Goal: Task Accomplishment & Management: Manage account settings

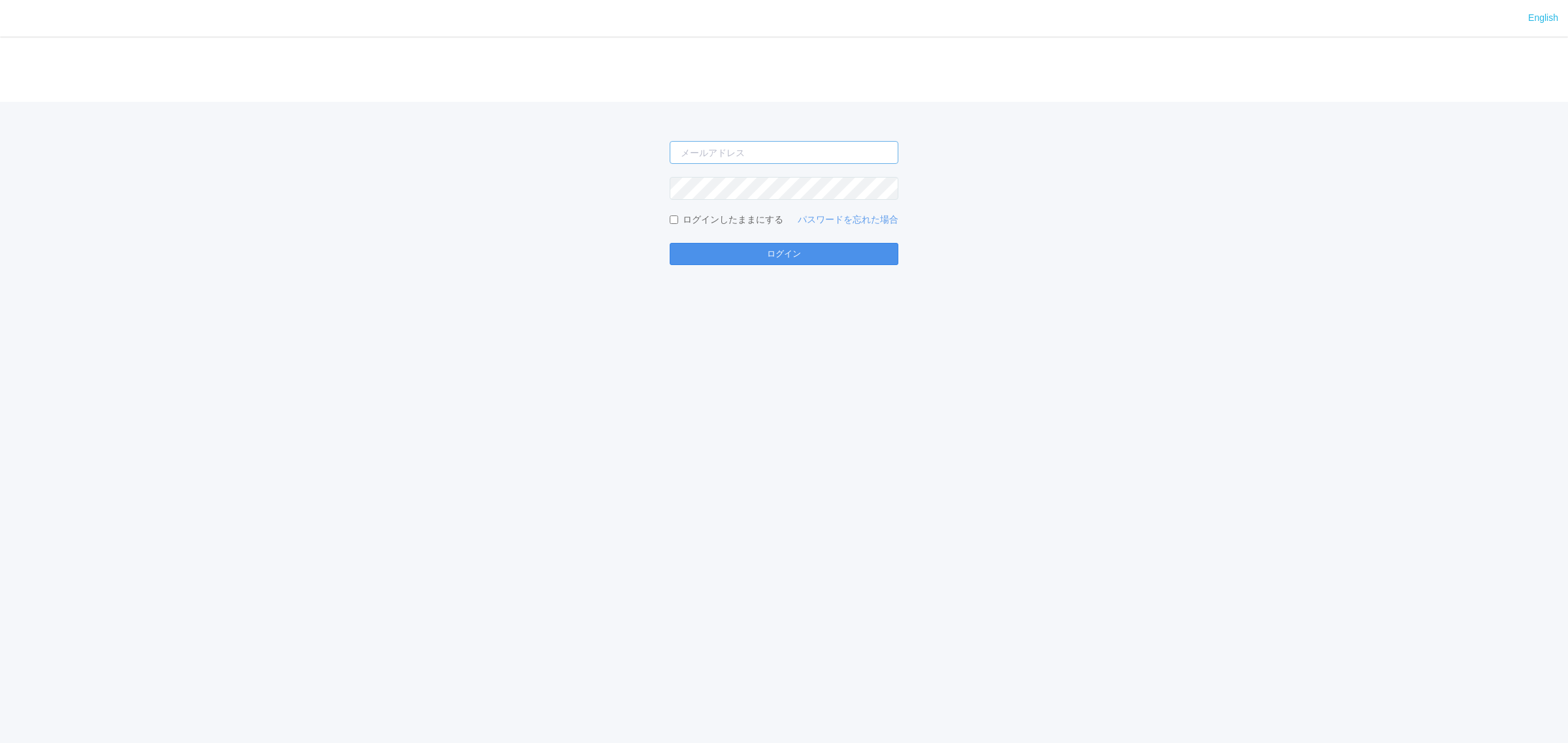
type input "atsushi.yoshida.z@dj.kyocera.com"
click at [734, 255] on button "ログイン" at bounding box center [783, 253] width 229 height 22
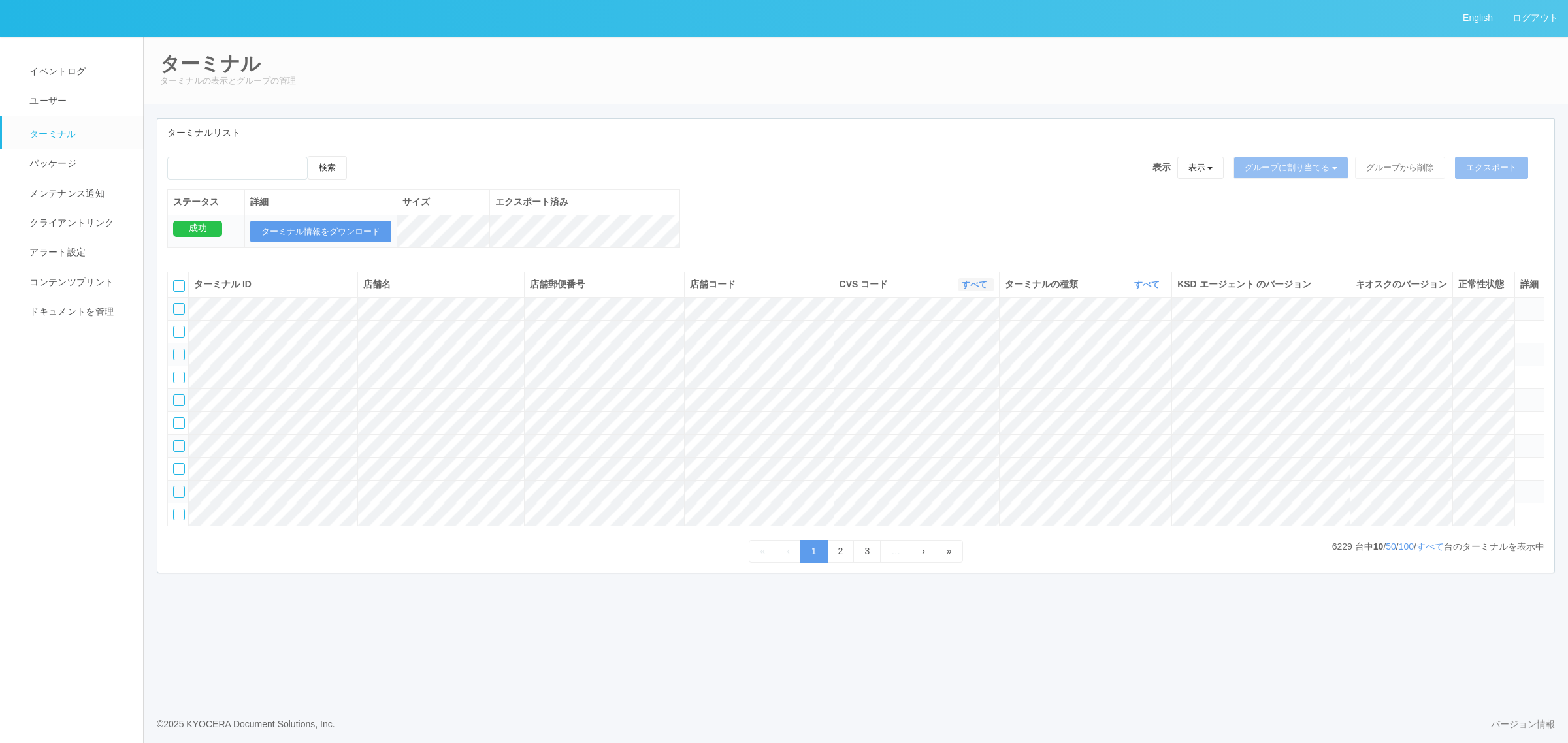
click at [987, 289] on icon "button" at bounding box center [988, 284] width 3 height 10
click at [951, 330] on link "すべて" at bounding box center [941, 321] width 103 height 17
click at [967, 289] on link "すべて" at bounding box center [976, 284] width 29 height 10
click at [932, 344] on span "115110" at bounding box center [921, 338] width 38 height 11
click at [1148, 289] on link "すべて" at bounding box center [1149, 284] width 29 height 10
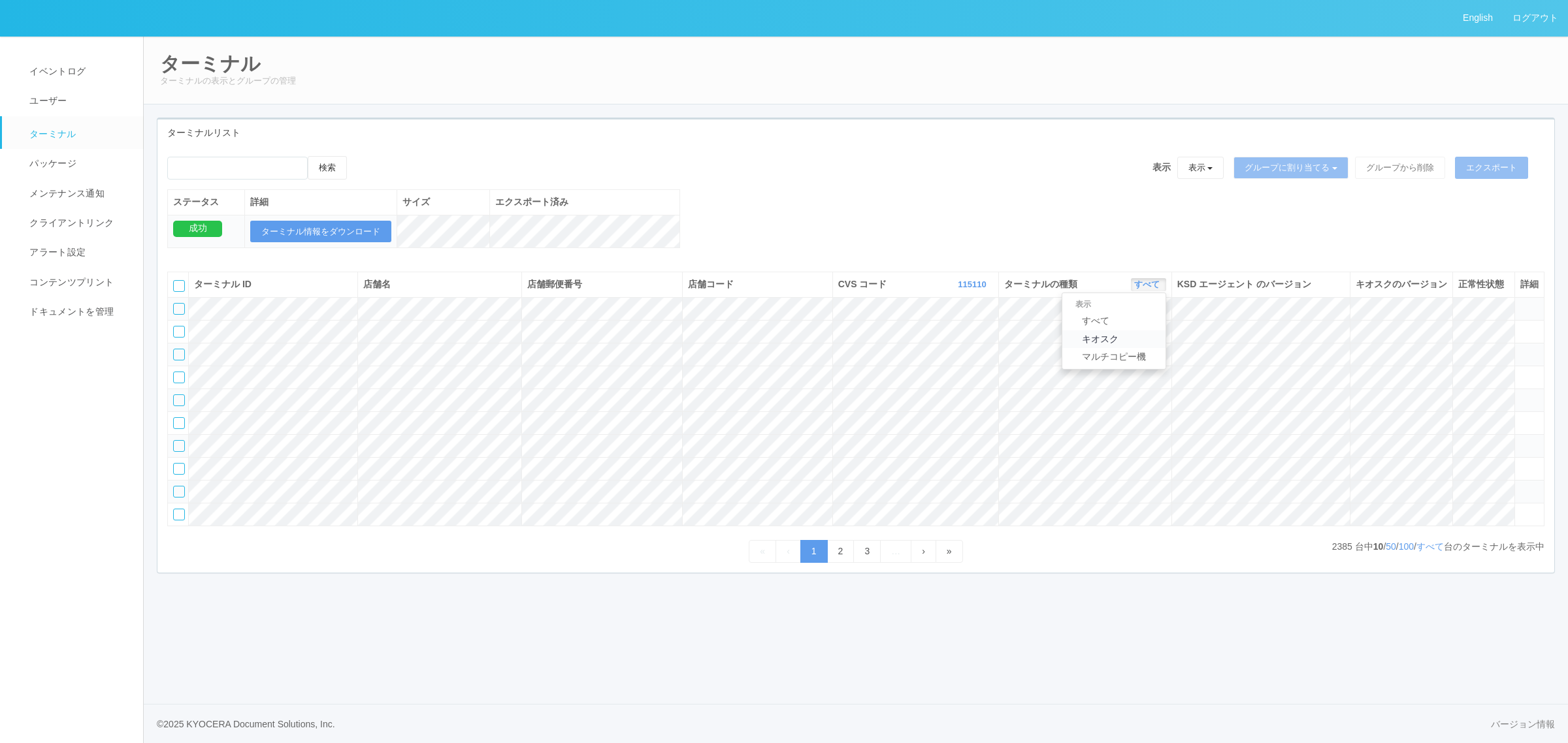
click at [1131, 348] on link "キオスク" at bounding box center [1114, 339] width 103 height 17
click at [1438, 551] on link "すべて" at bounding box center [1430, 546] width 27 height 11
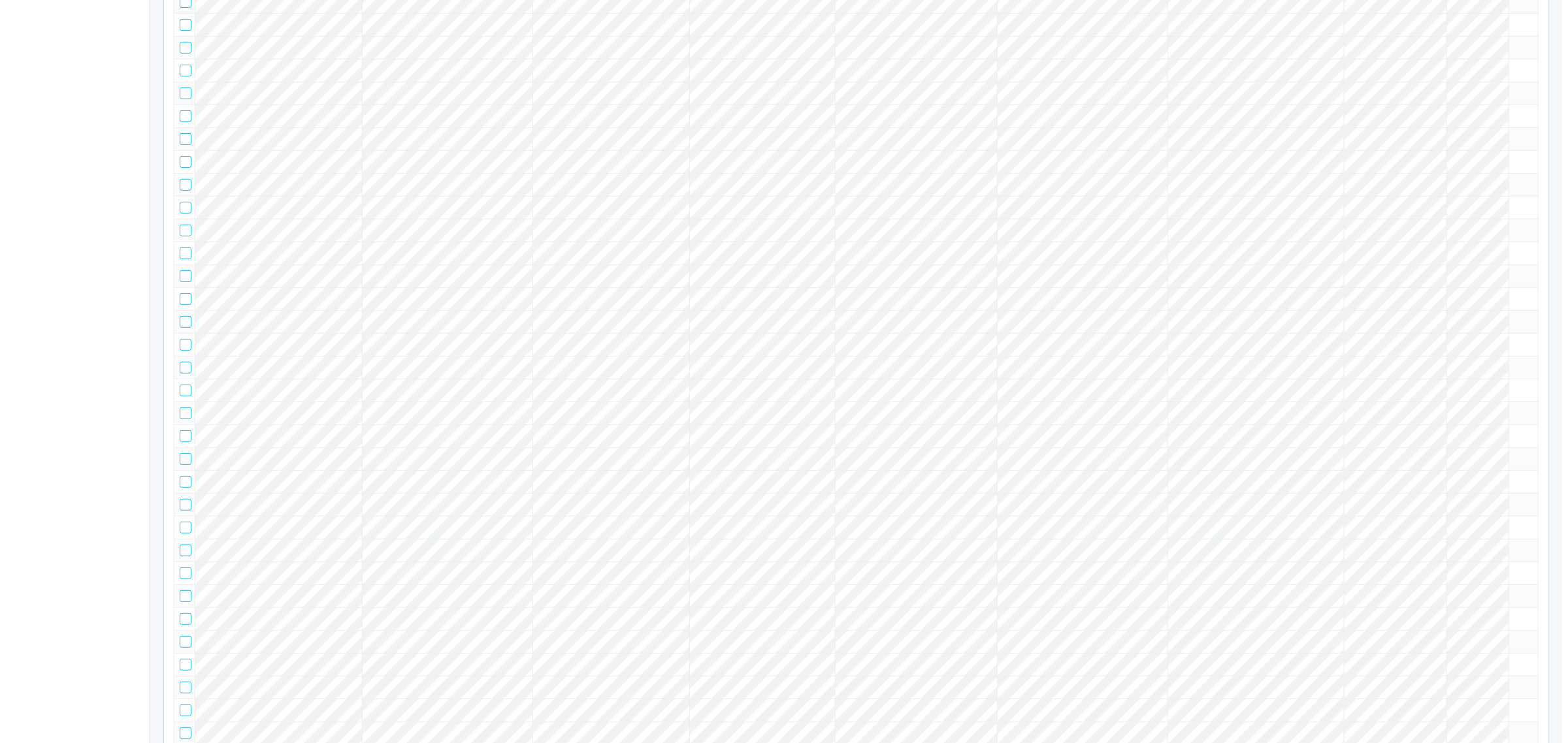
scroll to position [34135, 0]
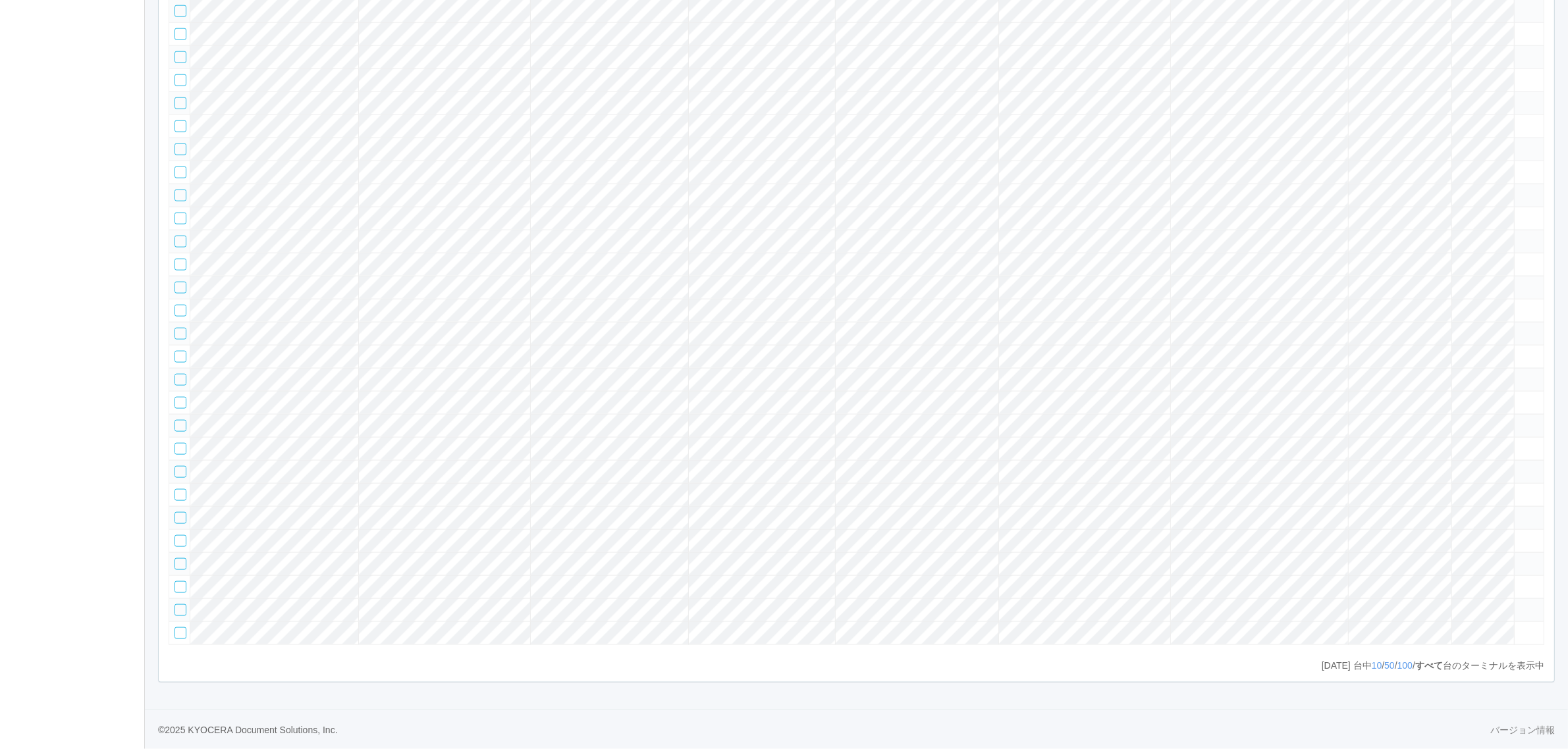
click at [1434, 115] on tr at bounding box center [856, 103] width 1376 height 23
click at [1520, 97] on icon at bounding box center [1520, 97] width 0 height 0
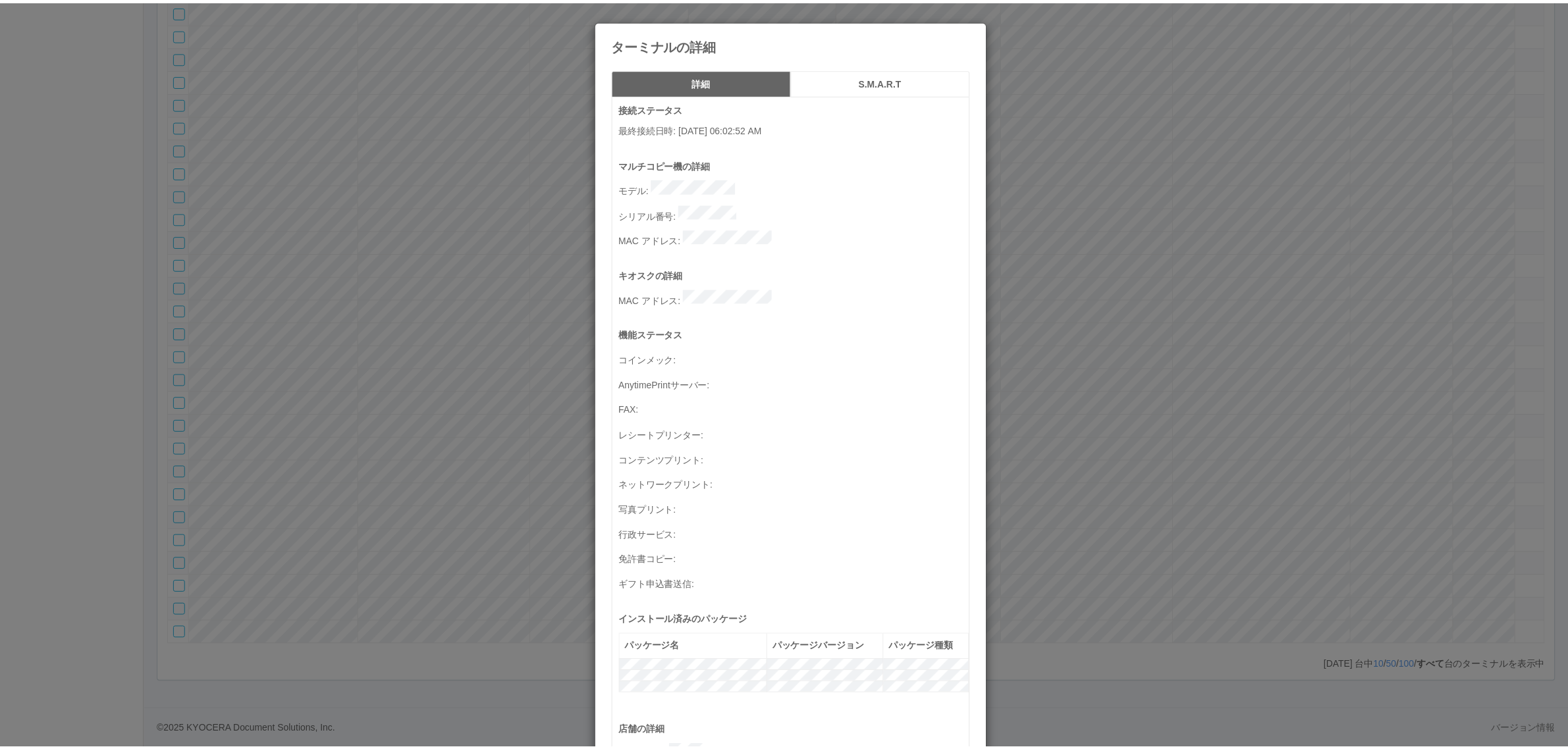
scroll to position [431, 0]
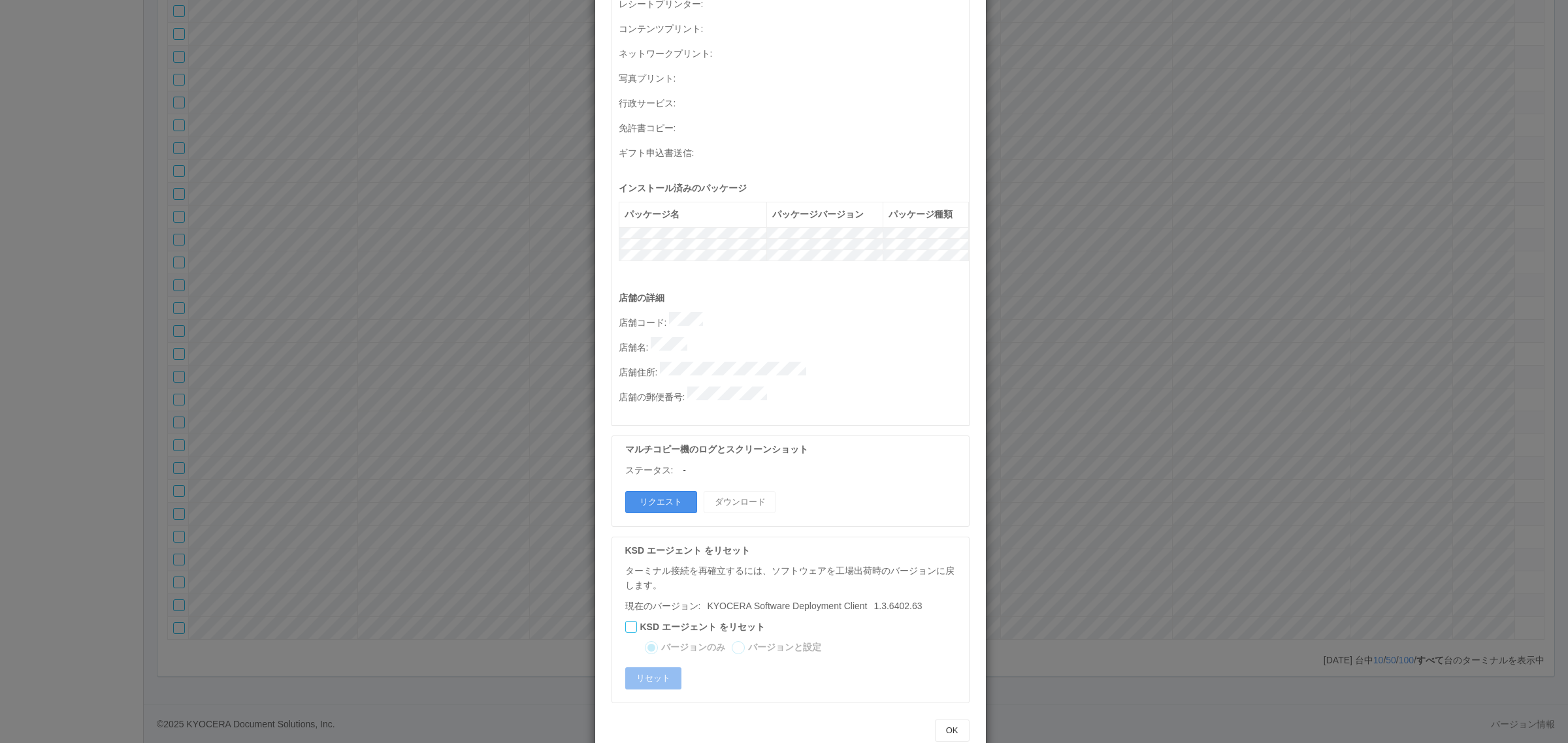
click at [659, 491] on button "リクエスト" at bounding box center [661, 501] width 72 height 22
drag, startPoint x: 1175, startPoint y: 418, endPoint x: 1164, endPoint y: 419, distance: 11.0
click at [1174, 419] on div "ターミナルの詳細 詳細 S.M.A.R.T 接続ステータス 最終接続日時 : 09/25/2025 06:02:52 AM マルチコピー機の詳細 モデル : …" at bounding box center [784, 371] width 1568 height 743
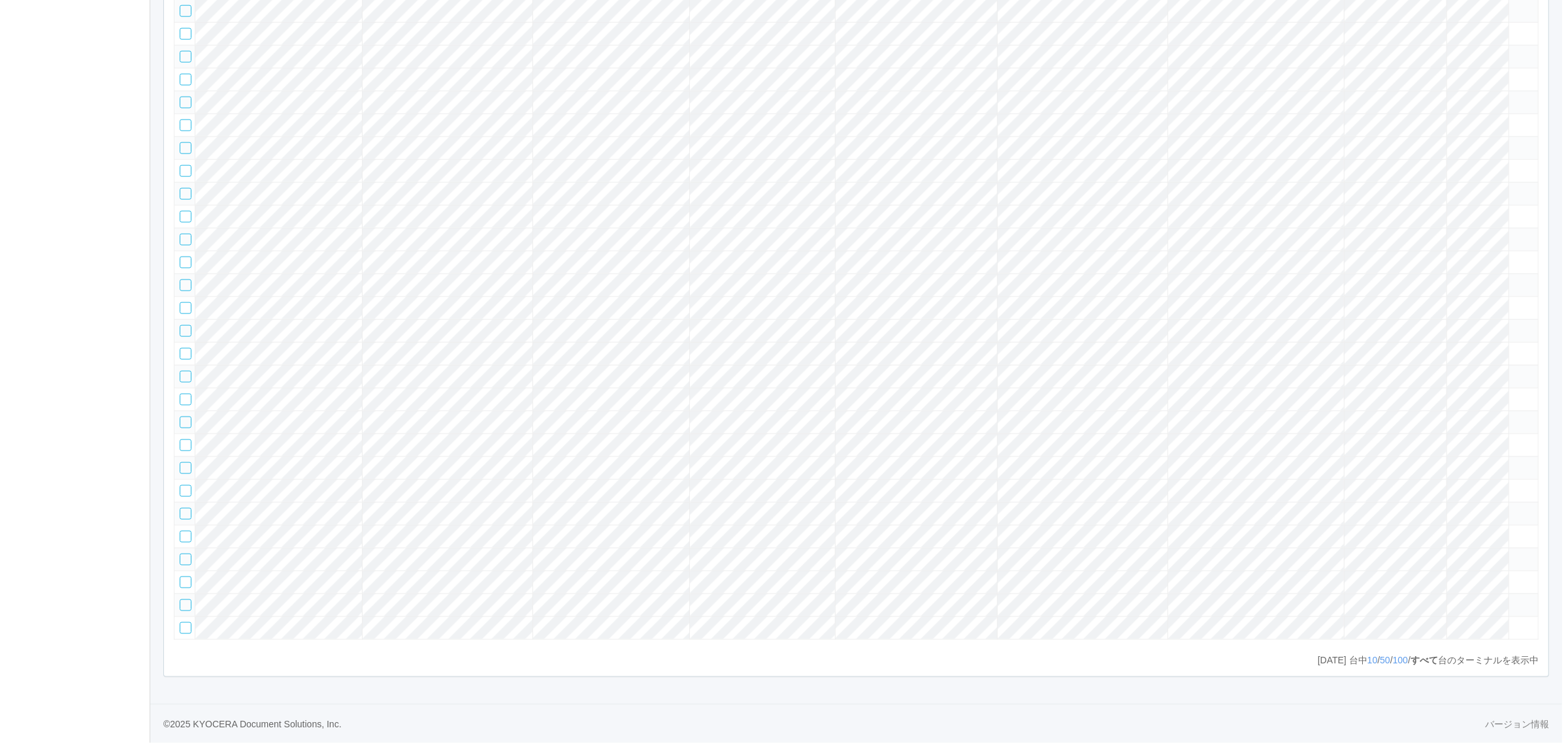
scroll to position [7754, 0]
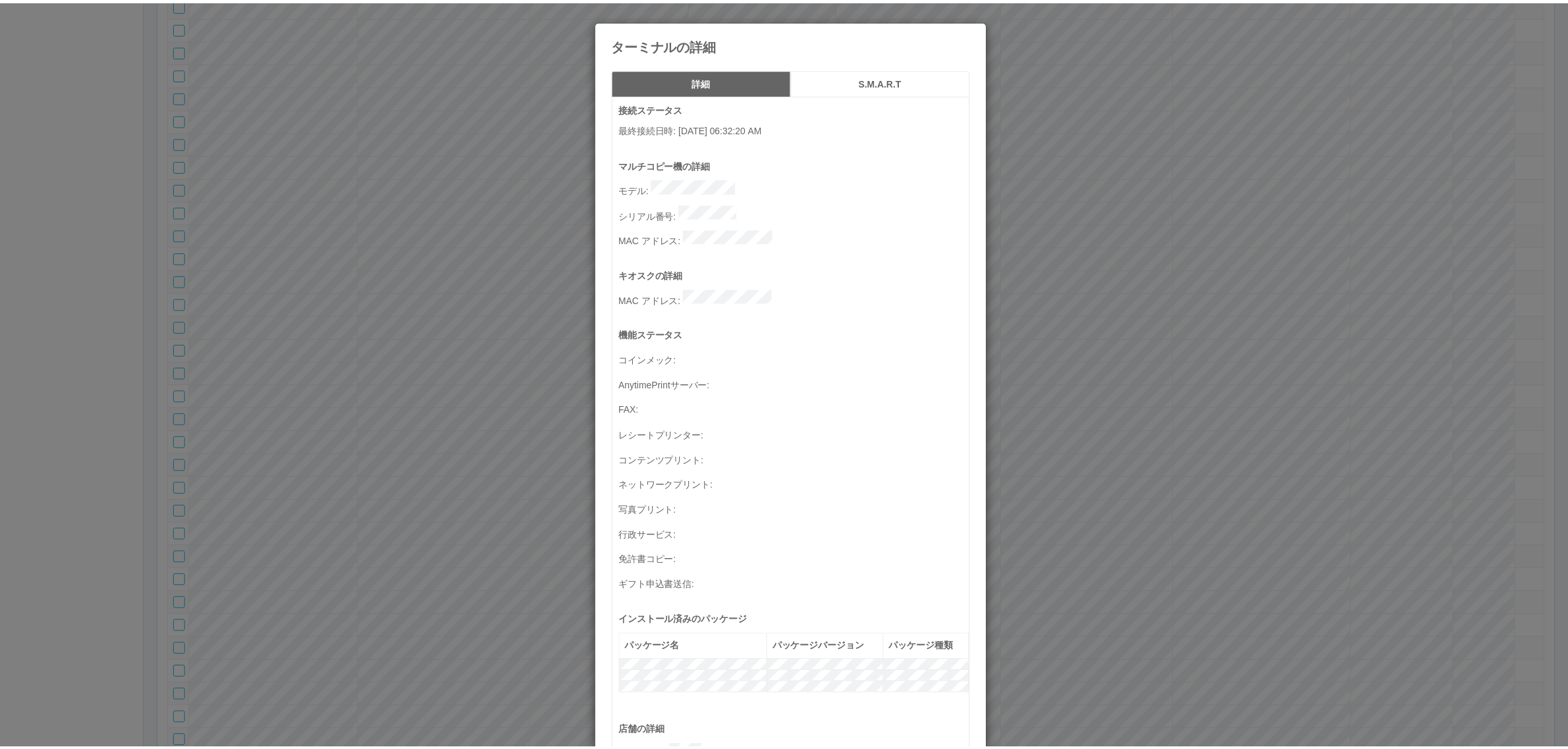
scroll to position [431, 0]
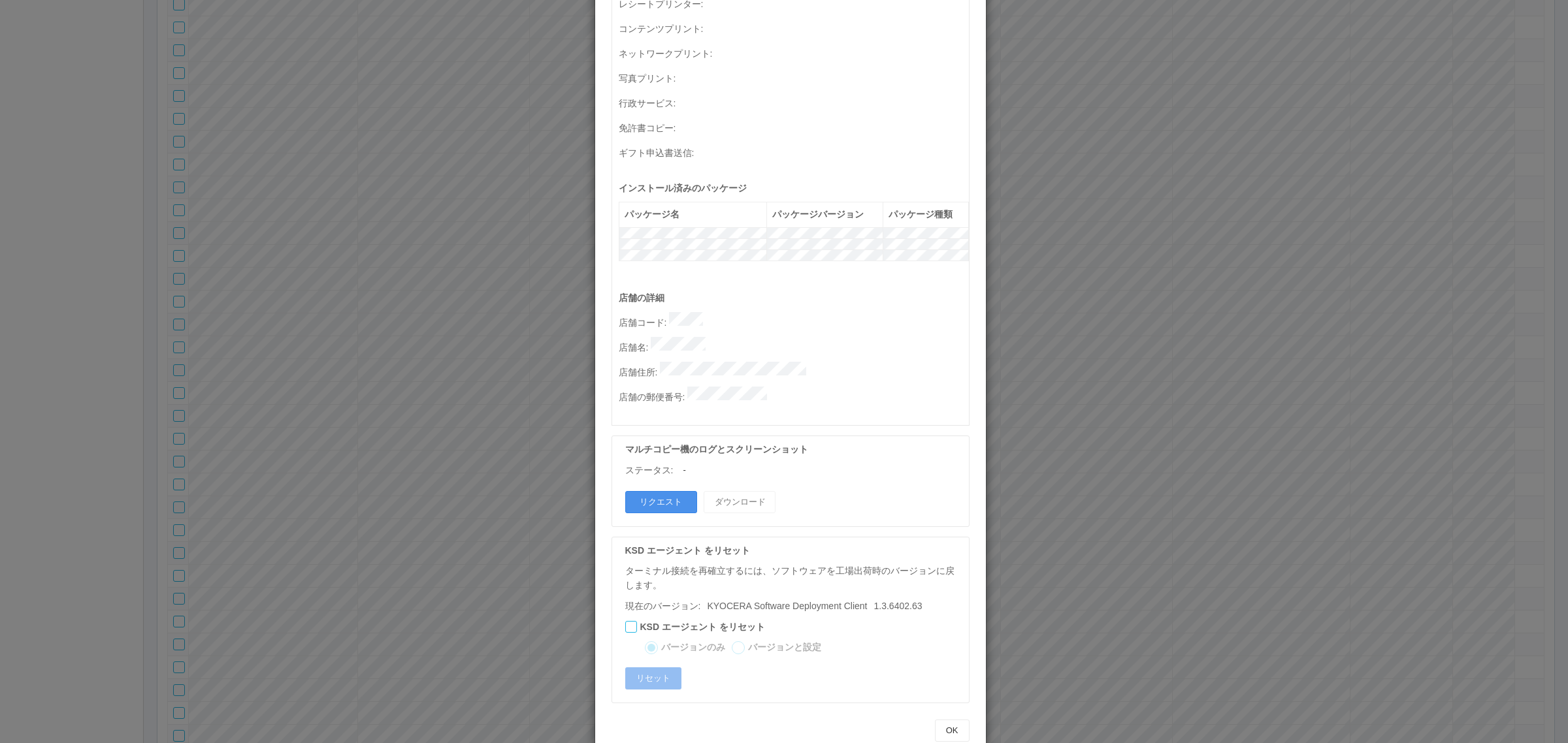
click at [657, 491] on button "リクエスト" at bounding box center [661, 501] width 72 height 22
click at [1157, 436] on div "ターミナルの詳細 詳細 S.M.A.R.T 接続ステータス 最終接続日時 : 09/25/2025 06:32:20 AM マルチコピー機の詳細 モデル : …" at bounding box center [784, 371] width 1568 height 743
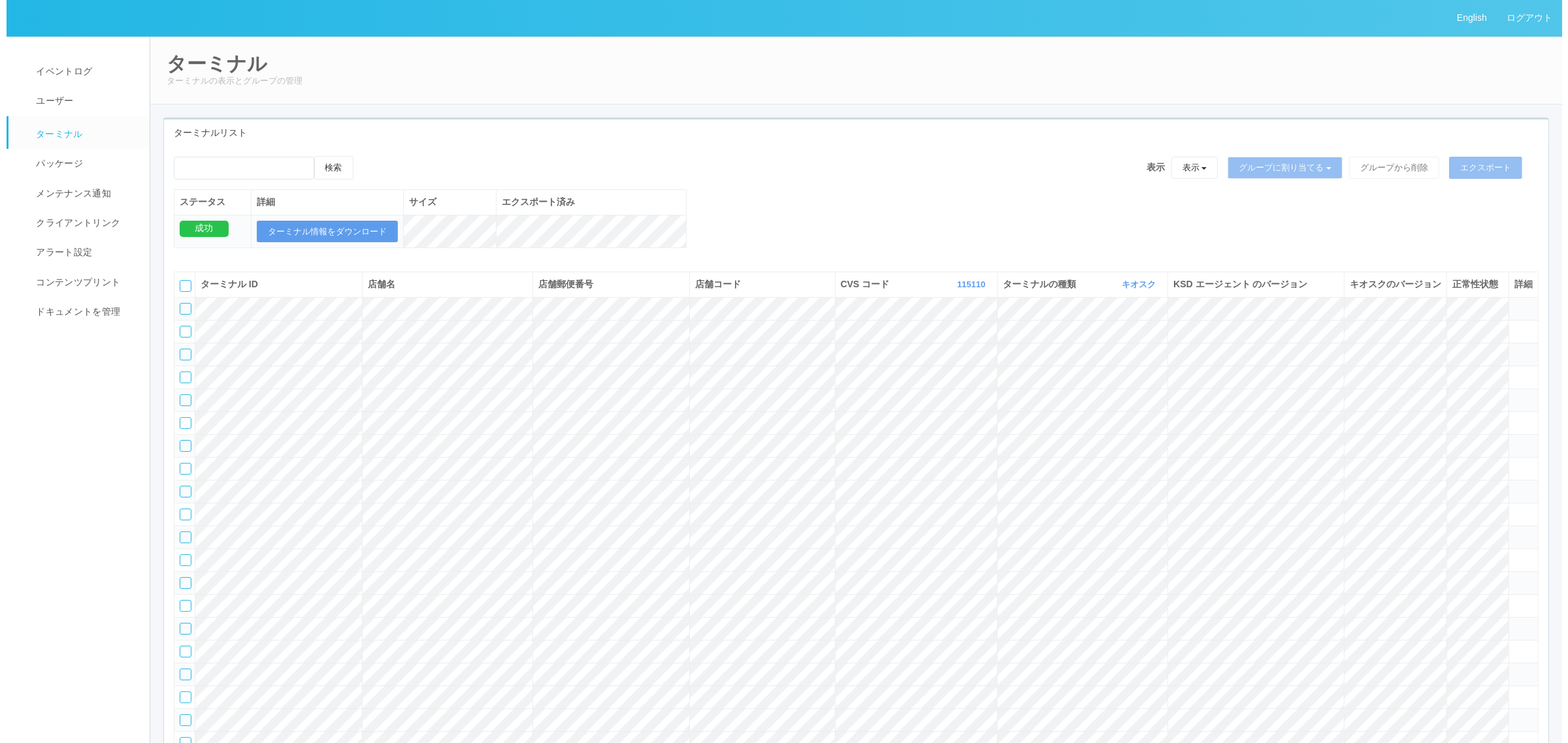
scroll to position [34135, 0]
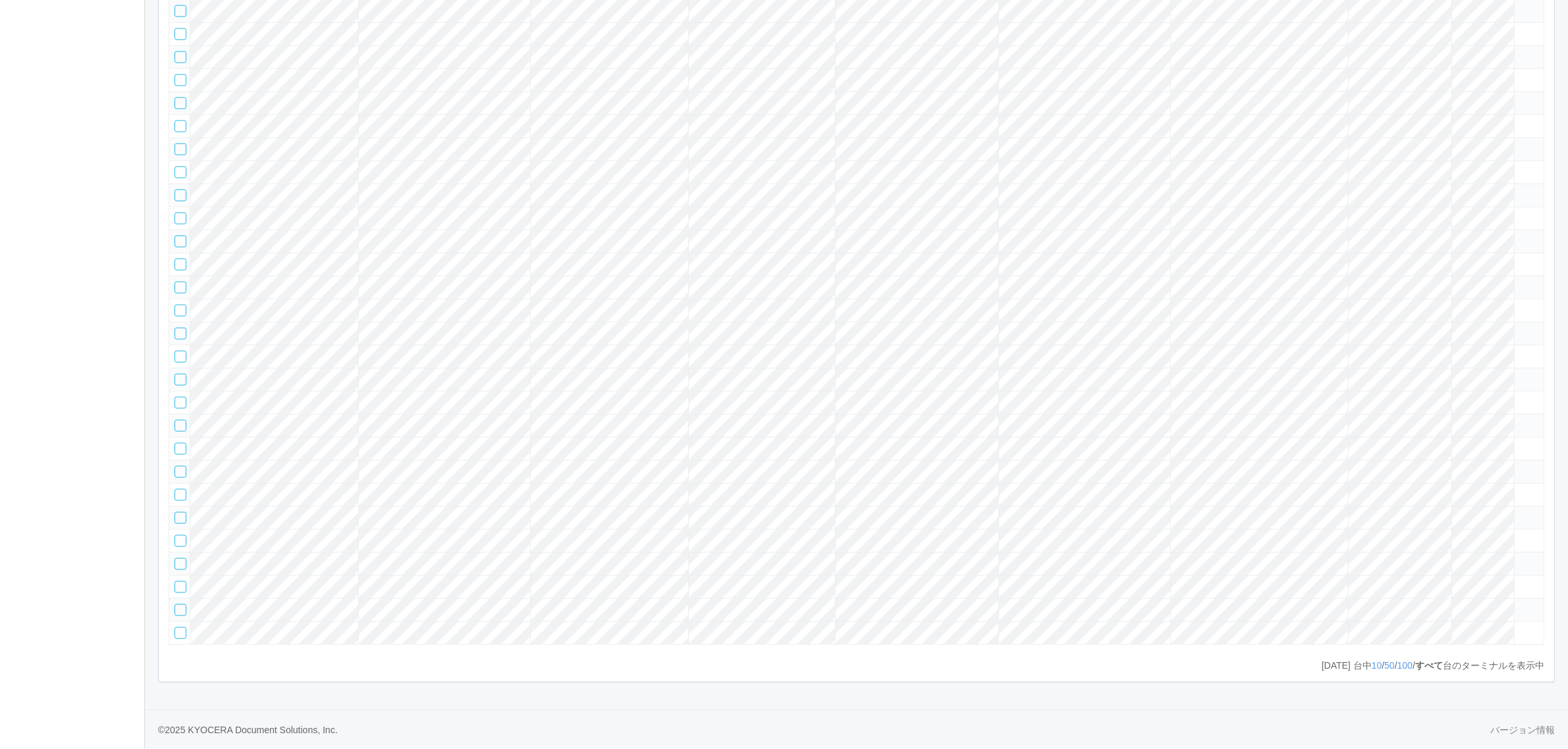
click at [1451, 115] on tr at bounding box center [856, 103] width 1376 height 23
click at [1520, 97] on icon at bounding box center [1520, 97] width 0 height 0
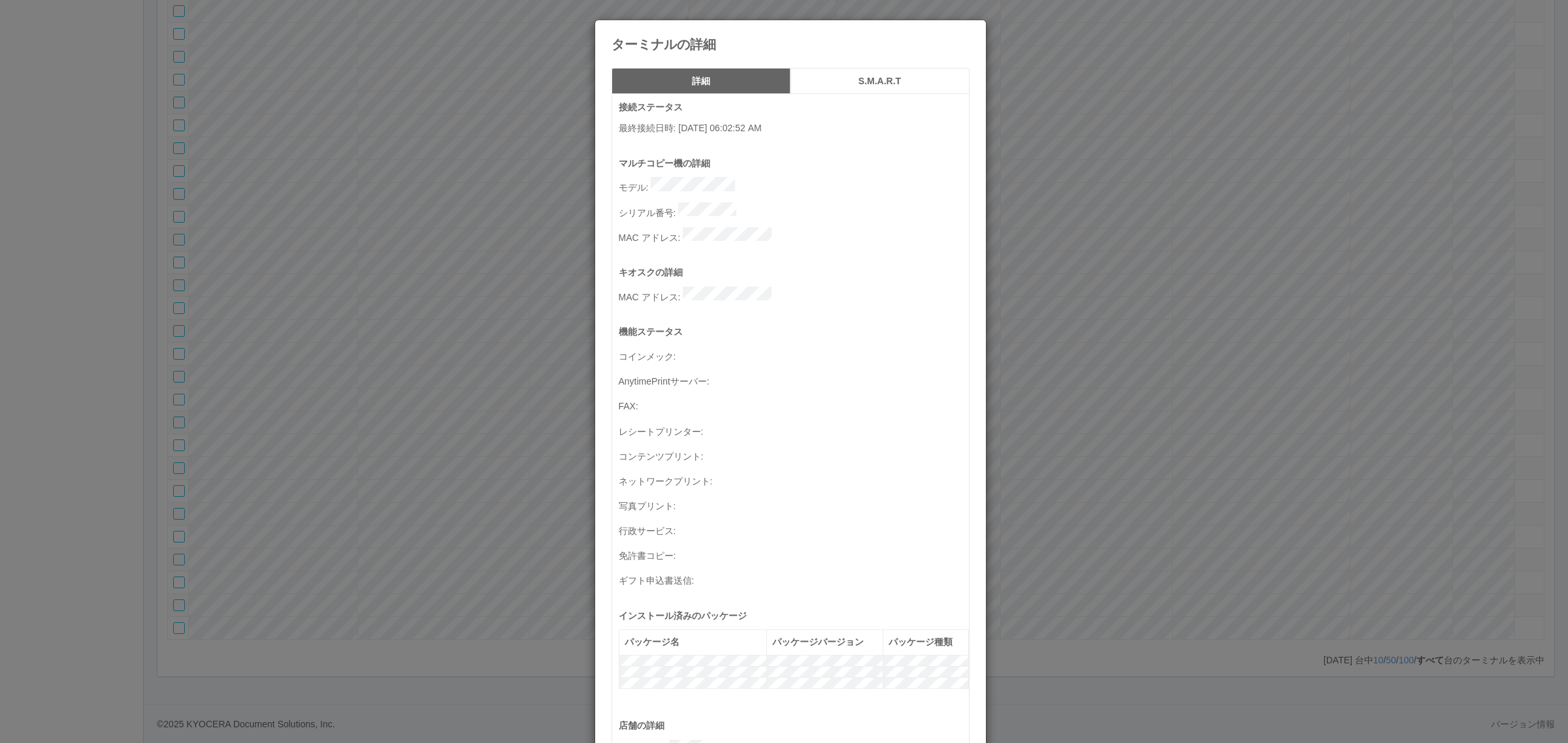
scroll to position [428, 0]
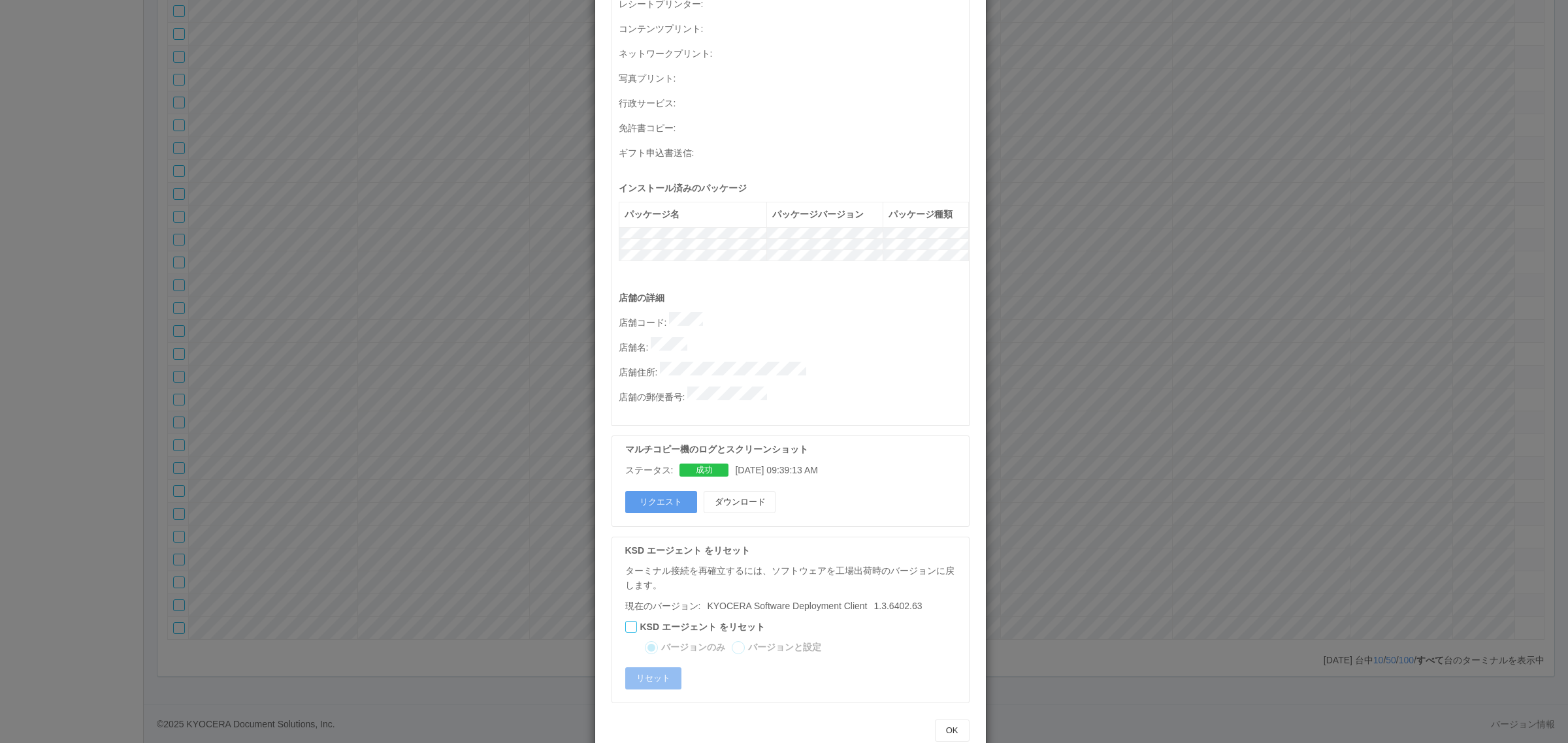
click at [752, 459] on div "マルチコピー機のログとスクリーンショット ステータス: 成功 09/25/2025 09:39:13 AM リクエスト ダウンロード" at bounding box center [790, 481] width 358 height 91
click at [842, 453] on div "マルチコピー機のログとスクリーンショット ステータス: 成功 09/25/2025 09:39:13 AM リクエスト ダウンロード" at bounding box center [790, 481] width 358 height 91
click at [748, 491] on button "ダウンロード" at bounding box center [740, 501] width 72 height 22
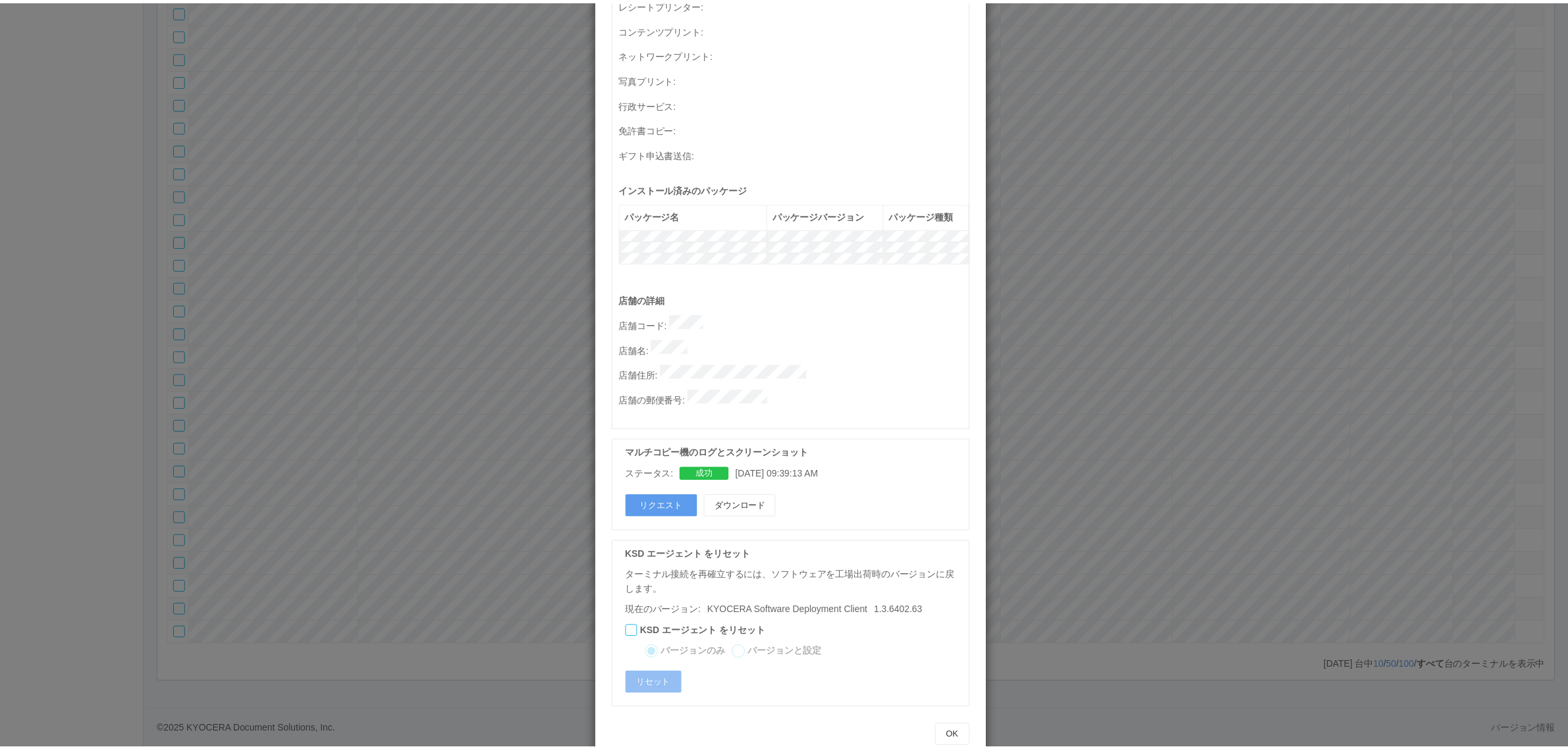
scroll to position [0, 0]
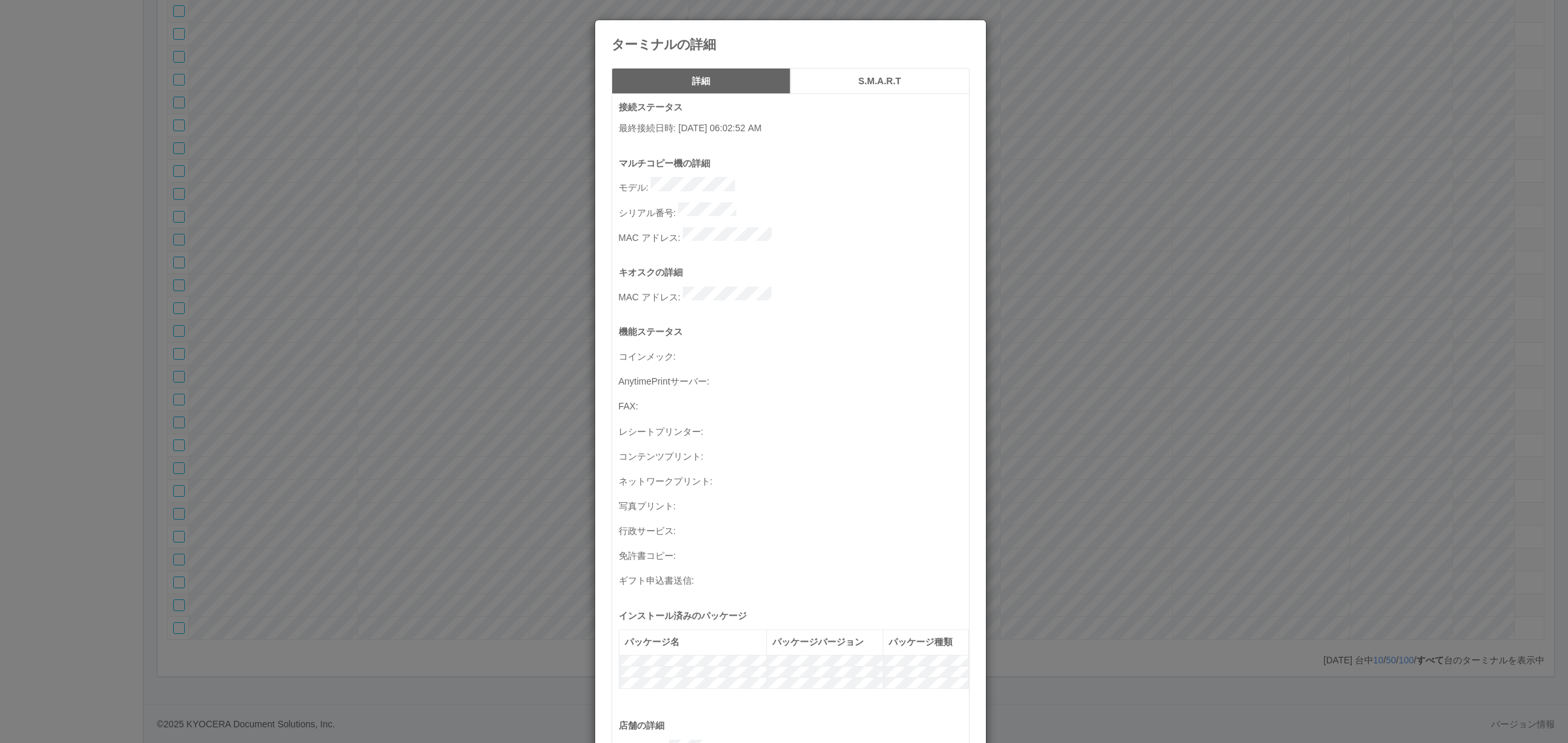
click at [1052, 360] on div "ターミナルの詳細 詳細 S.M.A.R.T 接続ステータス 最終接続日時 : 09/25/2025 06:02:52 AM マルチコピー機の詳細 モデル : …" at bounding box center [784, 371] width 1568 height 743
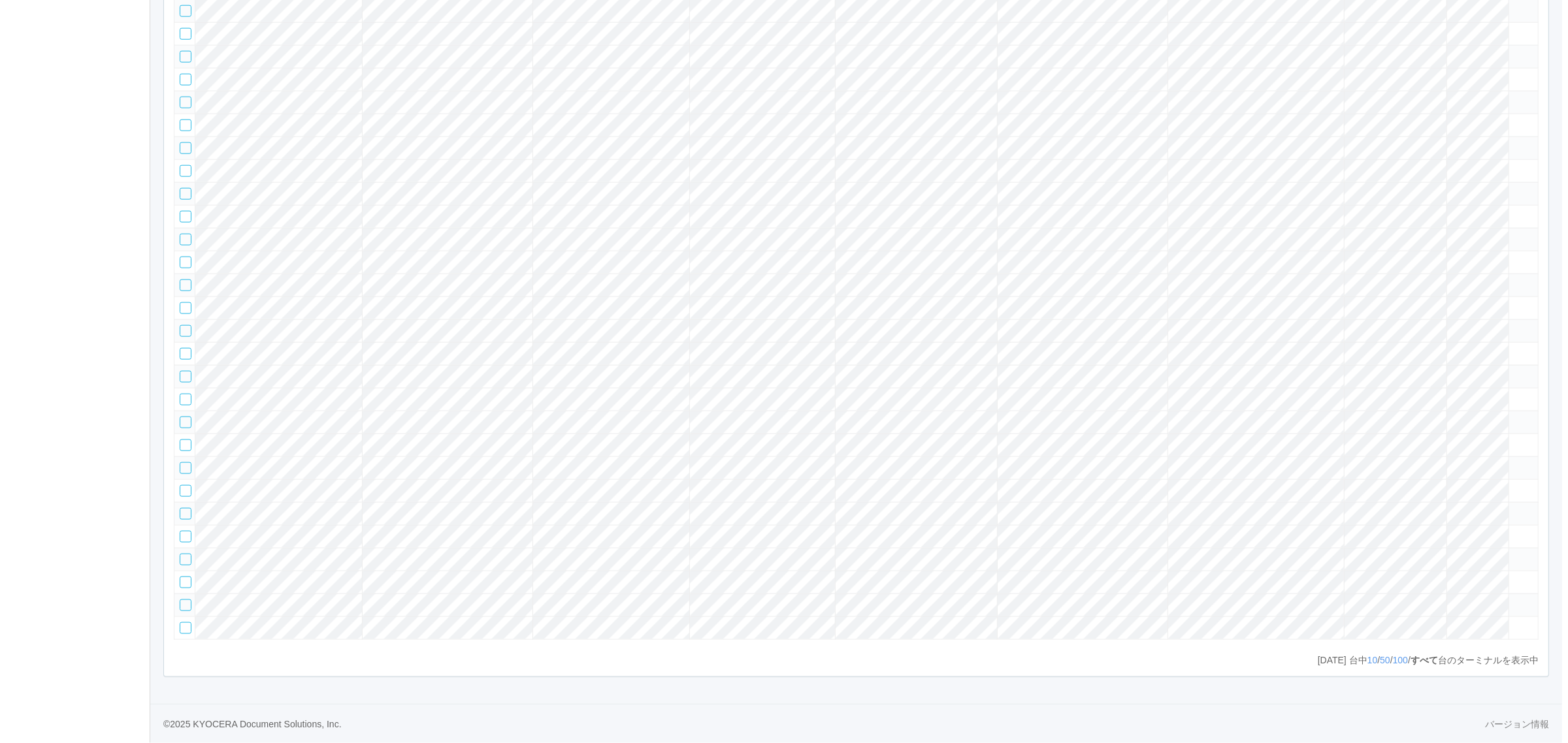
scroll to position [7754, 0]
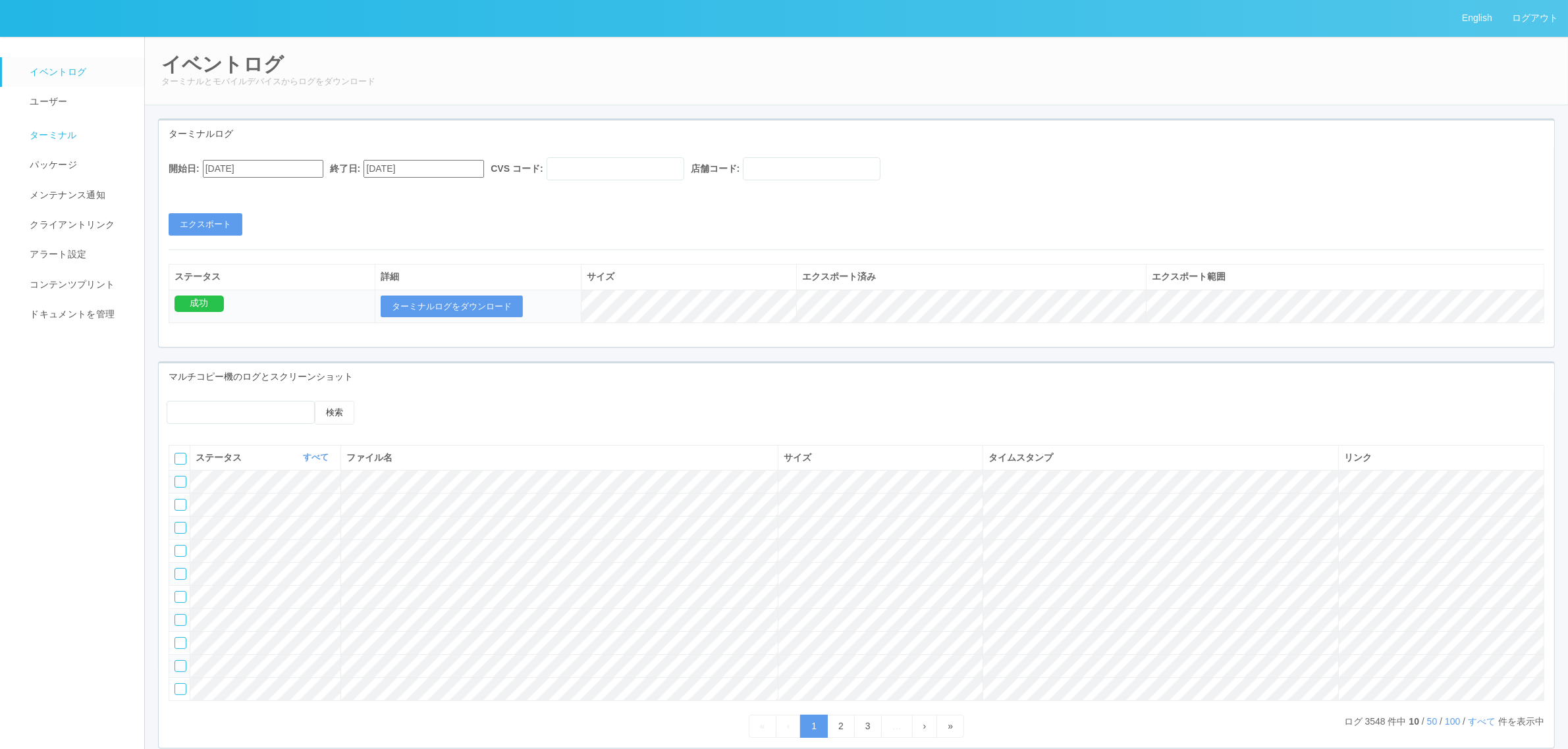
click at [85, 127] on link "ターミナル" at bounding box center [79, 134] width 155 height 33
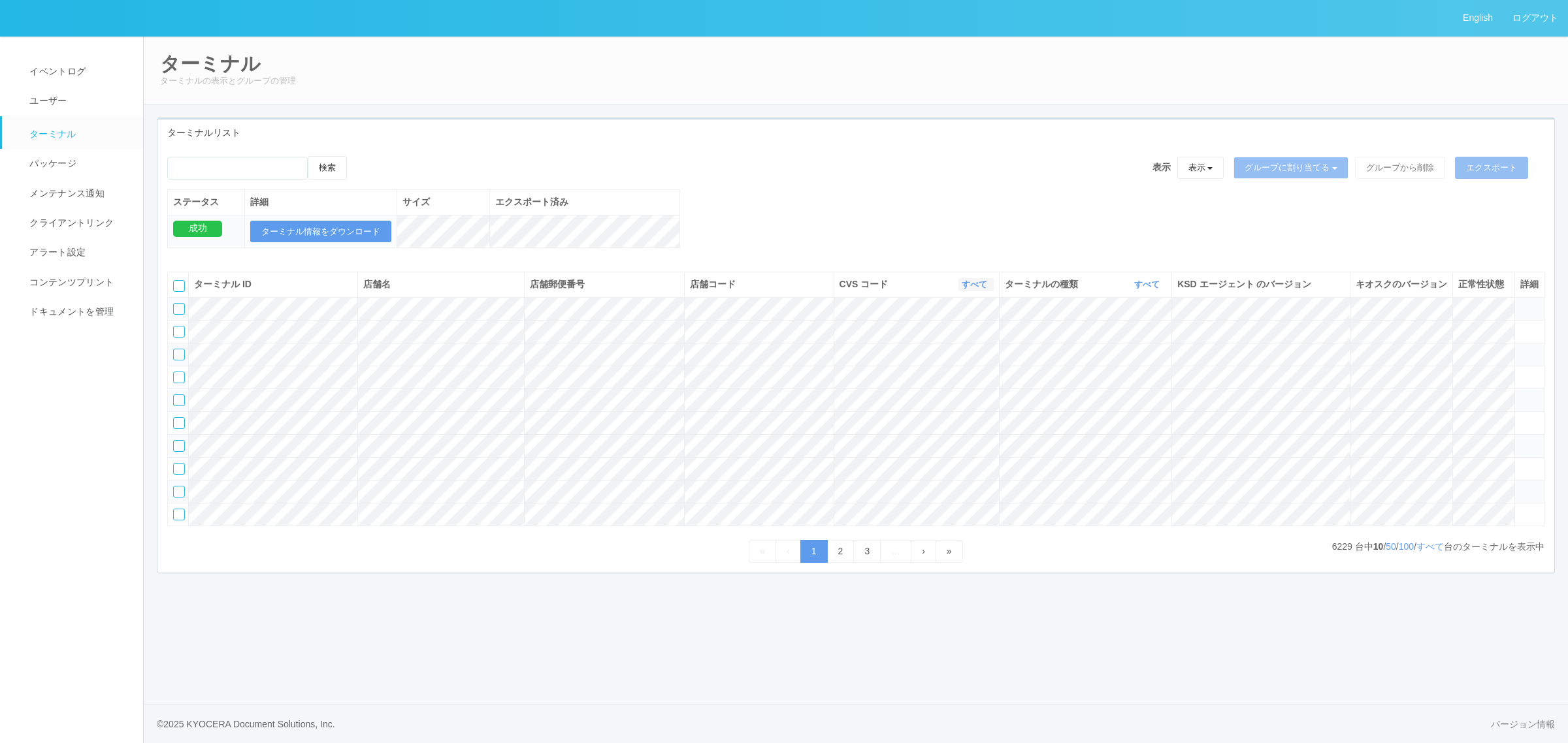
click at [969, 289] on link "すべて" at bounding box center [976, 284] width 29 height 10
click at [814, 254] on div "検索 表示 表示 すべてのターミナル 未割り当てのターミナル グループを追加 グループ名を編集 アーカイブ済みのターミナル グループに割り当てる グループを追…" at bounding box center [855, 209] width 1397 height 106
click at [980, 289] on link "すべて" at bounding box center [976, 284] width 29 height 10
click at [104, 76] on link "イベントログ" at bounding box center [78, 71] width 153 height 29
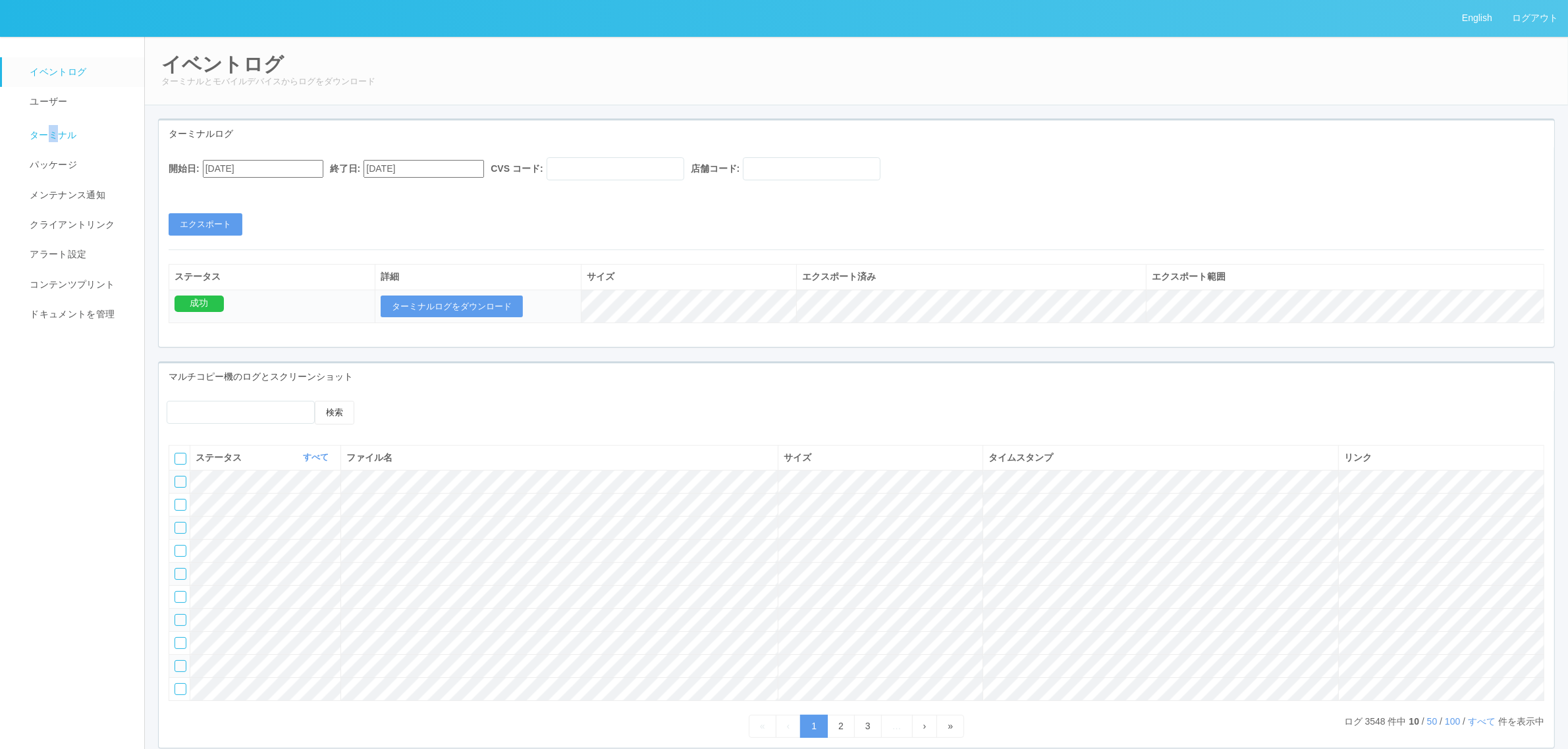
click at [54, 125] on link "ターミナル" at bounding box center [79, 134] width 155 height 33
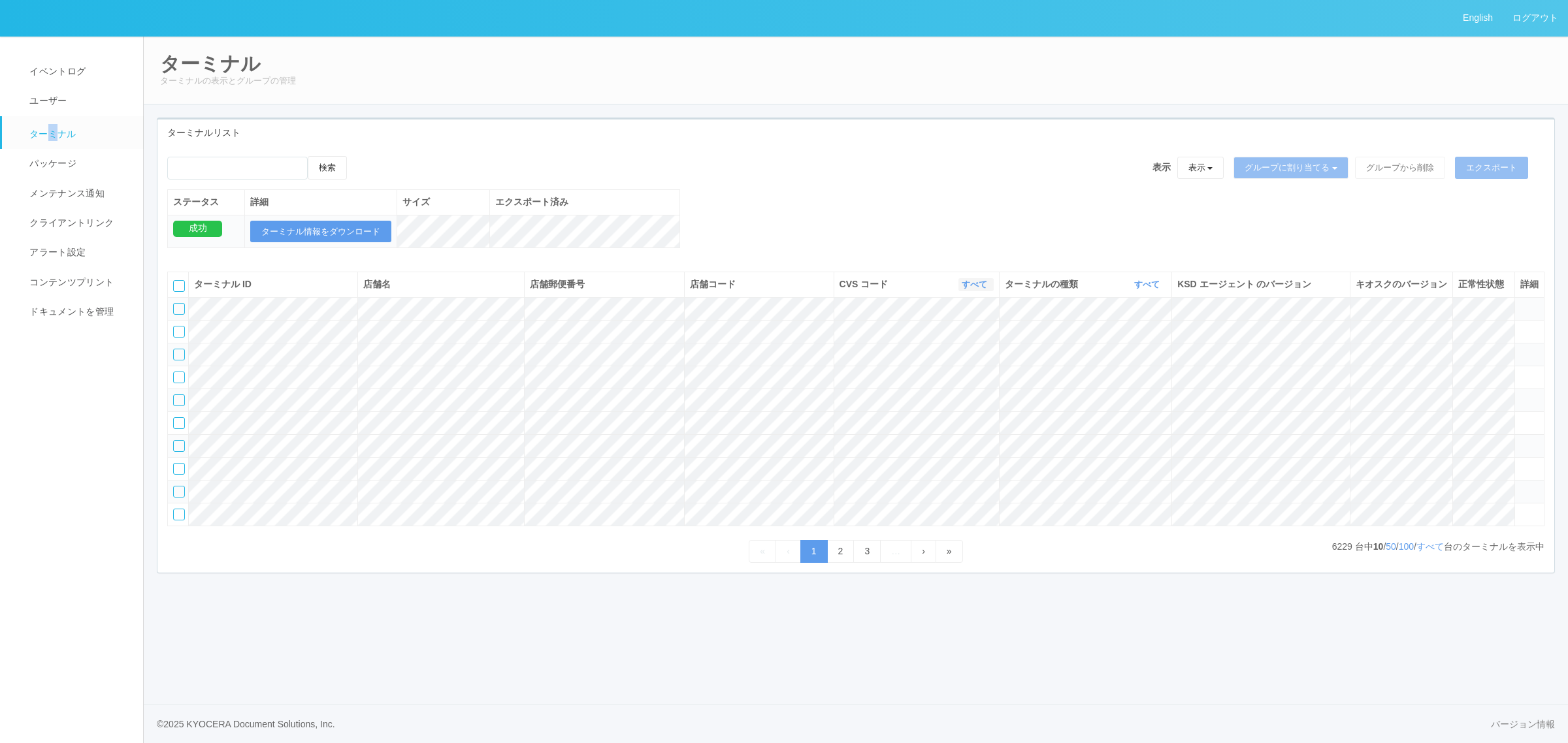
click at [965, 289] on link "すべて" at bounding box center [976, 284] width 29 height 10
click at [969, 348] on link "115110" at bounding box center [941, 339] width 103 height 17
click at [1160, 289] on icon "button" at bounding box center [1161, 284] width 3 height 10
click at [1149, 348] on link "キオスク" at bounding box center [1114, 339] width 103 height 17
click at [1419, 551] on link "すべて" at bounding box center [1430, 546] width 27 height 11
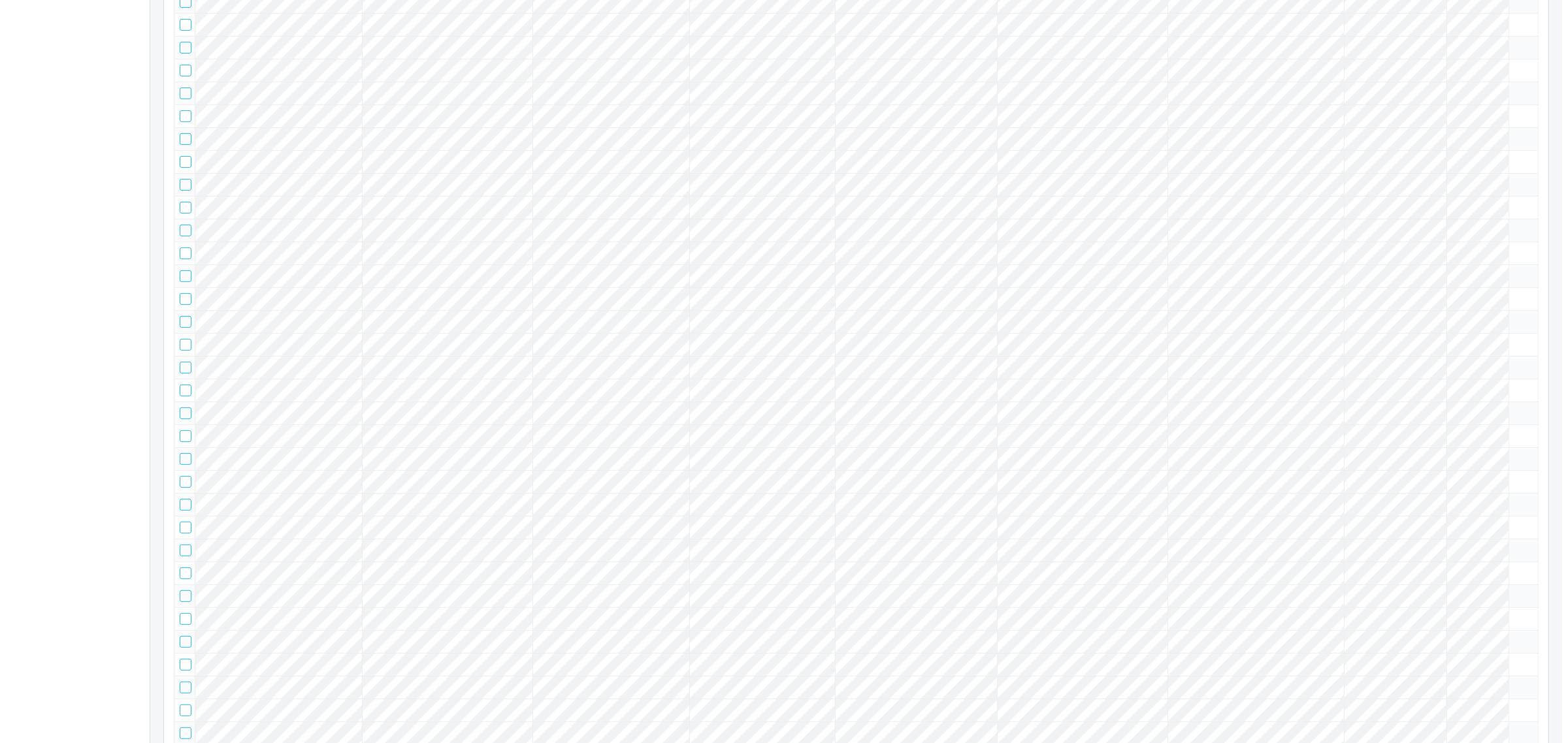
scroll to position [7754, 0]
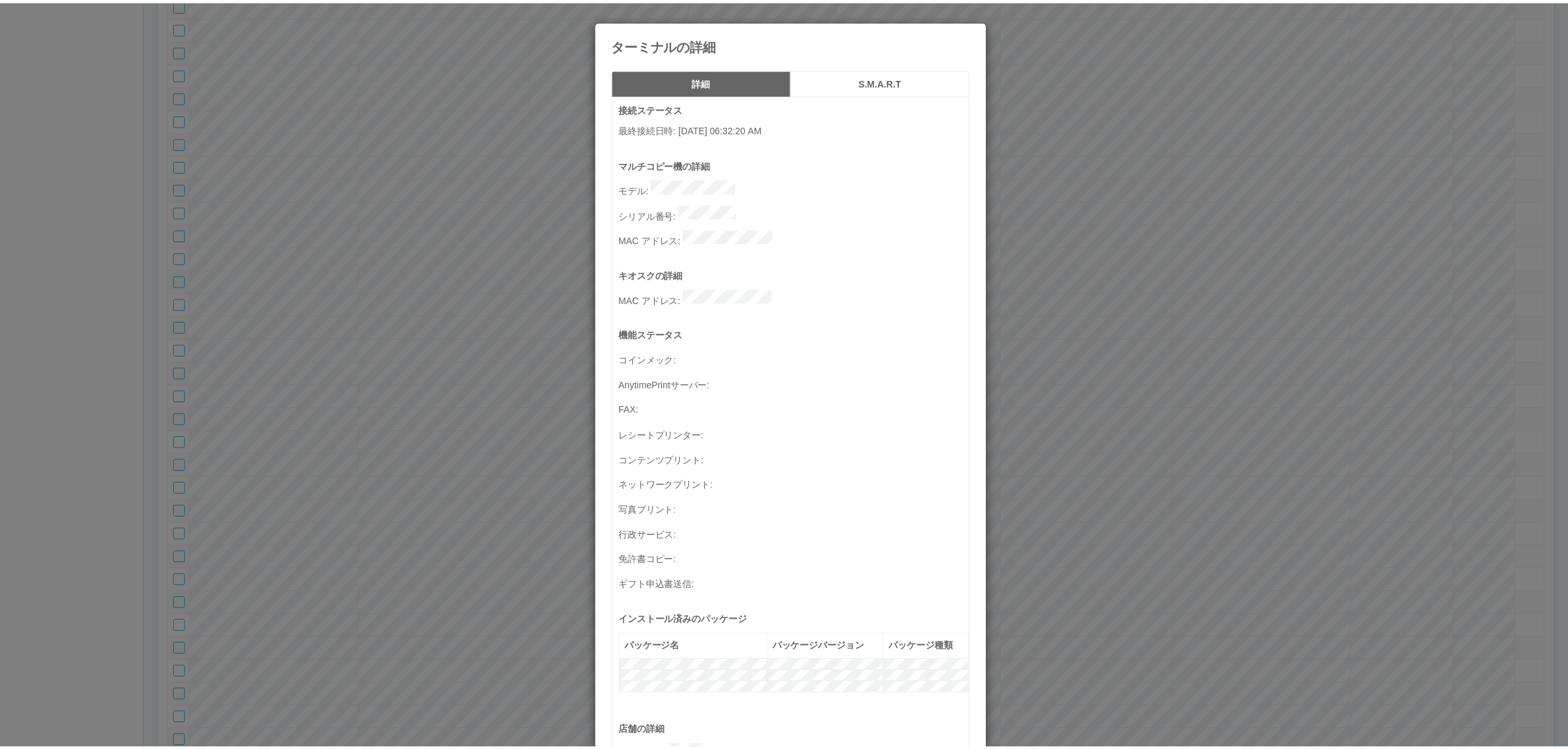
scroll to position [431, 0]
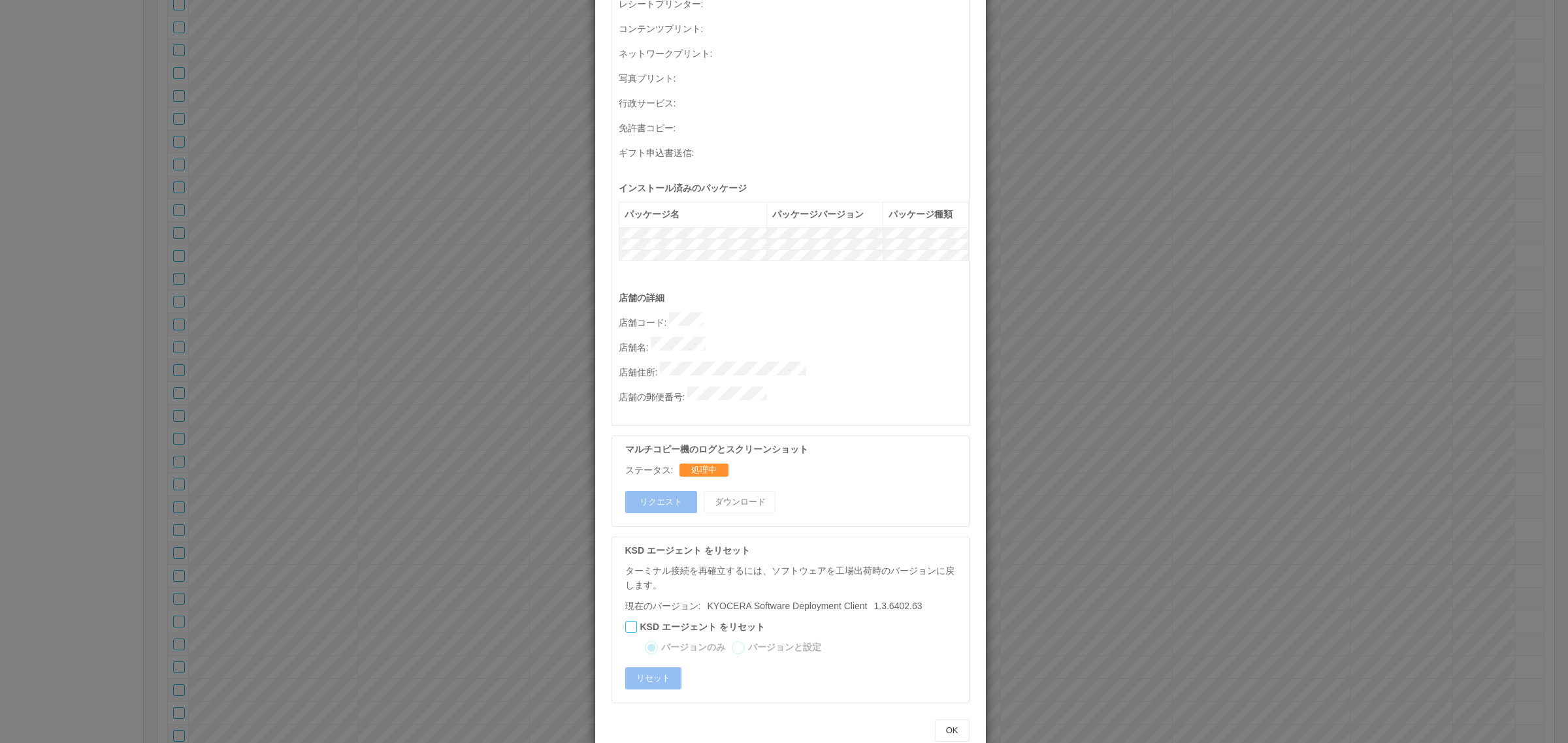
click at [1045, 347] on div "ターミナルの詳細 詳細 S.M.A.R.T 接続ステータス 最終接続日時 : 09/25/2025 06:32:20 AM マルチコピー機の詳細 モデル : …" at bounding box center [784, 371] width 1568 height 743
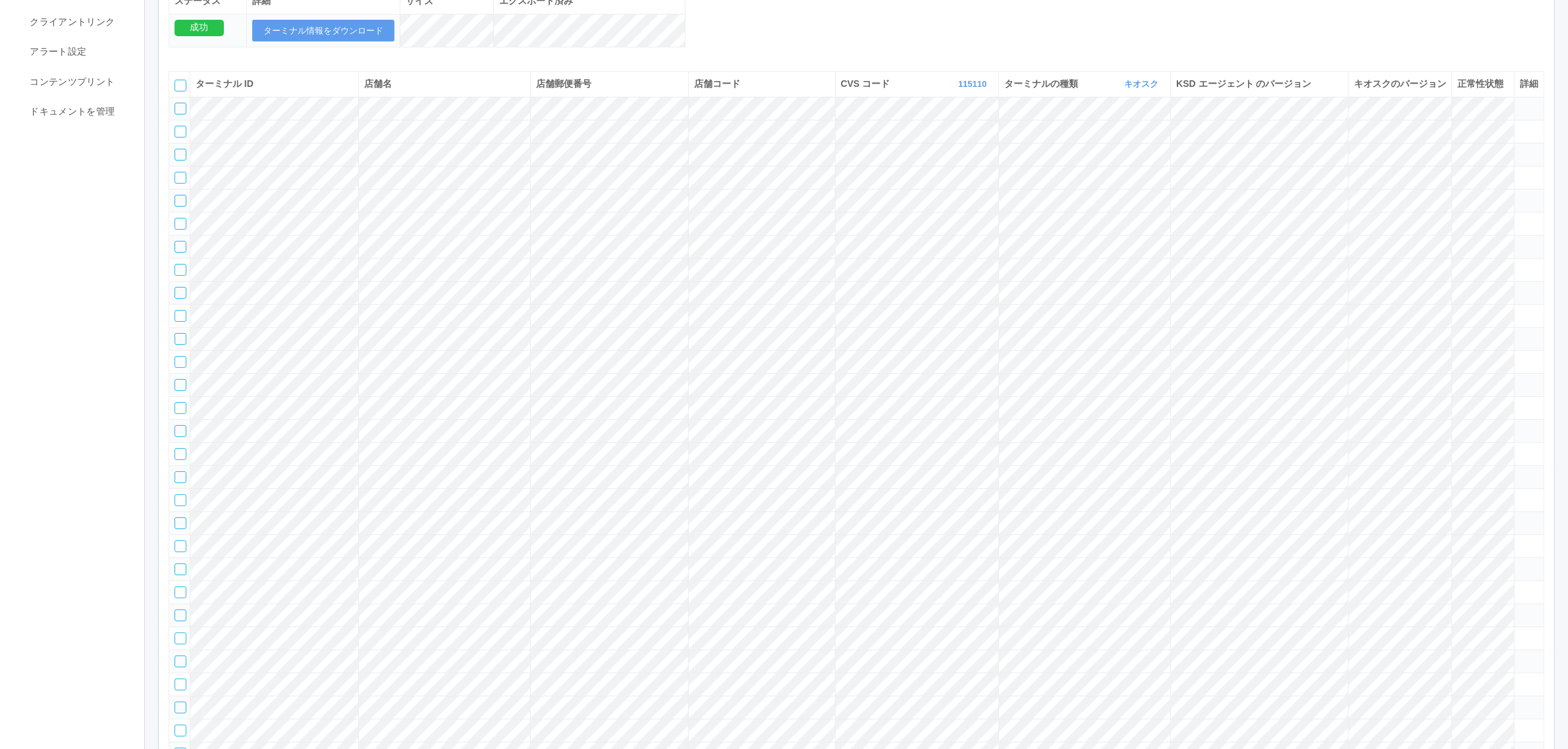
scroll to position [0, 0]
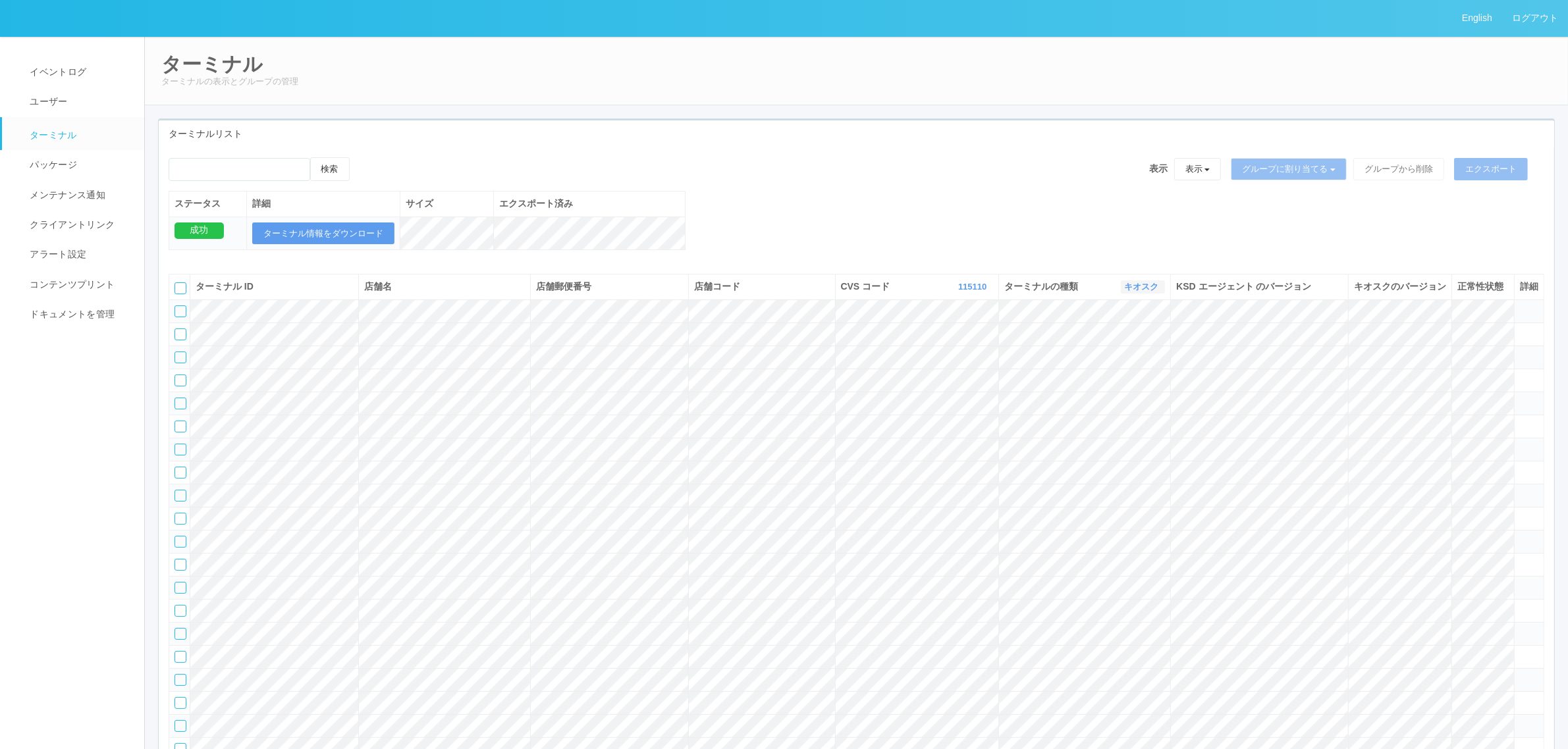
click at [1132, 291] on link "キオスク" at bounding box center [1142, 287] width 38 height 10
click at [1127, 332] on link "すべて" at bounding box center [1112, 323] width 104 height 17
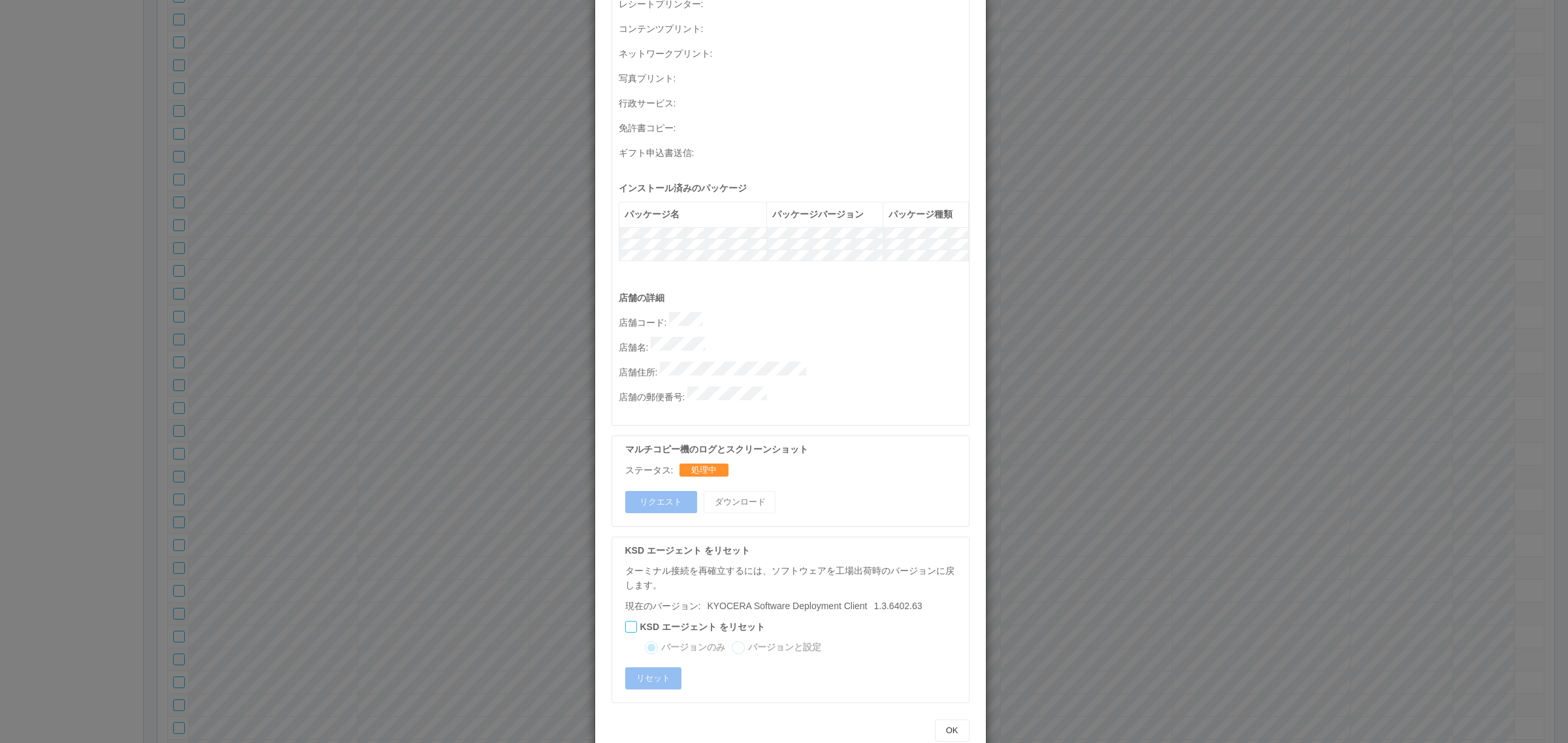
scroll to position [0, 0]
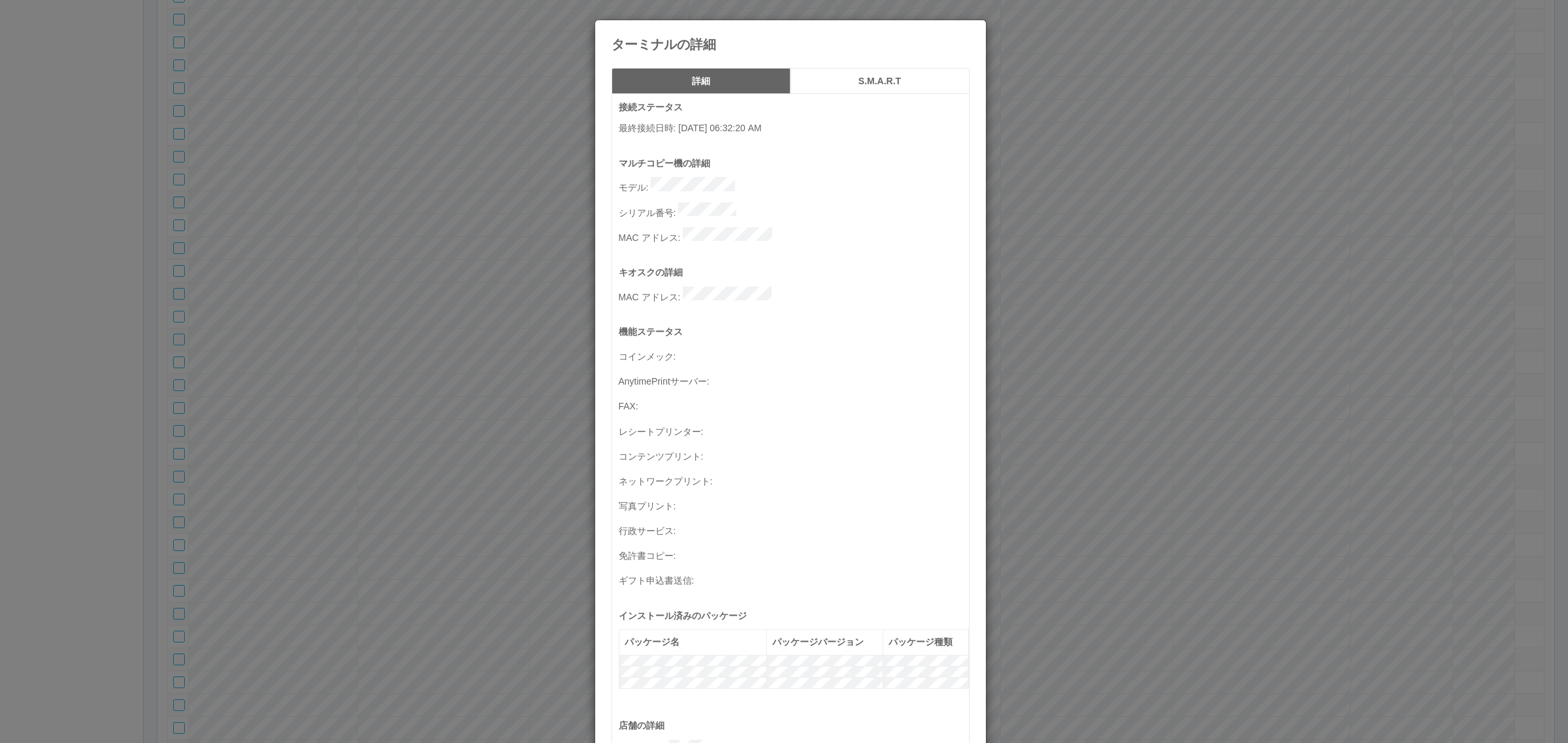
drag, startPoint x: 1182, startPoint y: 347, endPoint x: 1099, endPoint y: 357, distance: 83.6
click at [1181, 347] on div "ターミナルの詳細 詳細 S.M.A.R.T 接続ステータス 最終接続日時 : 09/25/2025 06:32:20 AM マルチコピー機の詳細 モデル : …" at bounding box center [784, 371] width 1568 height 743
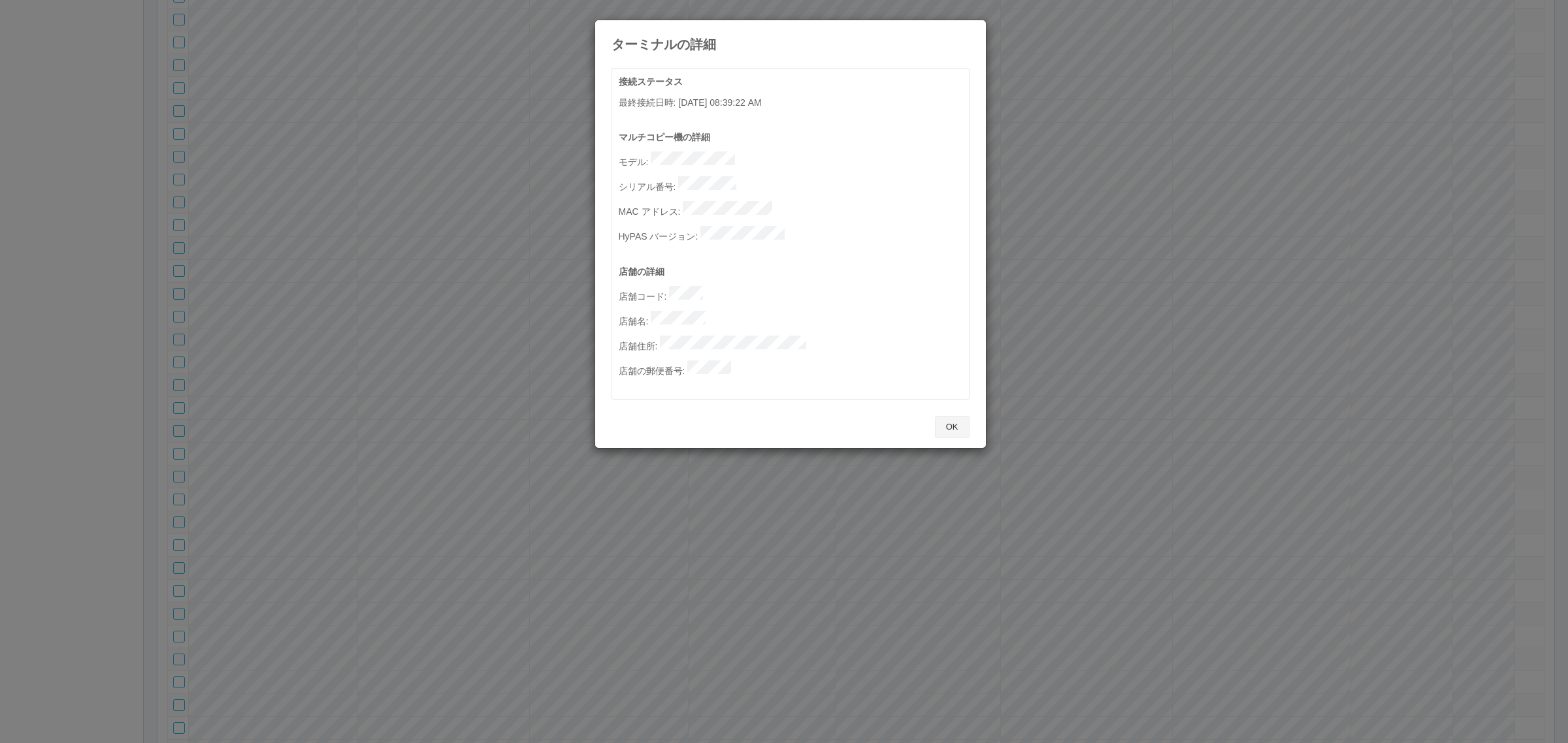
click at [961, 416] on button "OK" at bounding box center [953, 427] width 35 height 22
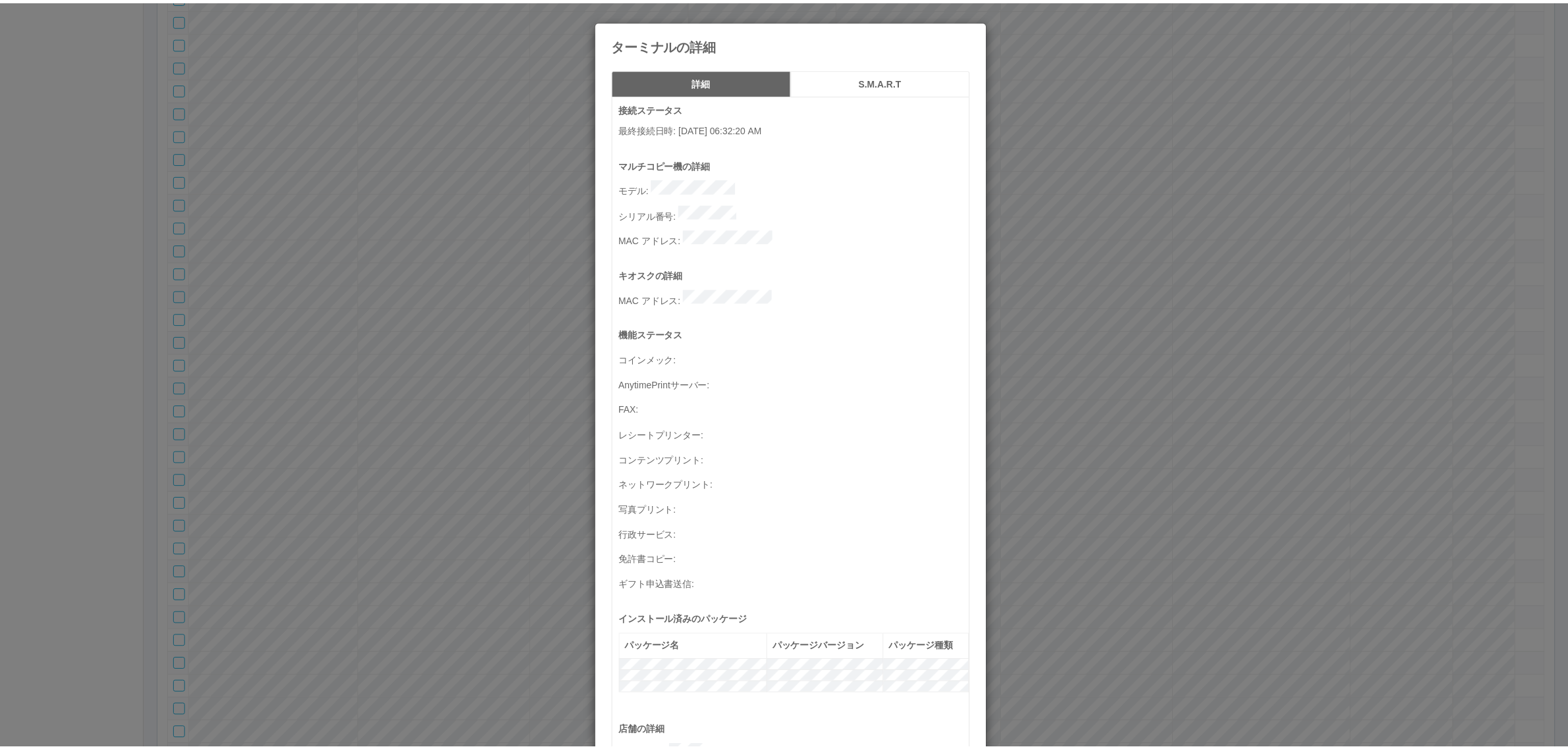
scroll to position [431, 0]
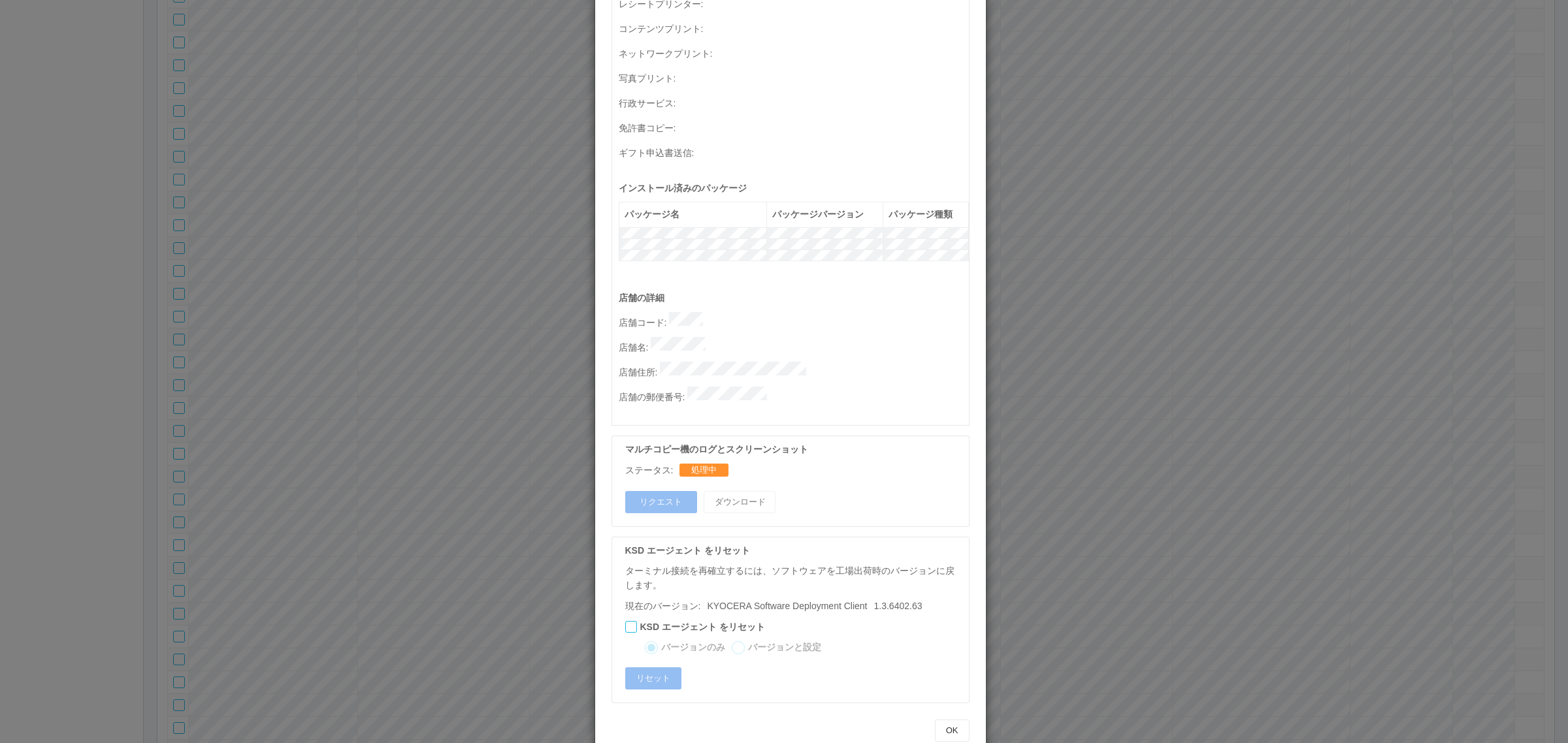
click at [1050, 435] on div "ターミナルの詳細 詳細 S.M.A.R.T 接続ステータス 最終接続日時 : 09/25/2025 06:32:20 AM マルチコピー機の詳細 モデル : …" at bounding box center [784, 371] width 1568 height 743
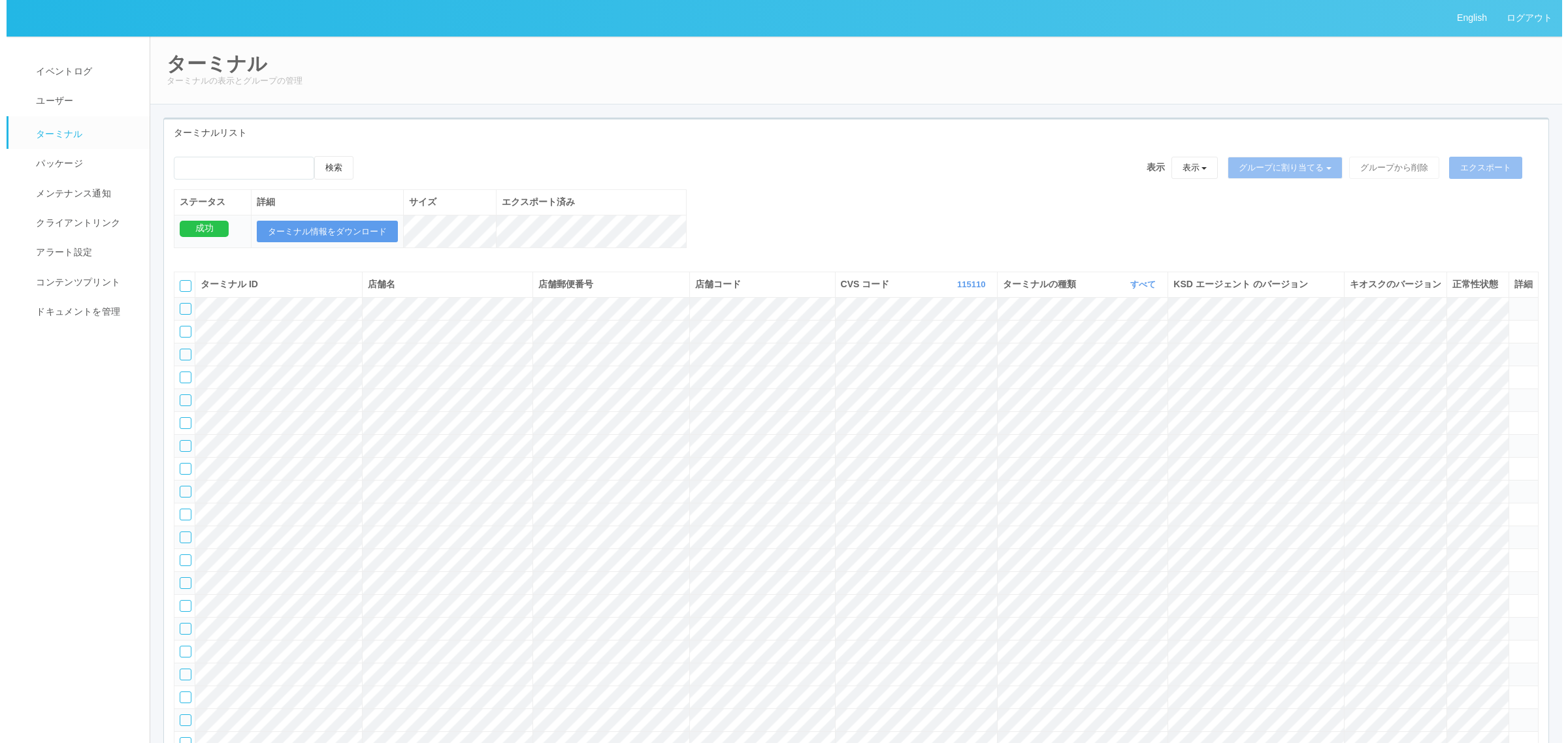
scroll to position [15554, 0]
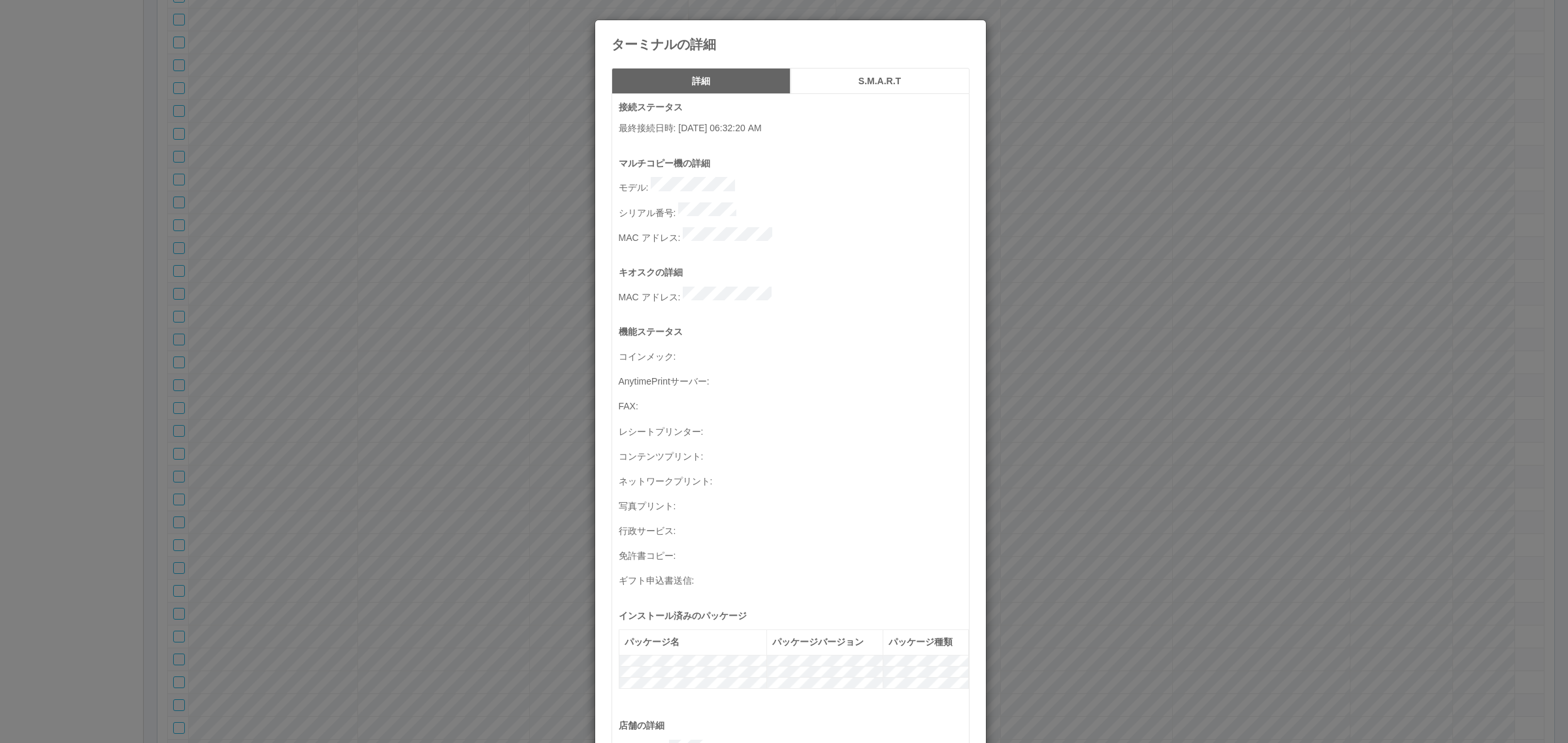
scroll to position [428, 0]
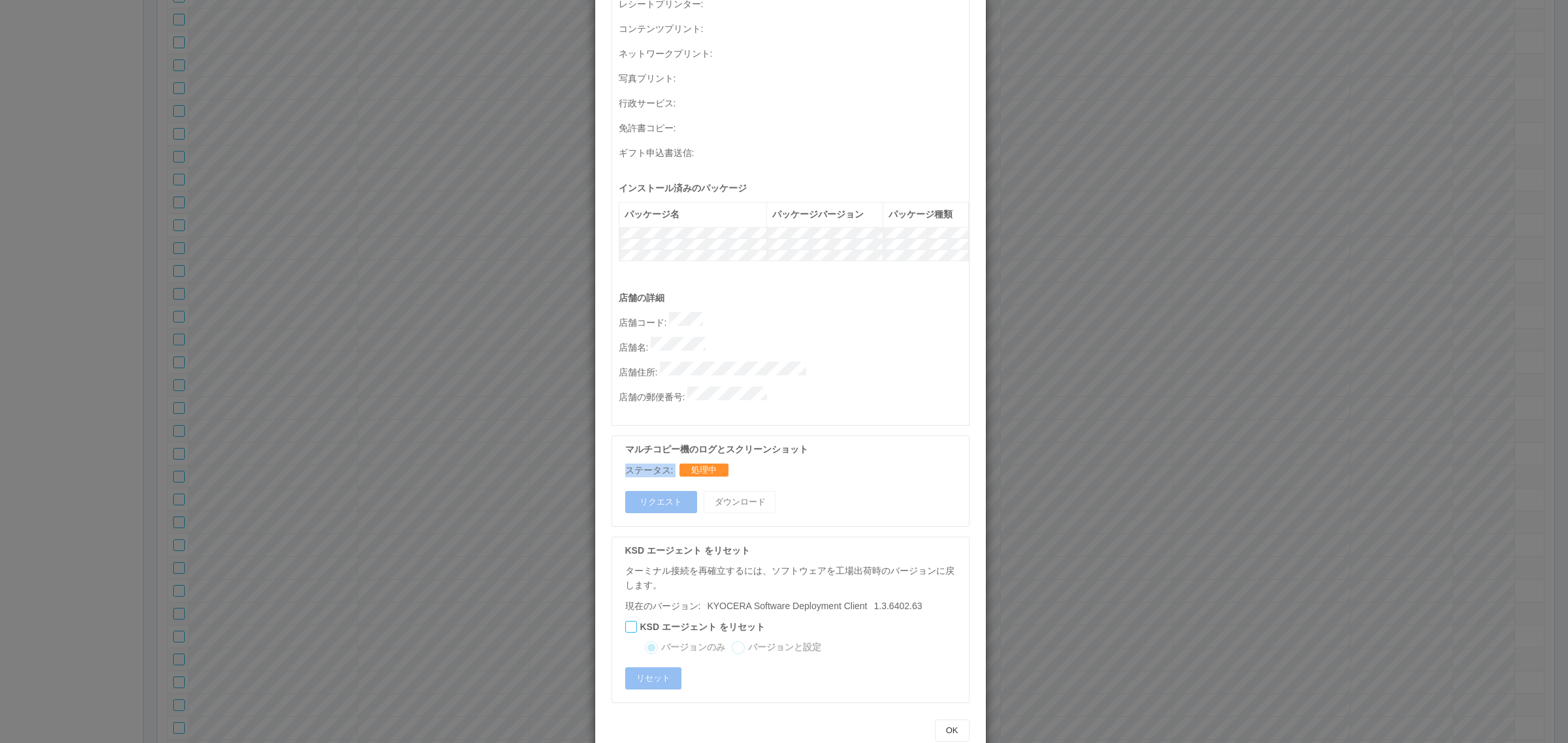
click at [1160, 424] on div "ターミナルの詳細 詳細 S.M.A.R.T 接続ステータス 最終接続日時 : [DATE] 06:32:20 AM マルチコピー機の詳細 モデル : シリアル…" at bounding box center [784, 371] width 1568 height 743
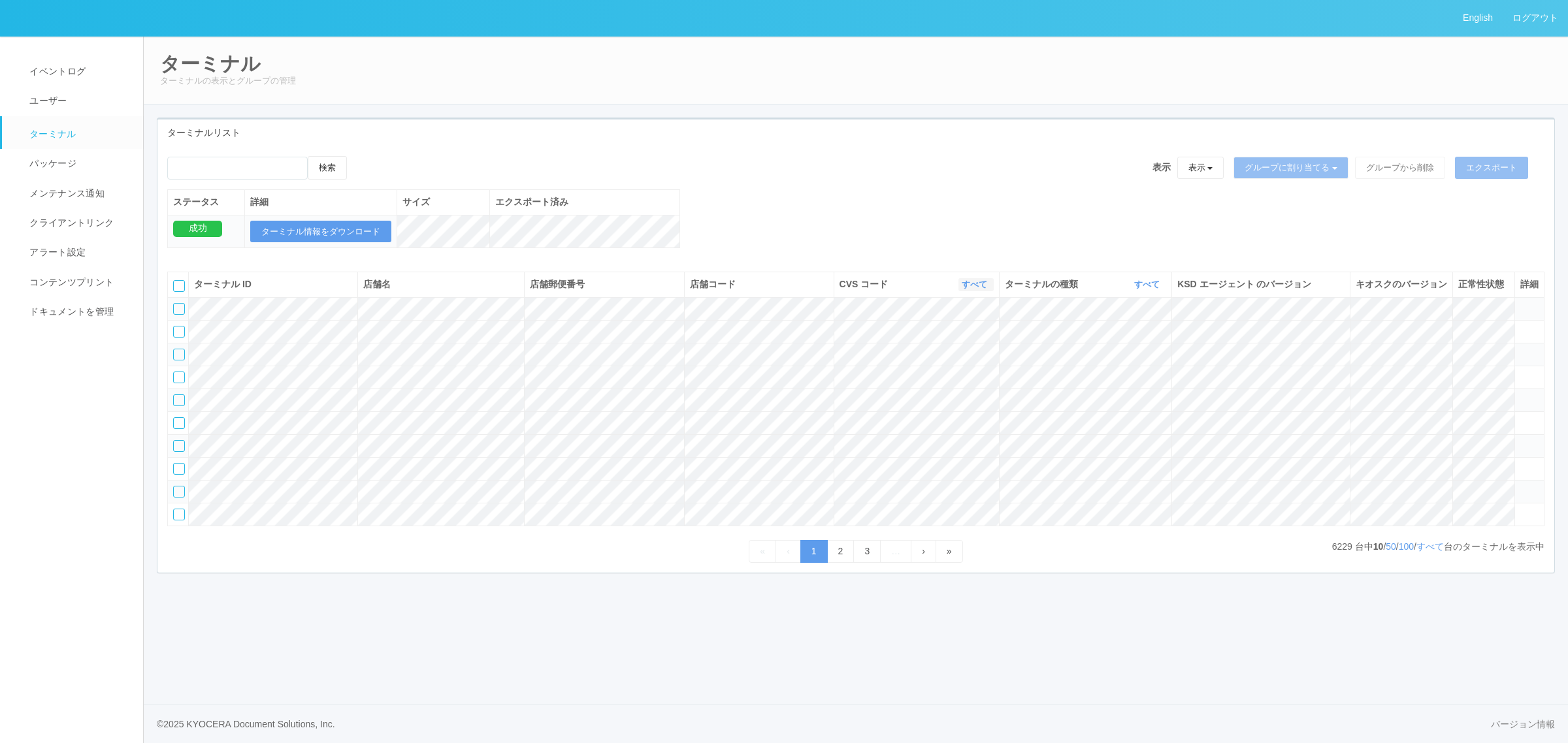
click at [962, 289] on link "すべて" at bounding box center [976, 284] width 29 height 10
click at [98, 64] on link "イベントログ" at bounding box center [78, 71] width 153 height 29
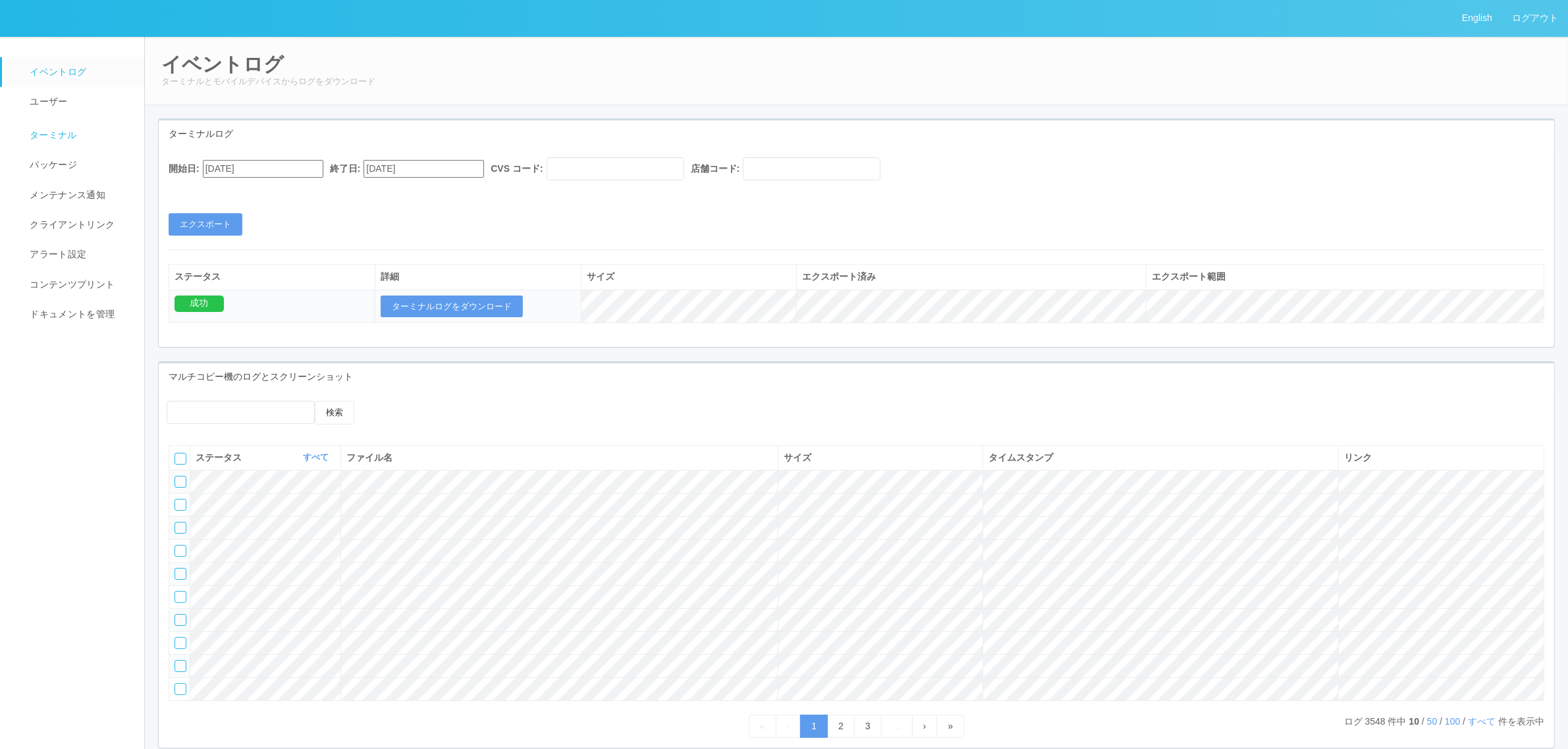
click at [81, 136] on link "ターミナル" at bounding box center [79, 134] width 155 height 33
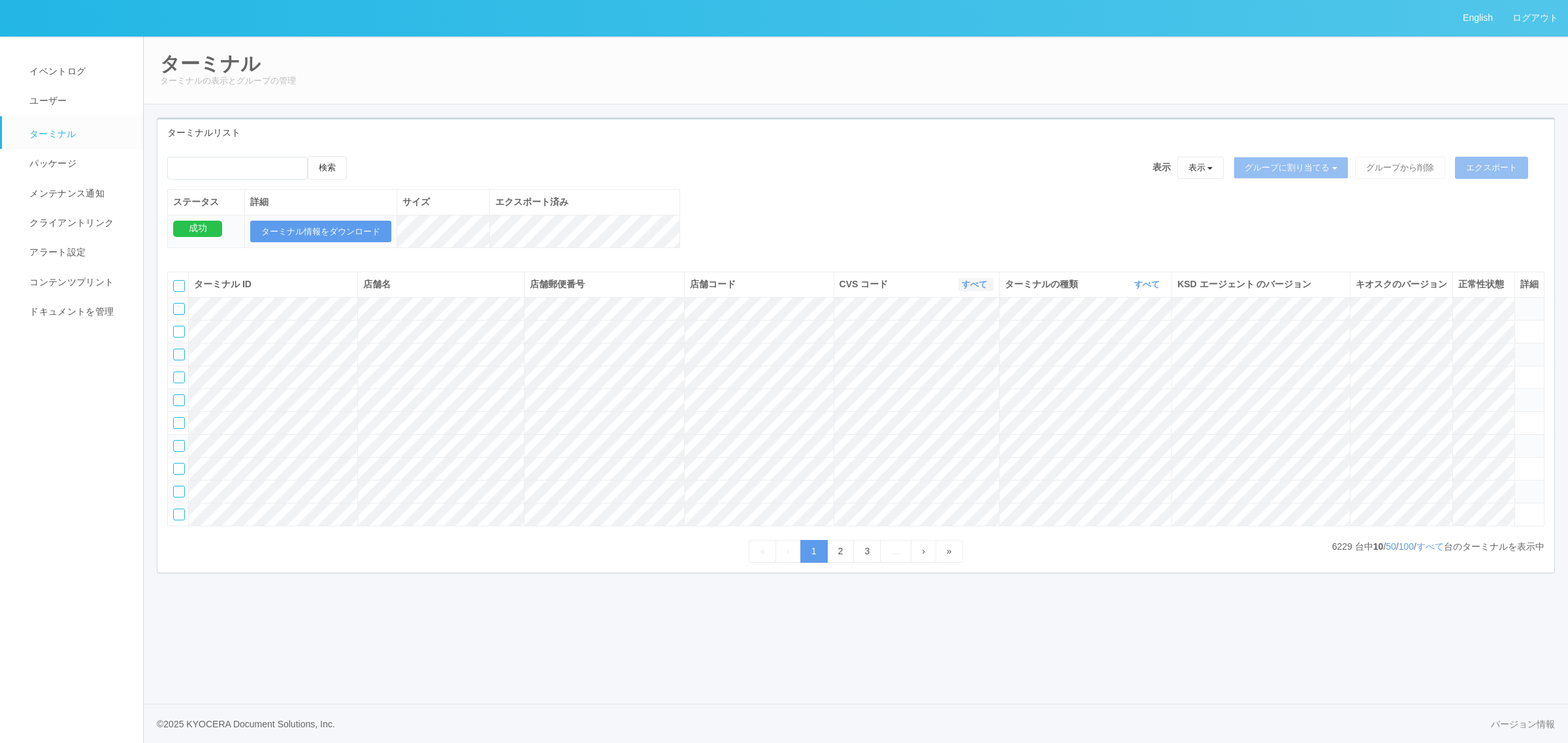
click at [973, 289] on link "すべて" at bounding box center [976, 284] width 29 height 10
click at [959, 348] on link "115110" at bounding box center [941, 339] width 103 height 17
click at [1138, 289] on link "すべて" at bounding box center [1149, 284] width 29 height 10
click at [1132, 347] on link "キオスク" at bounding box center [1114, 339] width 103 height 17
click at [1427, 551] on link "すべて" at bounding box center [1430, 546] width 27 height 11
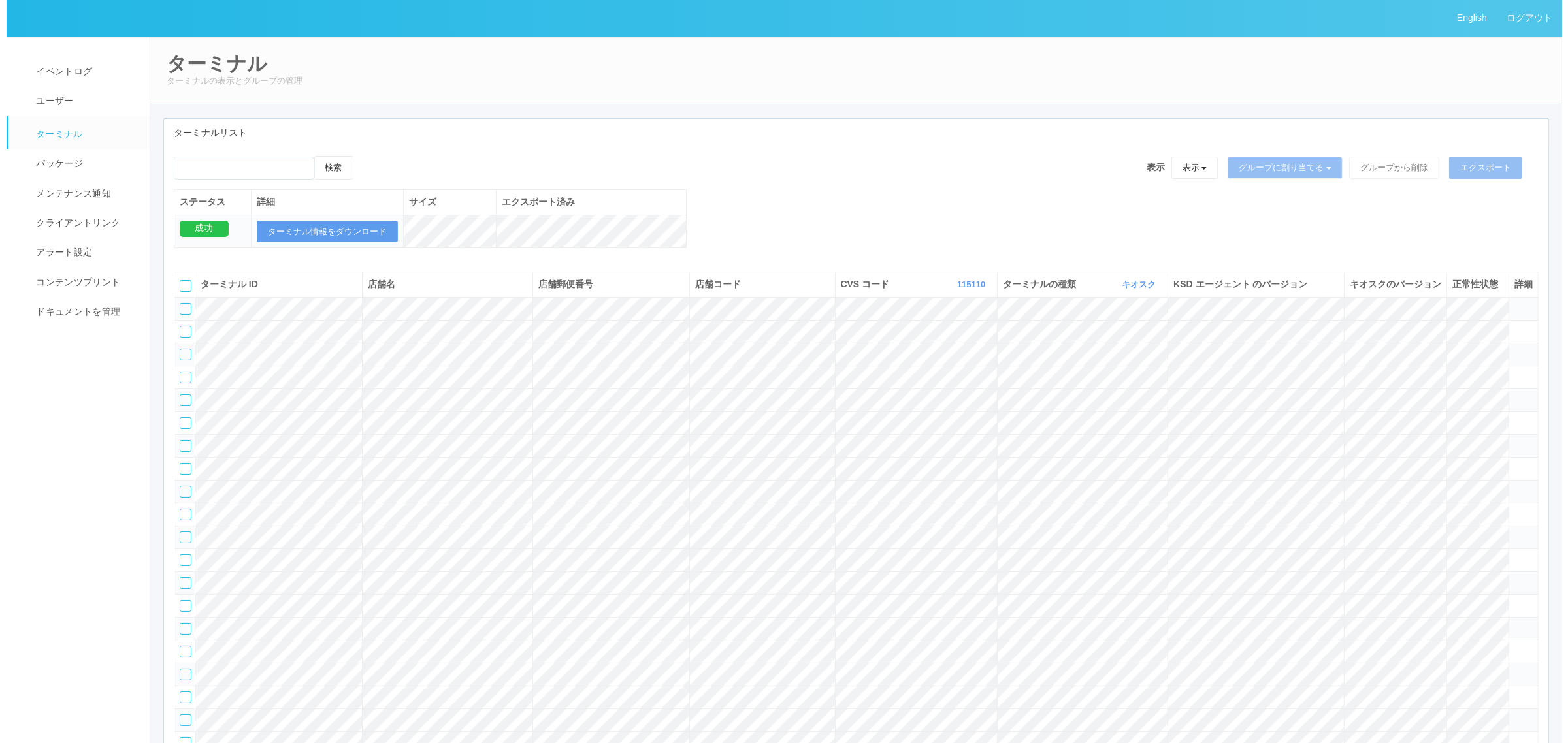
scroll to position [7754, 0]
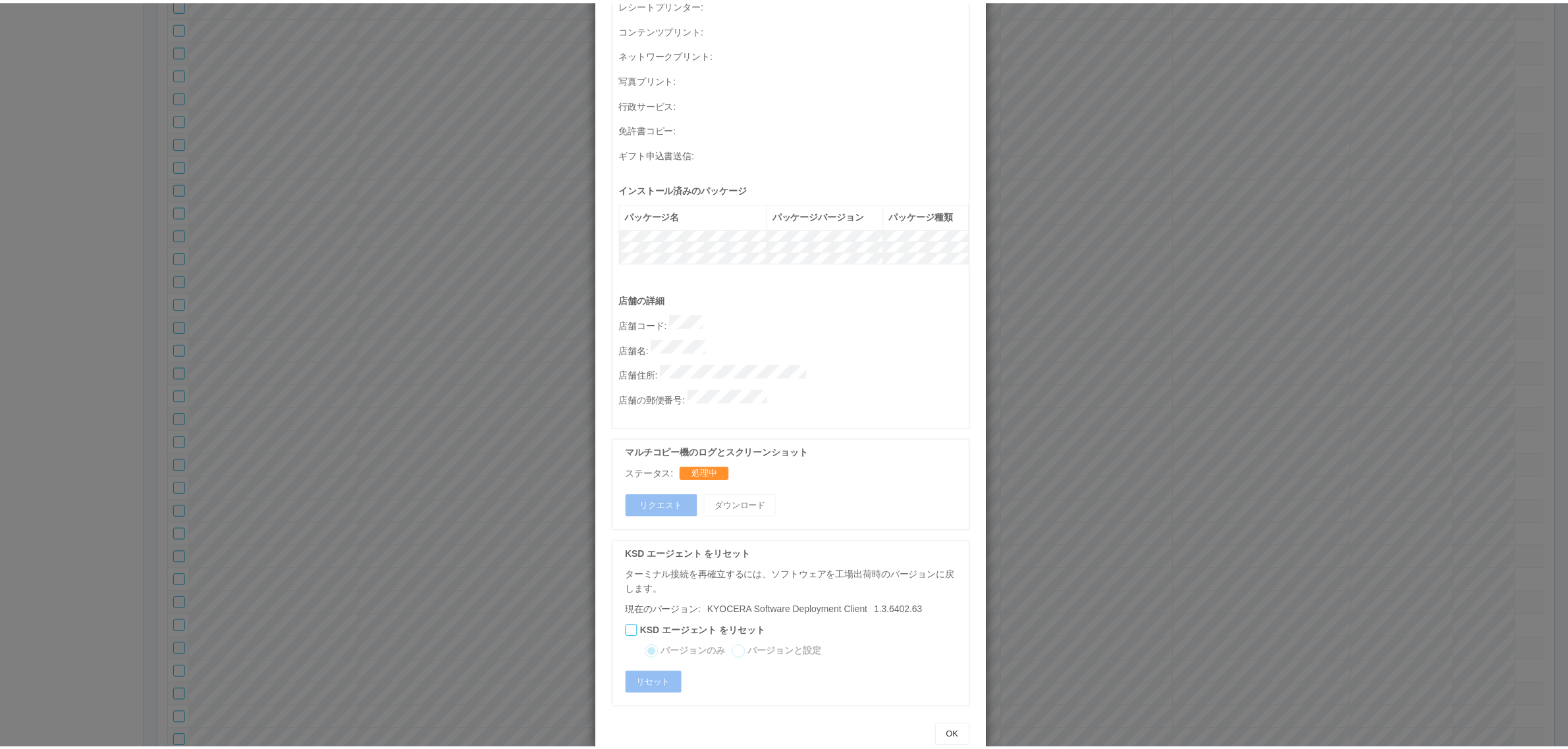
scroll to position [0, 0]
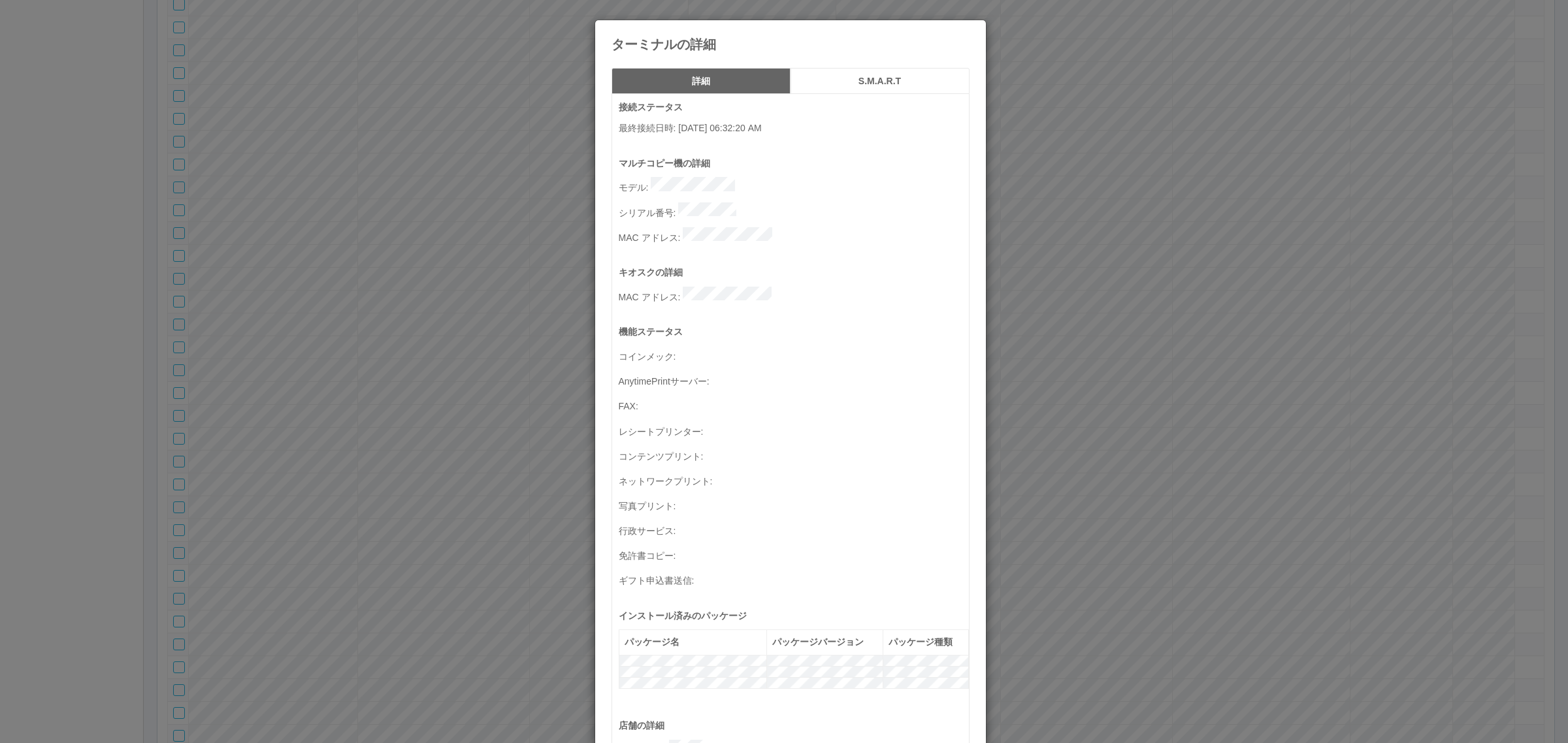
drag, startPoint x: 1134, startPoint y: 416, endPoint x: 1107, endPoint y: 422, distance: 27.7
click at [1134, 416] on div "ターミナルの詳細 詳細 S.M.A.R.T 接続ステータス 最終接続日時 : 09/25/2025 06:32:20 AM マルチコピー機の詳細 モデル : …" at bounding box center [784, 371] width 1568 height 743
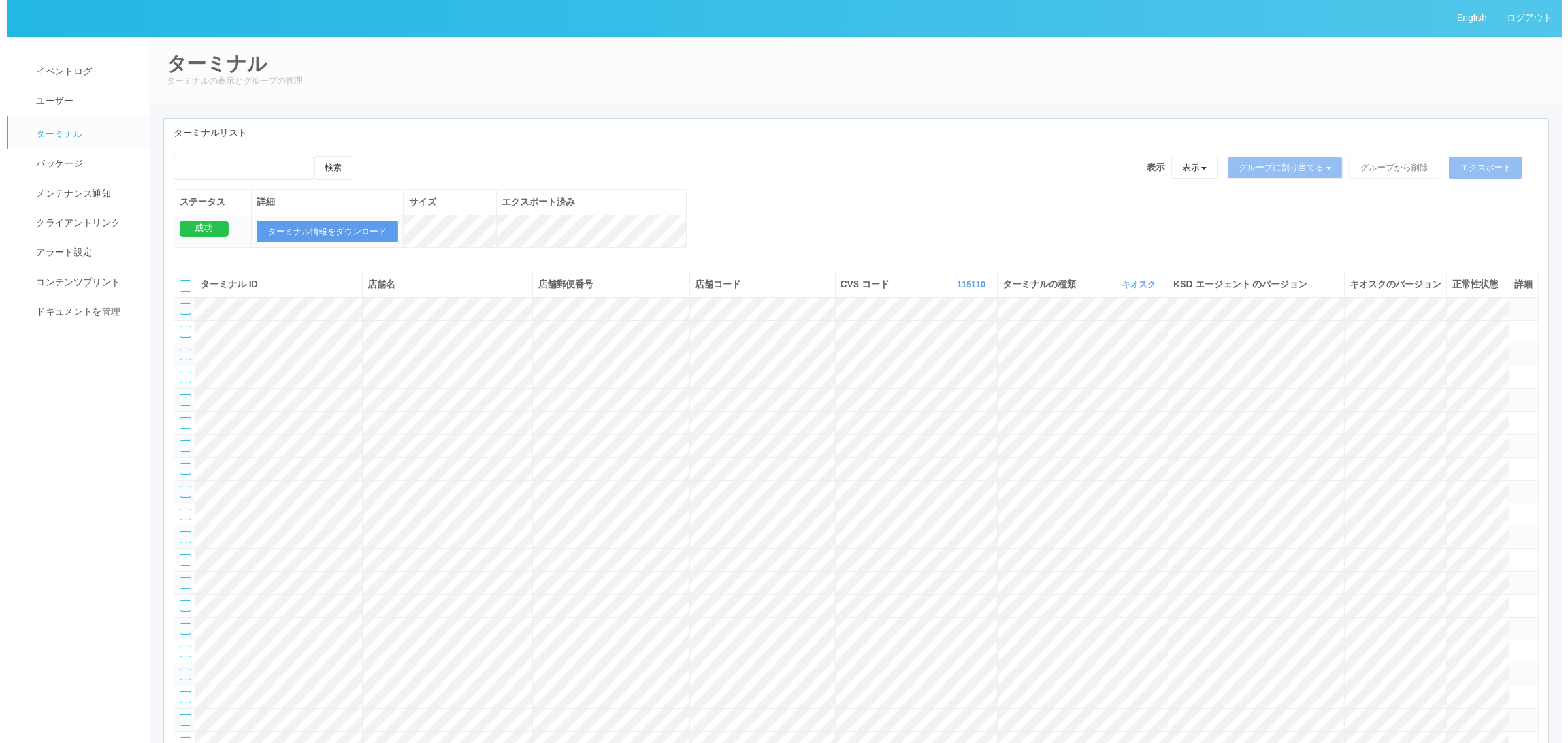
scroll to position [7754, 0]
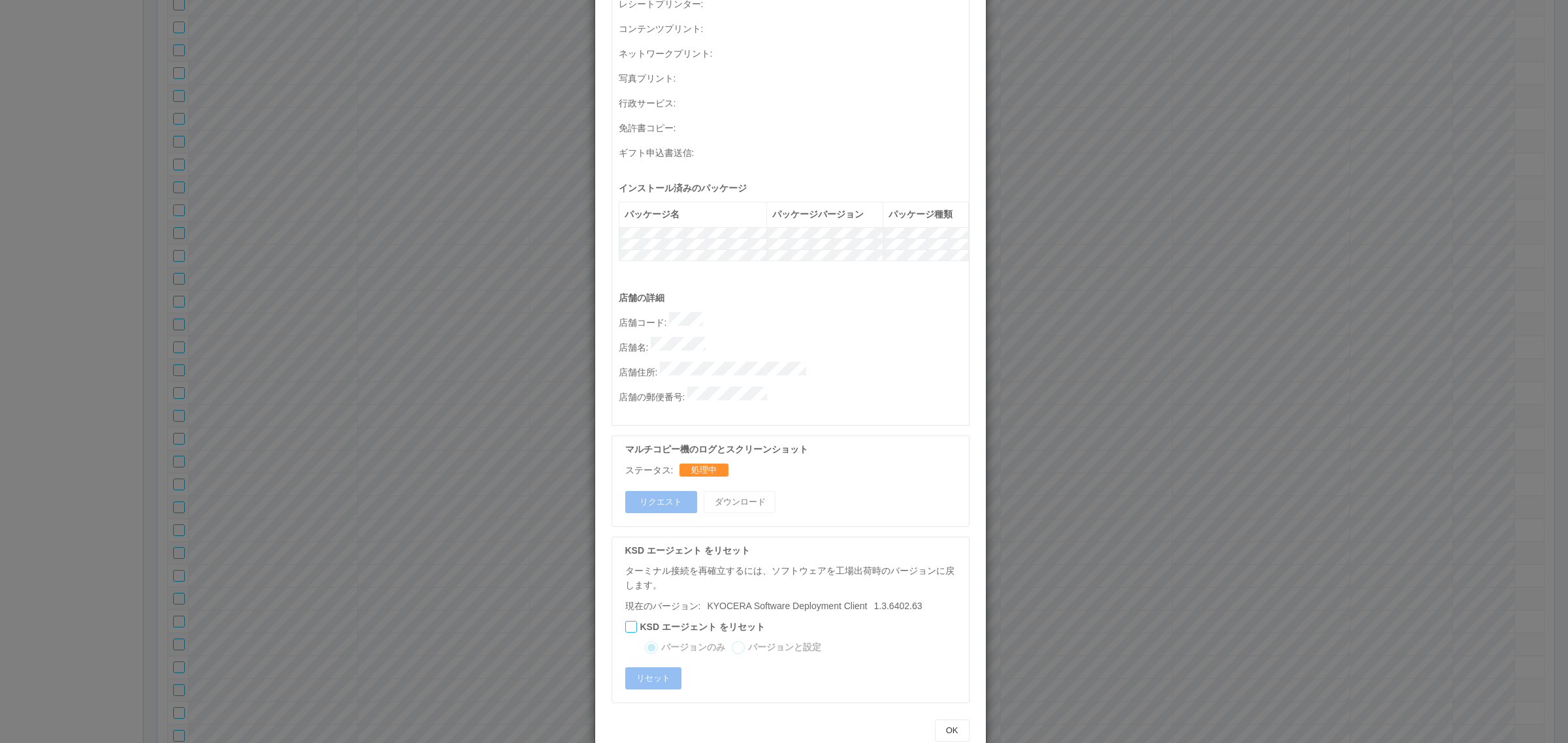
scroll to position [0, 0]
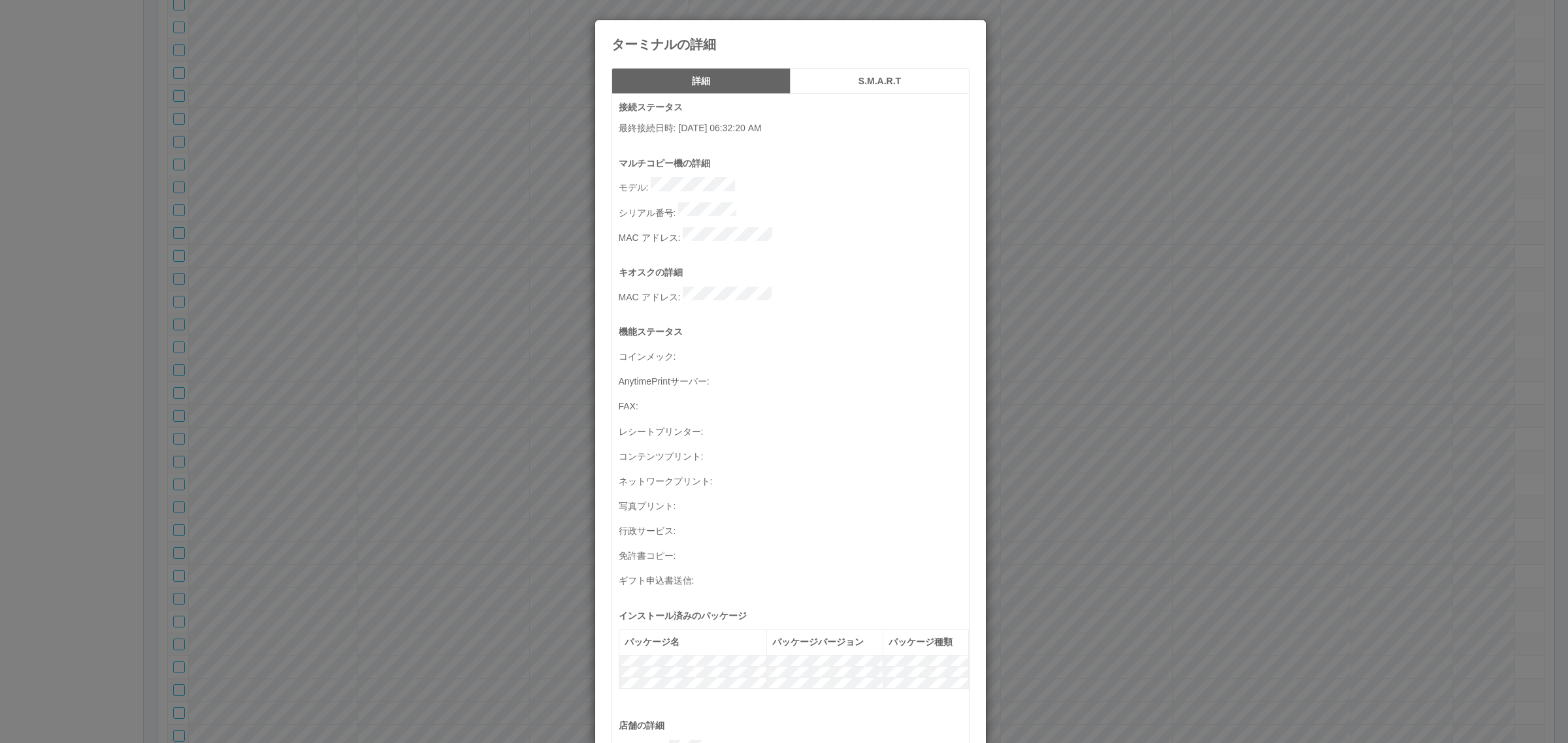
click at [1052, 385] on div "ターミナルの詳細 詳細 S.M.A.R.T 接続ステータス 最終接続日時 : 09/25/2025 06:32:20 AM マルチコピー機の詳細 モデル : …" at bounding box center [784, 371] width 1568 height 743
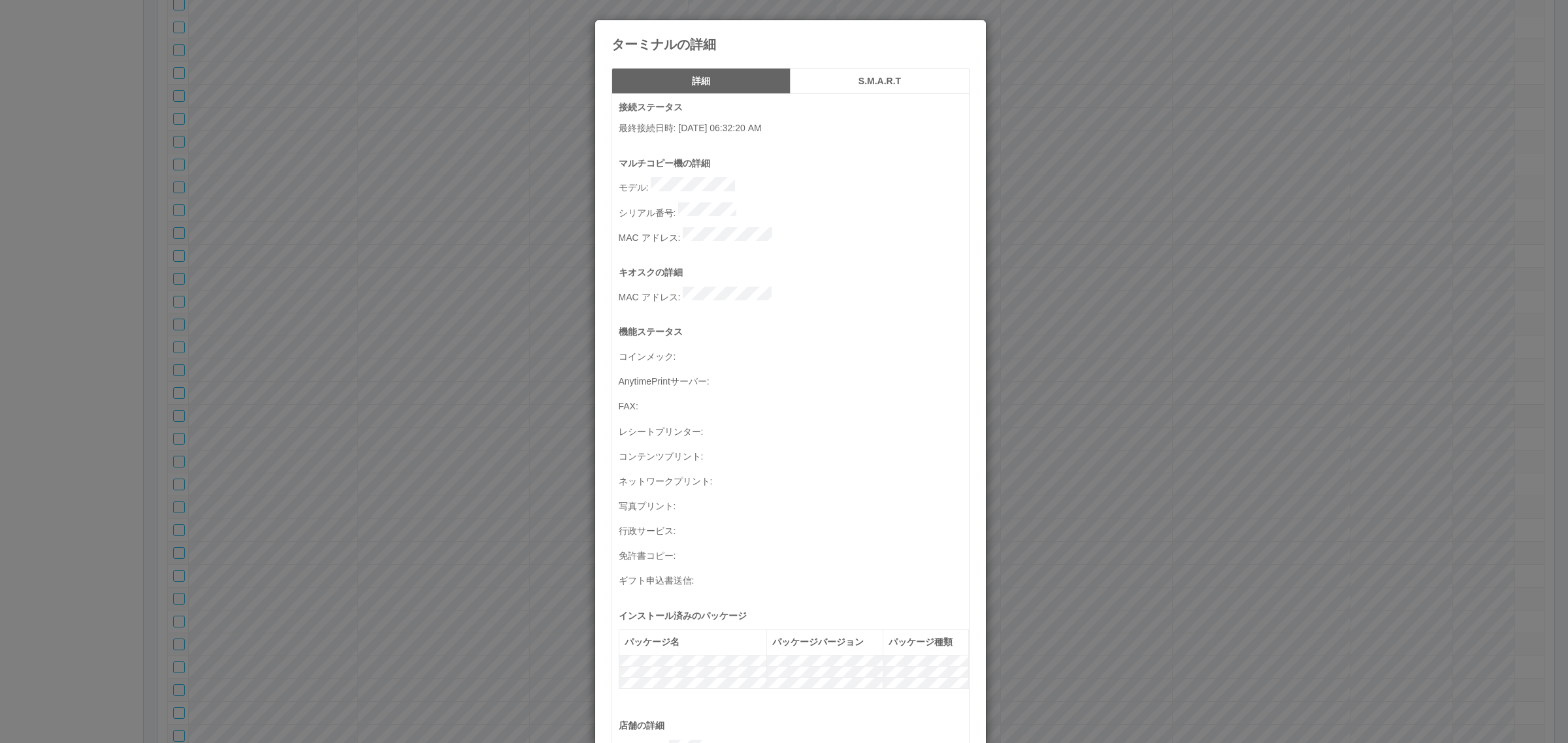
click at [1194, 338] on div "ターミナルの詳細 詳細 S.M.A.R.T 接続ステータス 最終接続日時 : 09/25/2025 06:32:20 AM マルチコピー機の詳細 モデル : …" at bounding box center [784, 371] width 1568 height 743
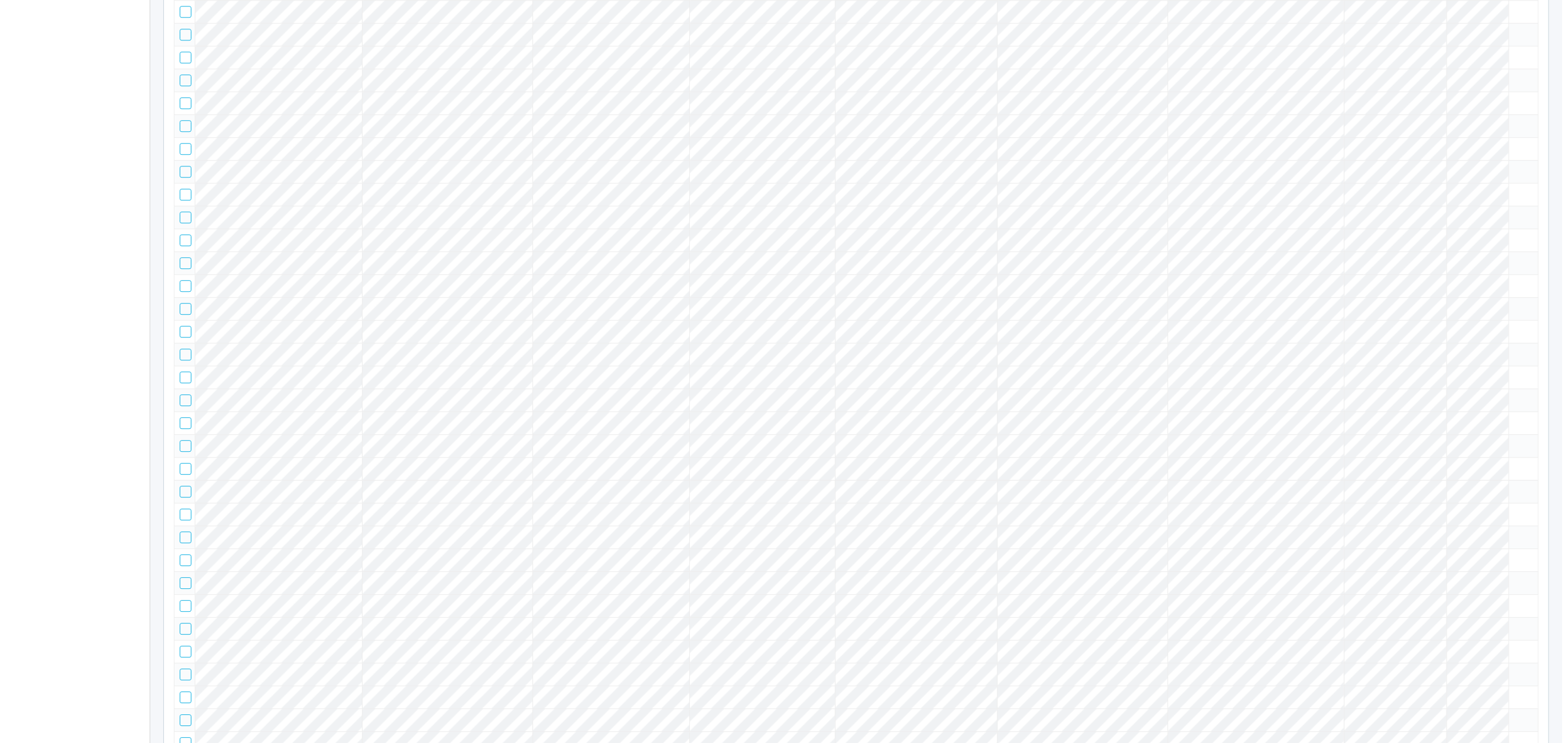
scroll to position [7754, 0]
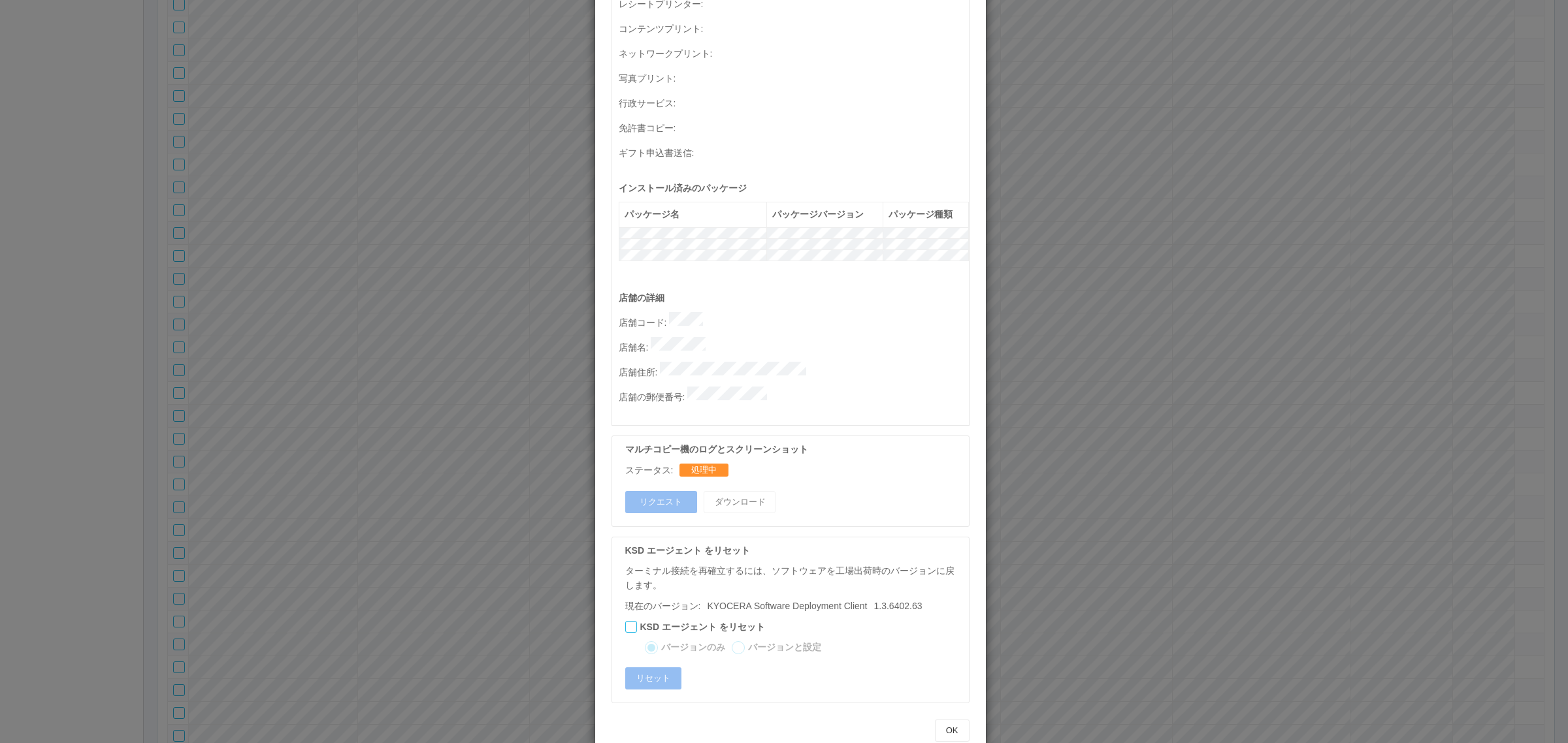
scroll to position [0, 0]
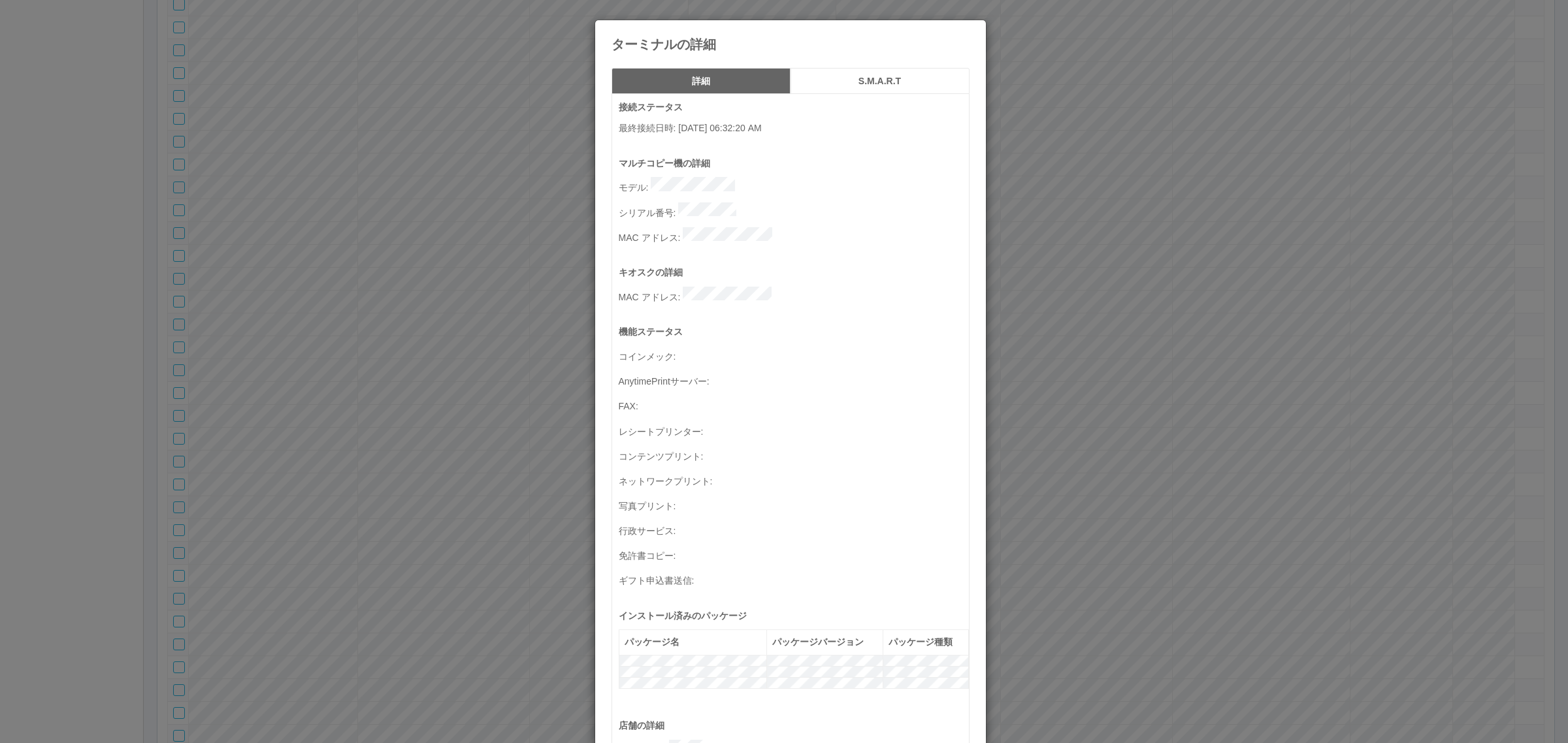
click at [1190, 328] on div "ターミナルの詳細 詳細 S.M.A.R.T 接続ステータス 最終接続日時 : 09/25/2025 06:32:20 AM マルチコピー機の詳細 モデル : …" at bounding box center [784, 371] width 1568 height 743
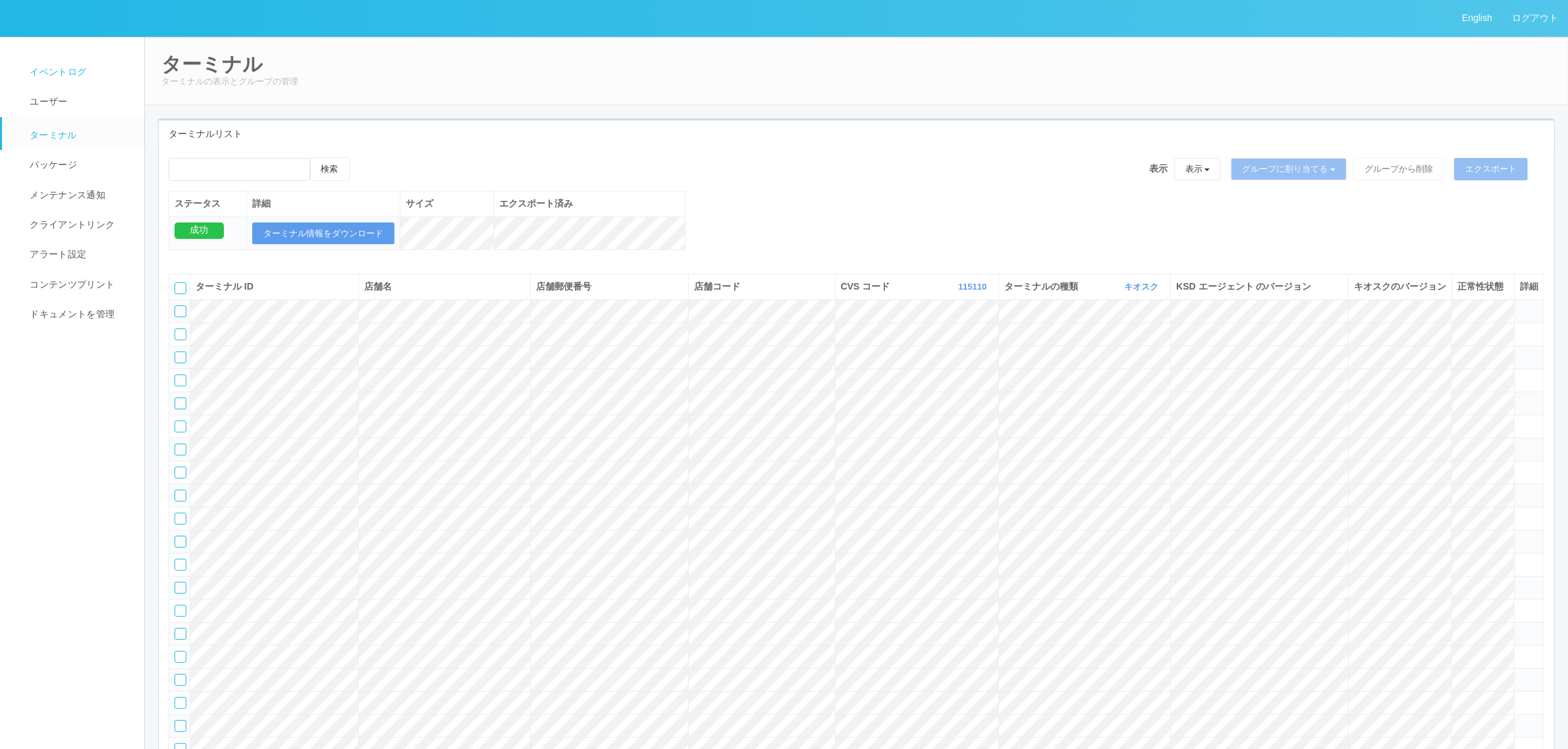
click at [78, 79] on link "イベントログ" at bounding box center [79, 72] width 155 height 29
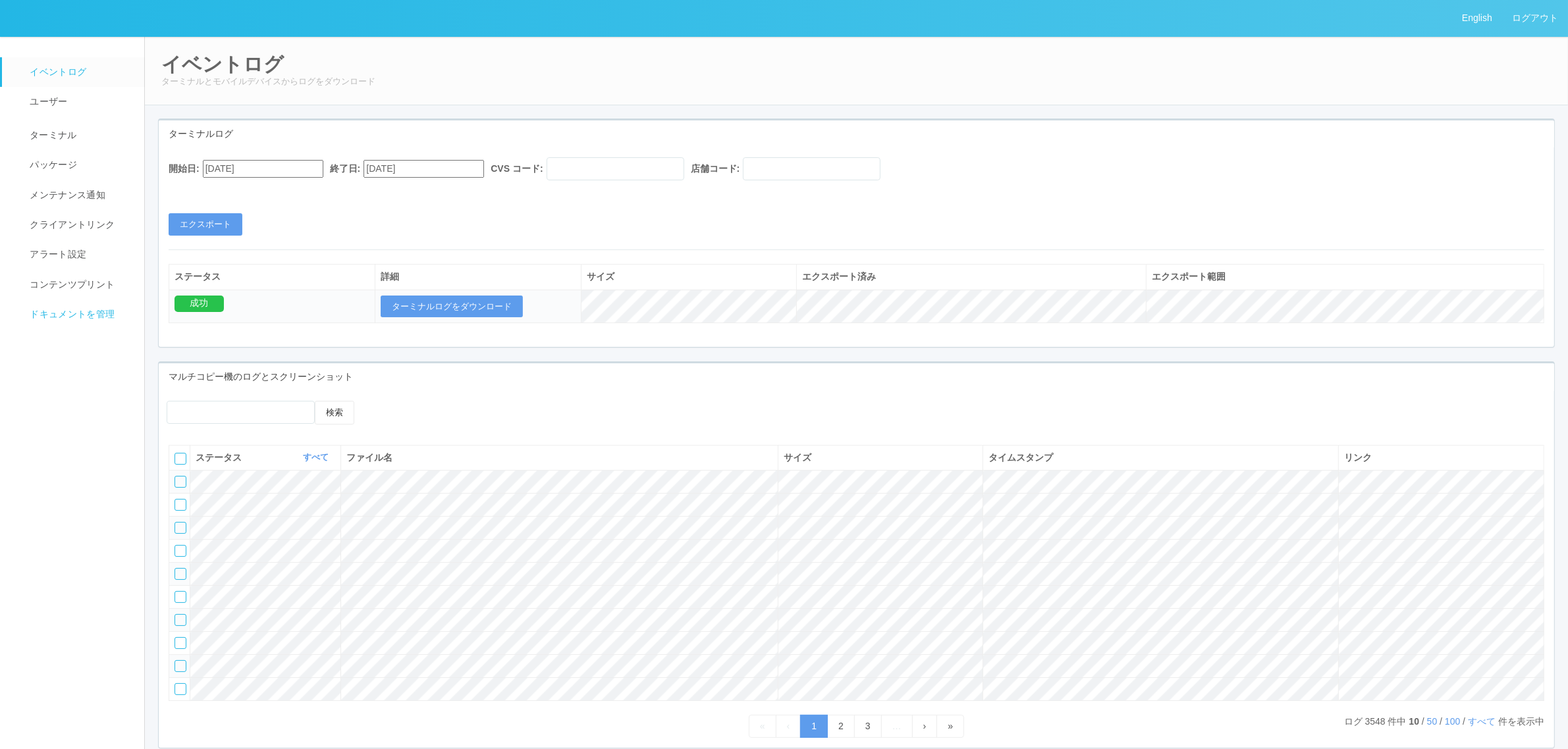
click at [75, 311] on span "ドキュメントを管理" at bounding box center [70, 314] width 88 height 11
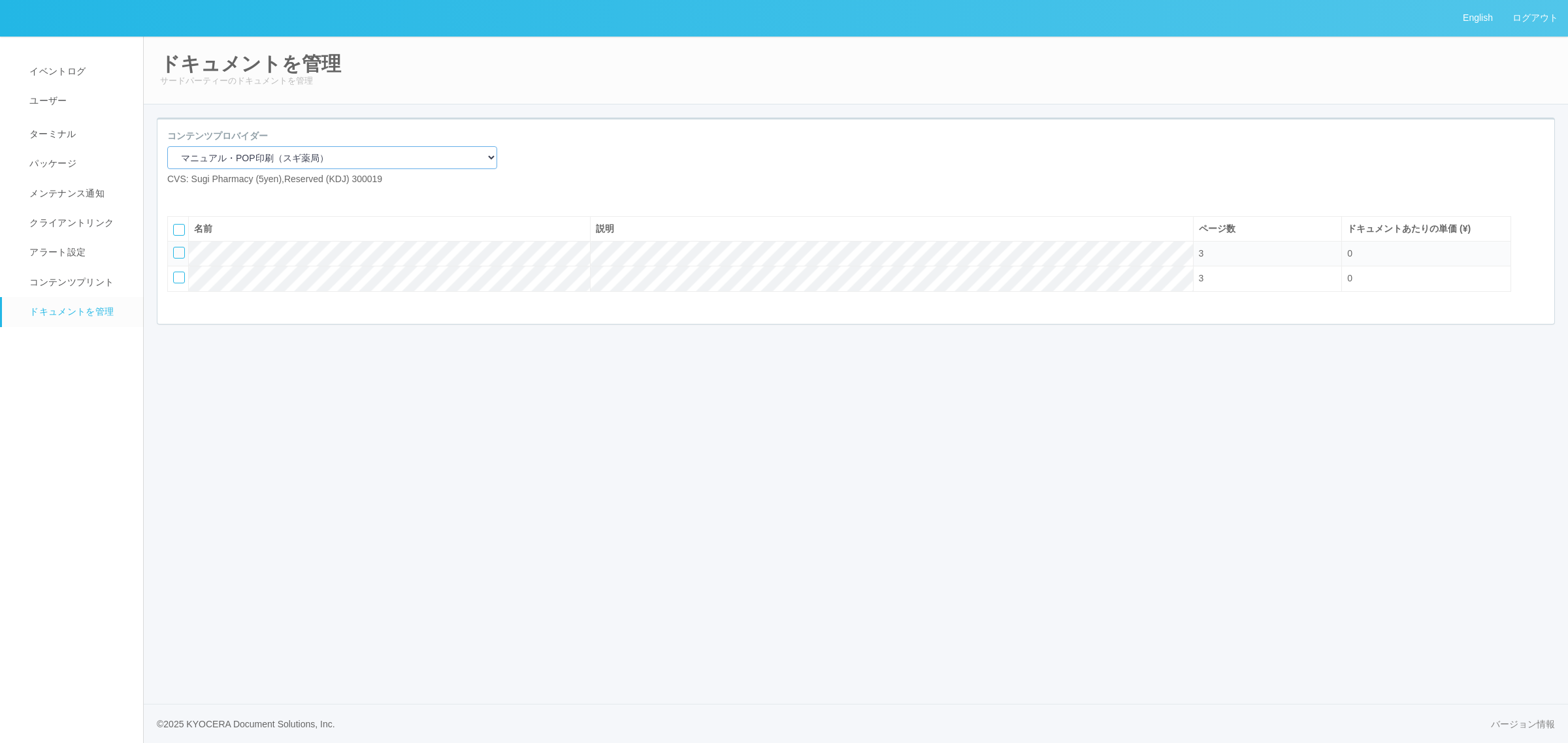
click at [325, 150] on select "マニュアル・POP印刷（スギ薬局） マニュアル・POP印刷（DY） マニュアル・POP印刷（共通） マニュアル・POP印刷（セコマ） マニュアル・POP印刷（…" at bounding box center [332, 158] width 330 height 23
select select "92e33cfa-a397-43d0-aeaa-8a96cbdf4d79"
click at [167, 146] on select "マニュアル・POP印刷（スギ薬局） マニュアル・POP印刷（DY） マニュアル・POP印刷（共通） マニュアル・POP印刷（セコマ） マニュアル・POP印刷（…" at bounding box center [332, 158] width 330 height 23
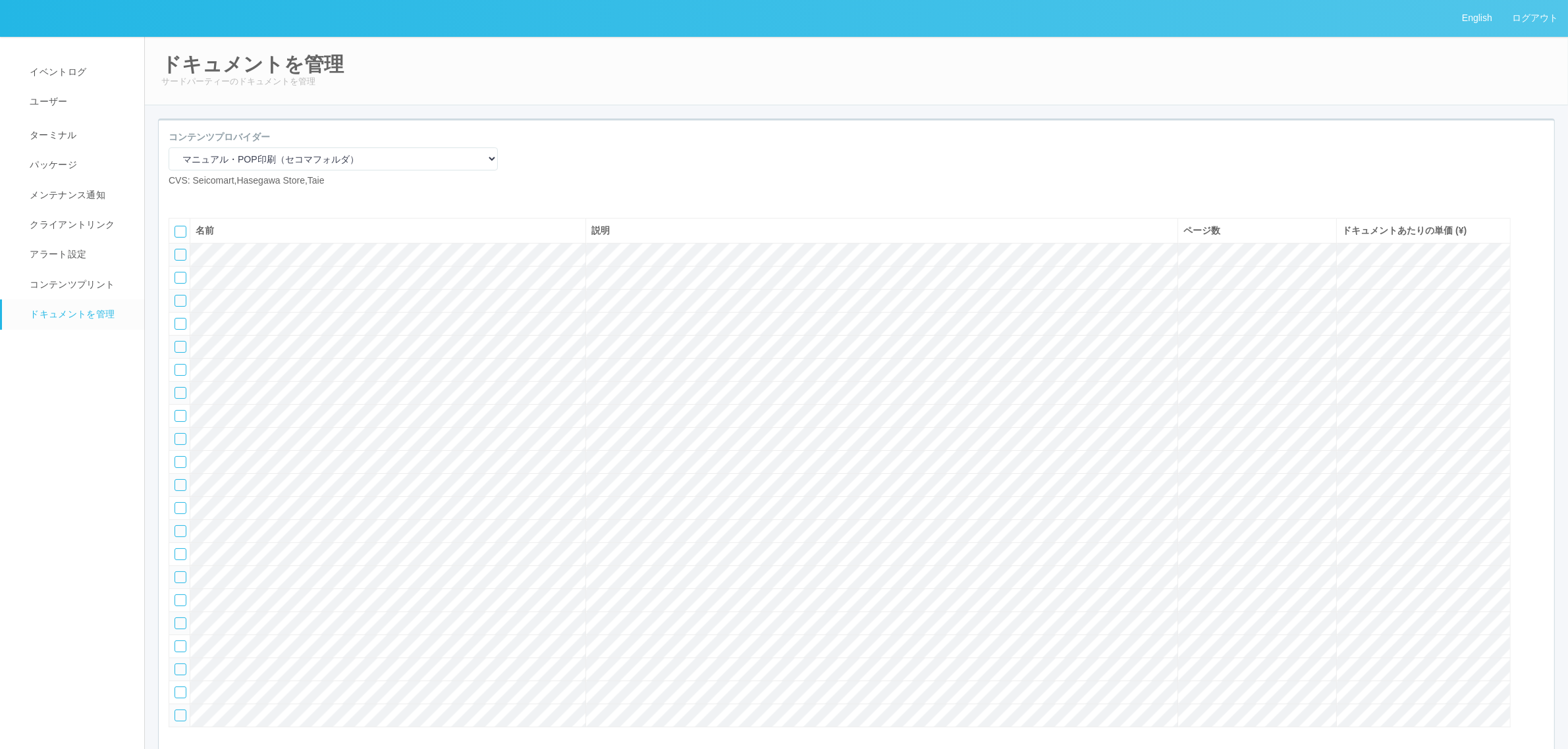
click at [198, 198] on icon at bounding box center [198, 198] width 0 height 0
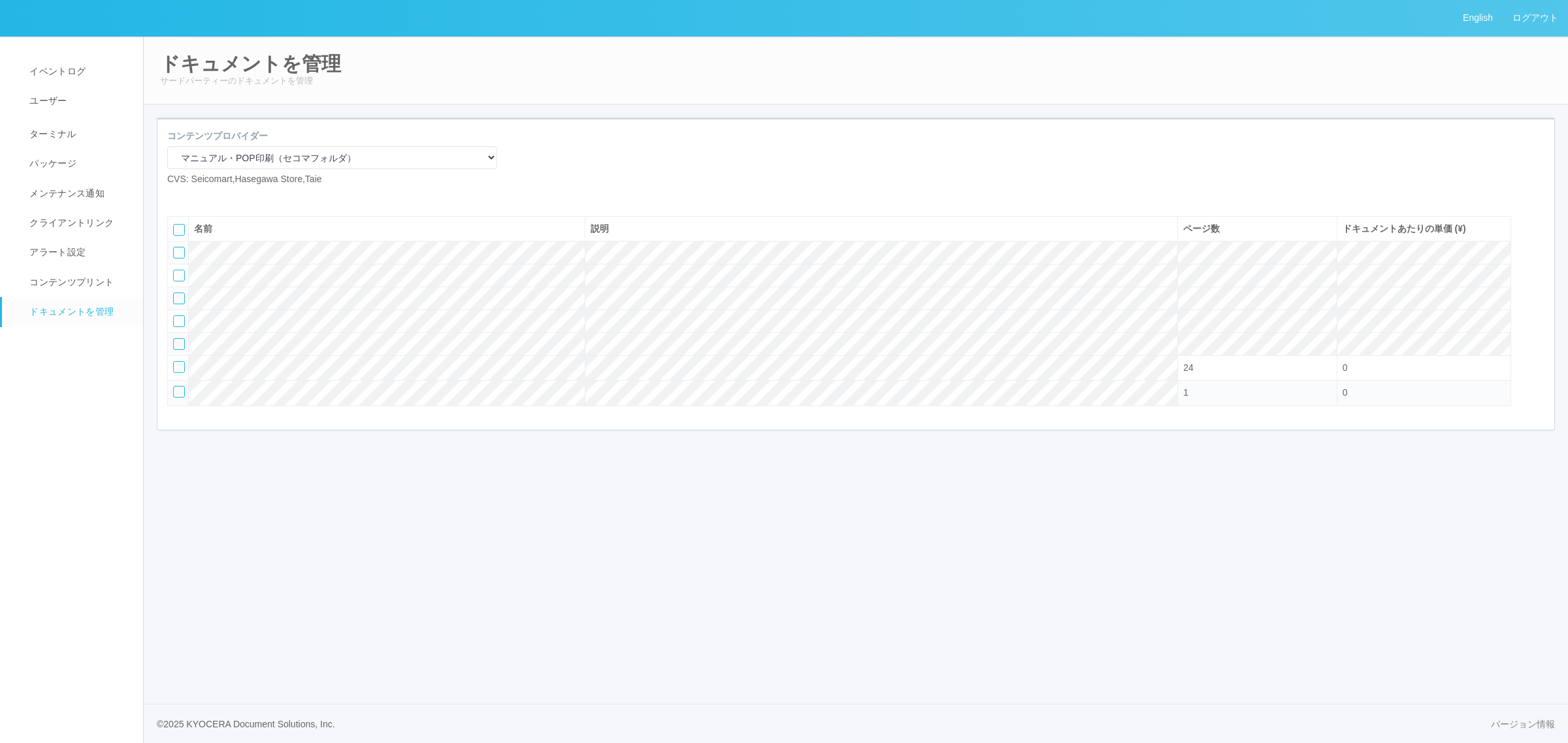
click at [197, 197] on icon at bounding box center [197, 197] width 0 height 0
click at [253, 197] on div at bounding box center [249, 197] width 144 height 0
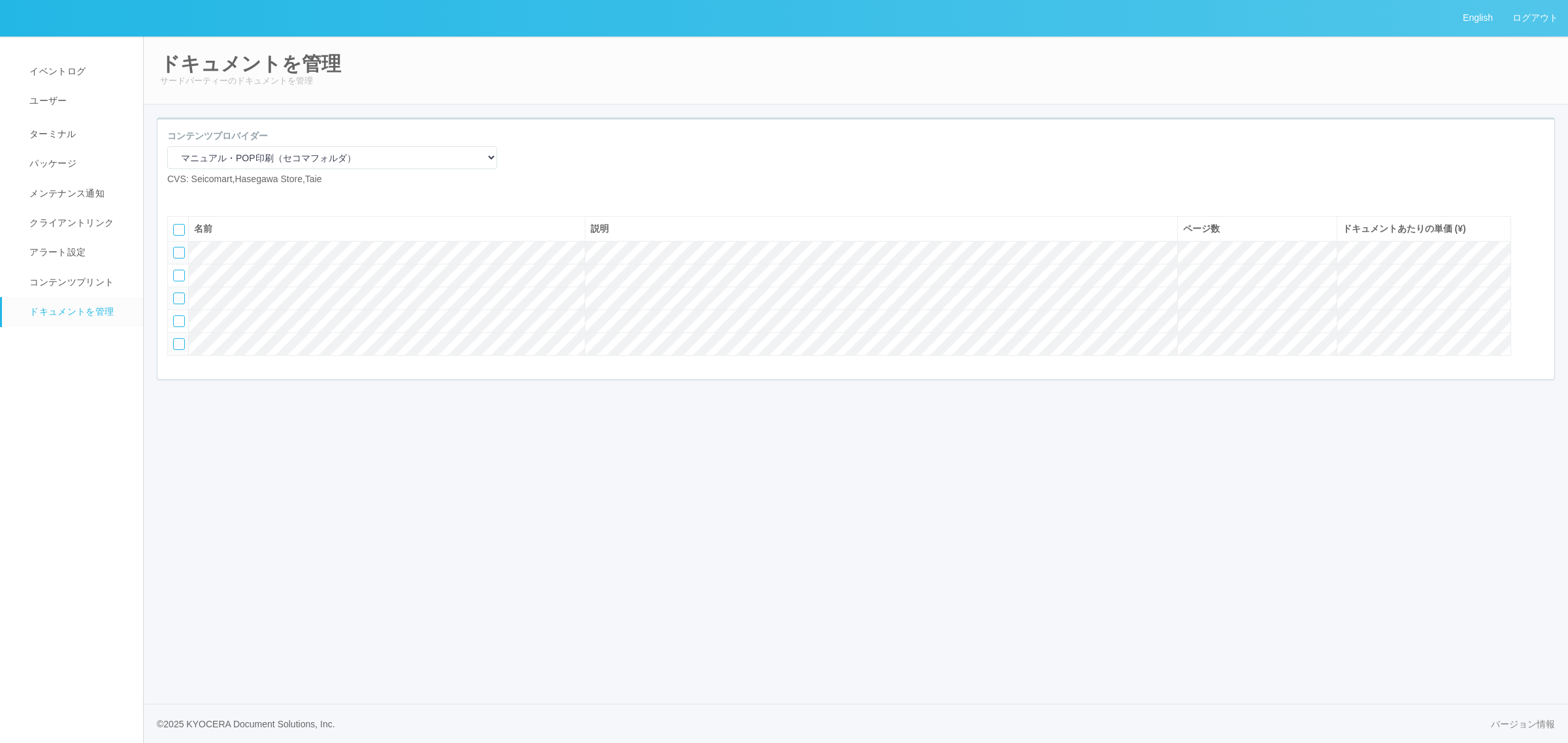
click at [197, 197] on icon at bounding box center [197, 197] width 0 height 0
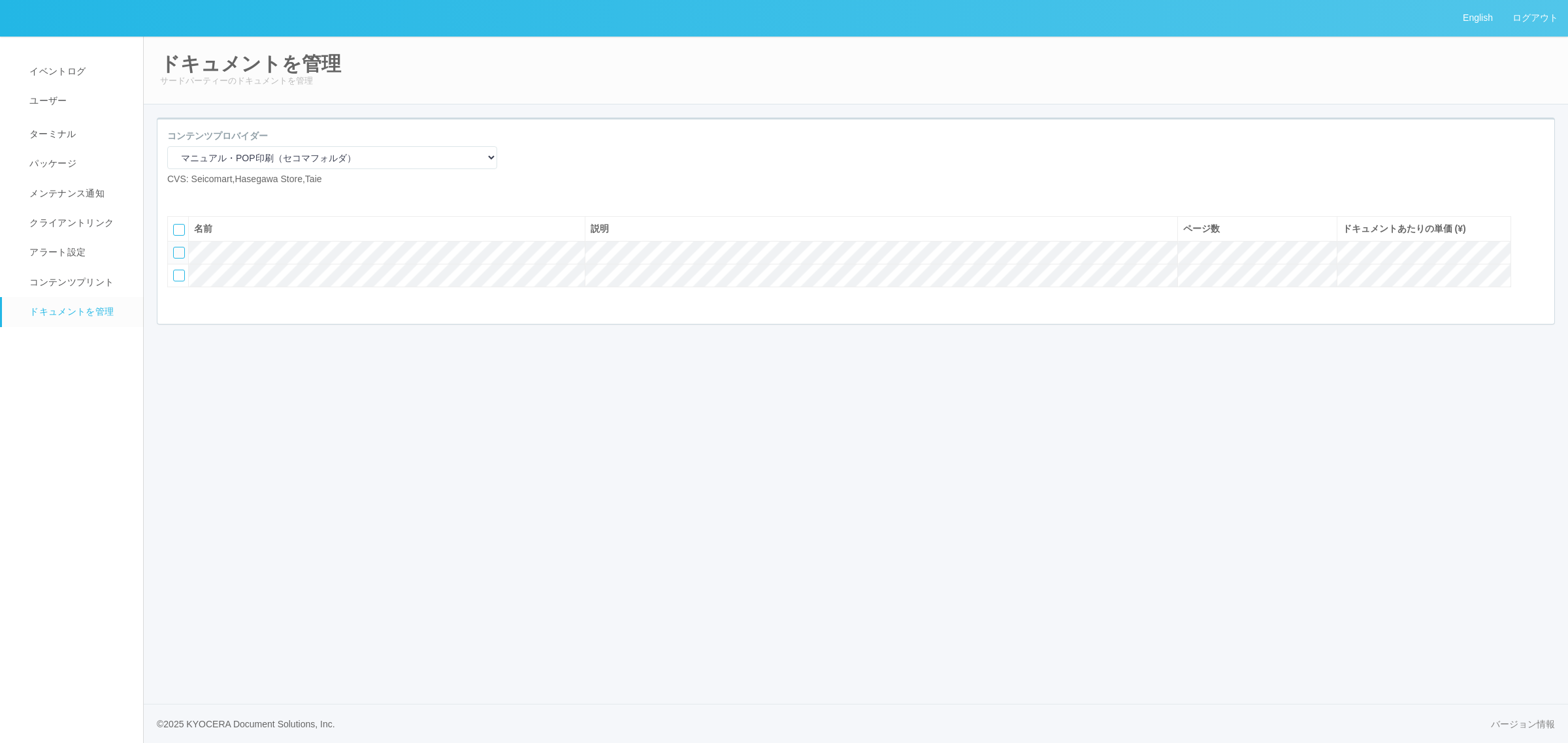
click at [197, 197] on icon at bounding box center [197, 197] width 0 height 0
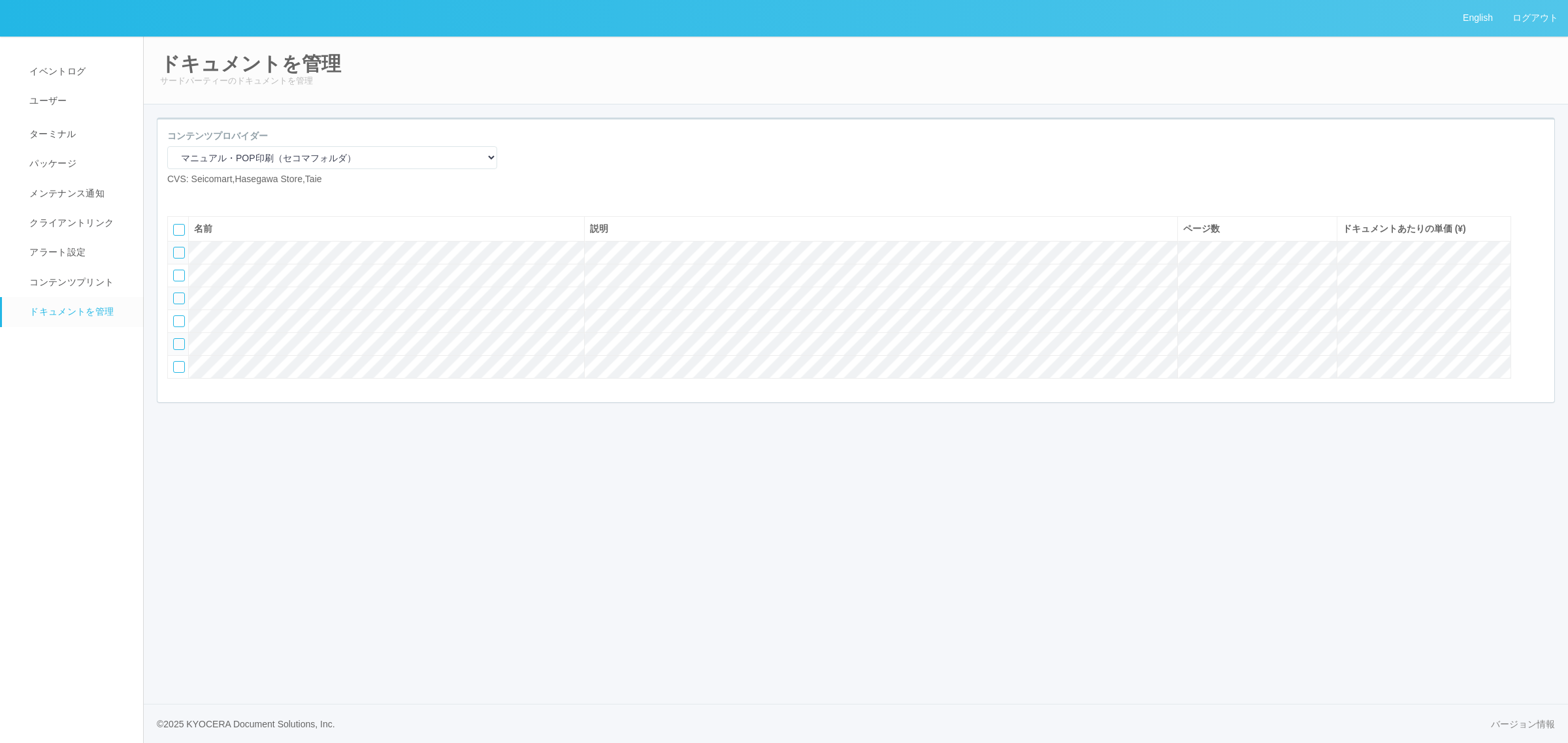
click at [197, 197] on icon at bounding box center [197, 197] width 0 height 0
click at [232, 197] on div at bounding box center [249, 197] width 144 height 0
click at [197, 197] on icon at bounding box center [197, 197] width 0 height 0
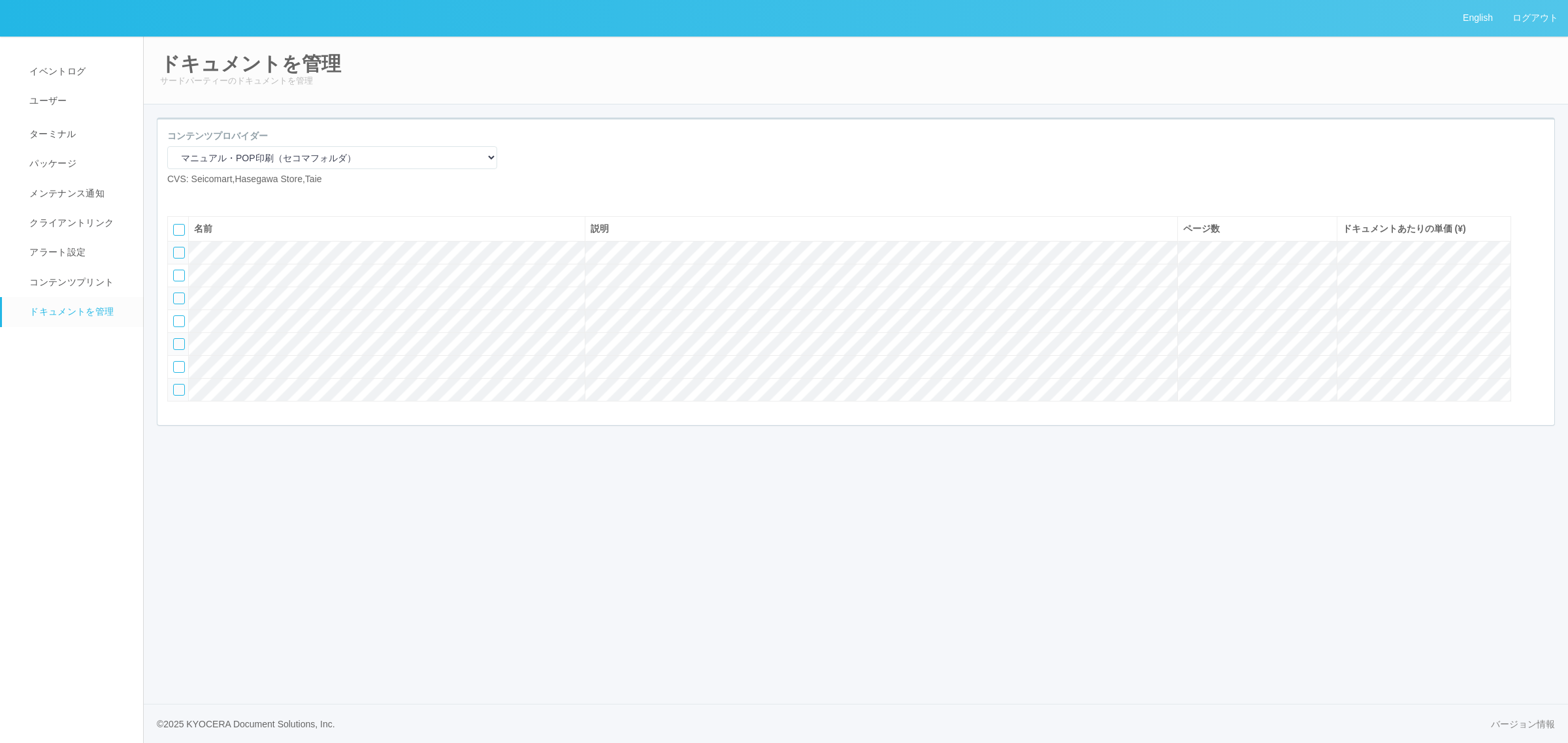
click at [197, 197] on icon at bounding box center [197, 197] width 0 height 0
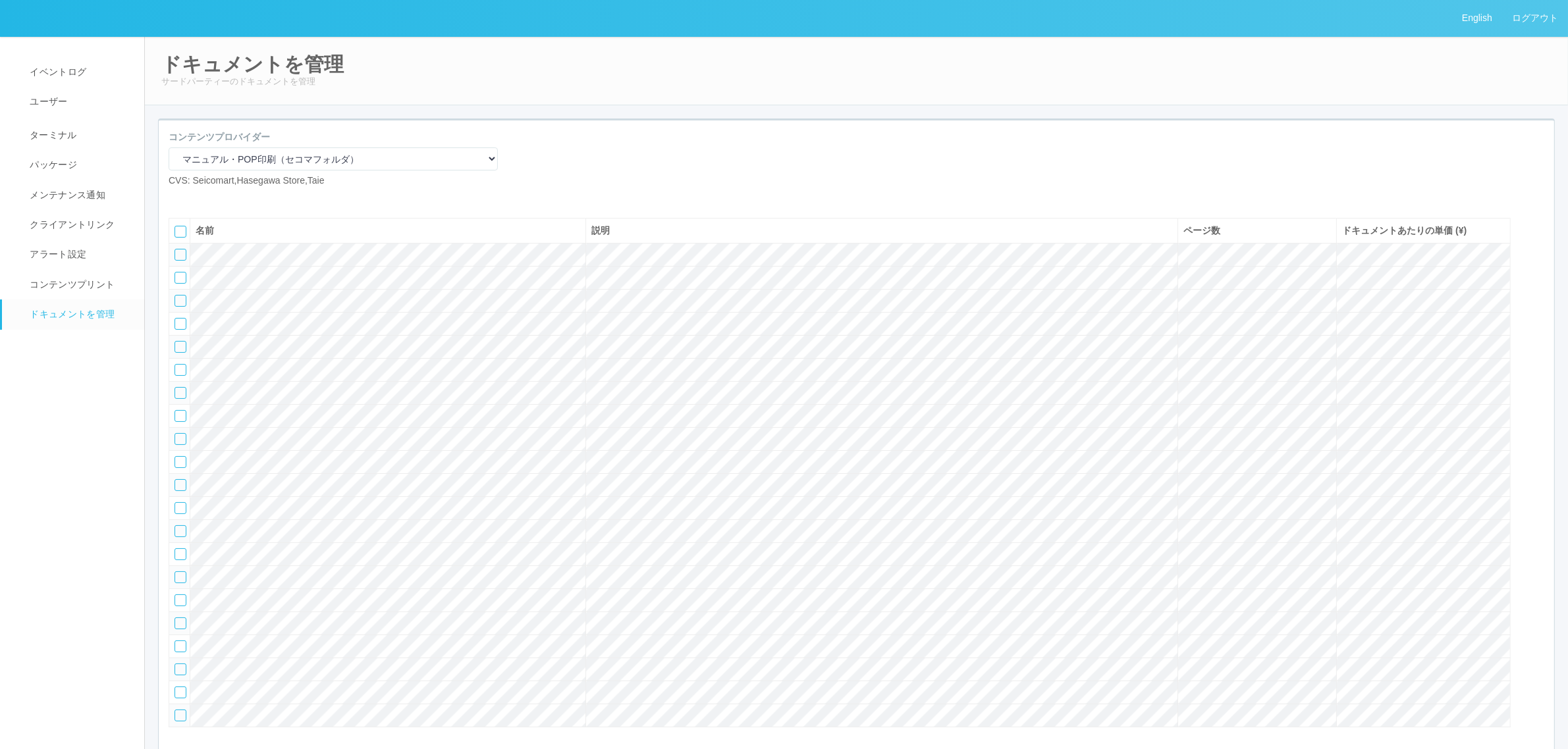
click at [198, 198] on icon at bounding box center [198, 198] width 0 height 0
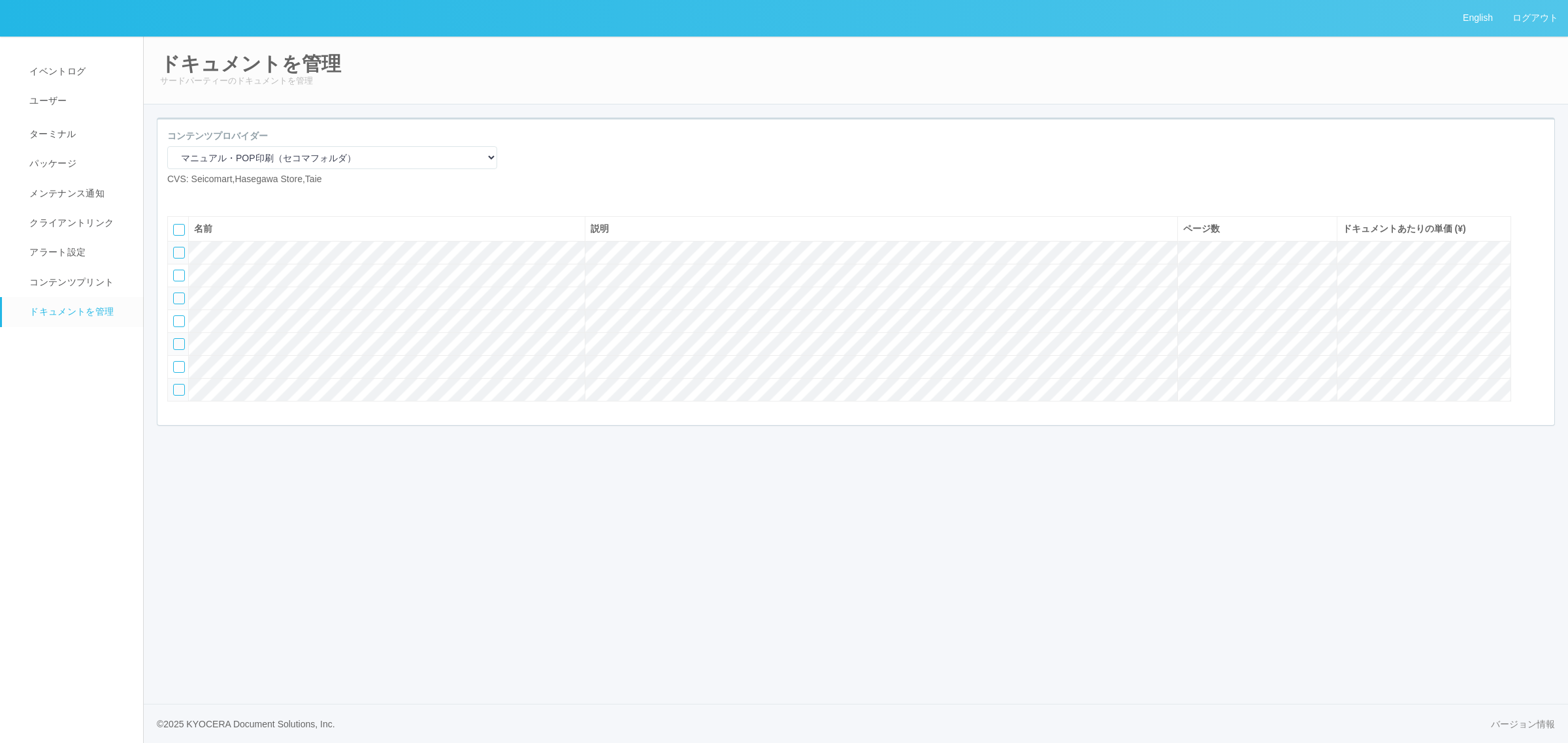
click at [197, 197] on icon at bounding box center [197, 197] width 0 height 0
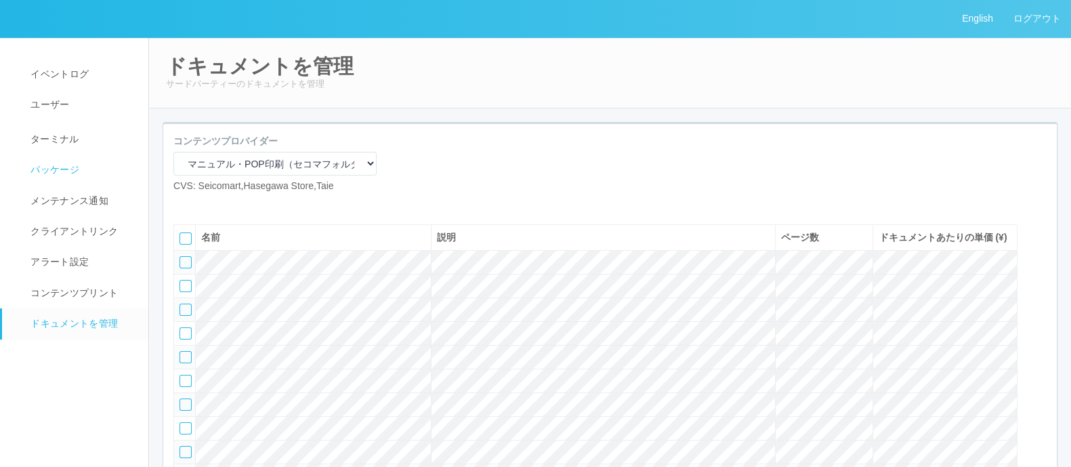
click at [68, 164] on span "パッケージ" at bounding box center [53, 169] width 52 height 11
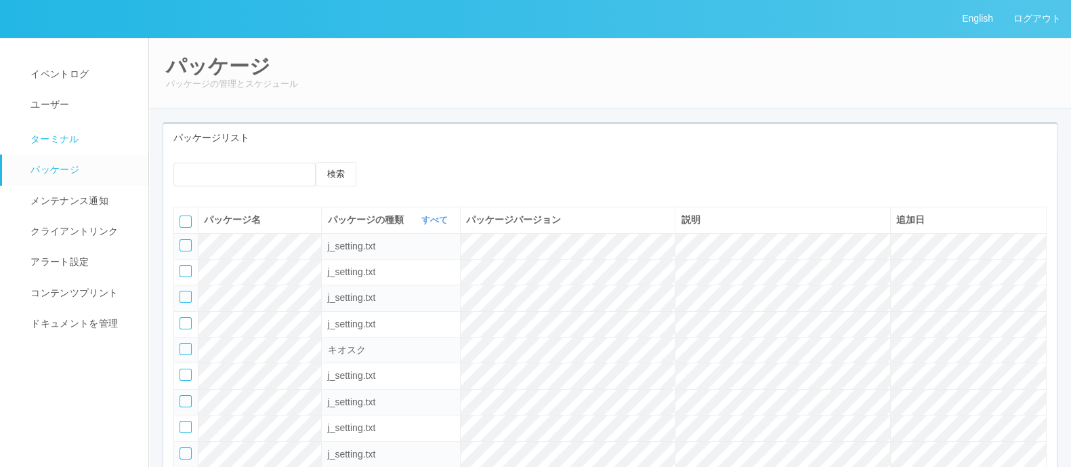
click at [95, 138] on link "ターミナル" at bounding box center [81, 138] width 159 height 34
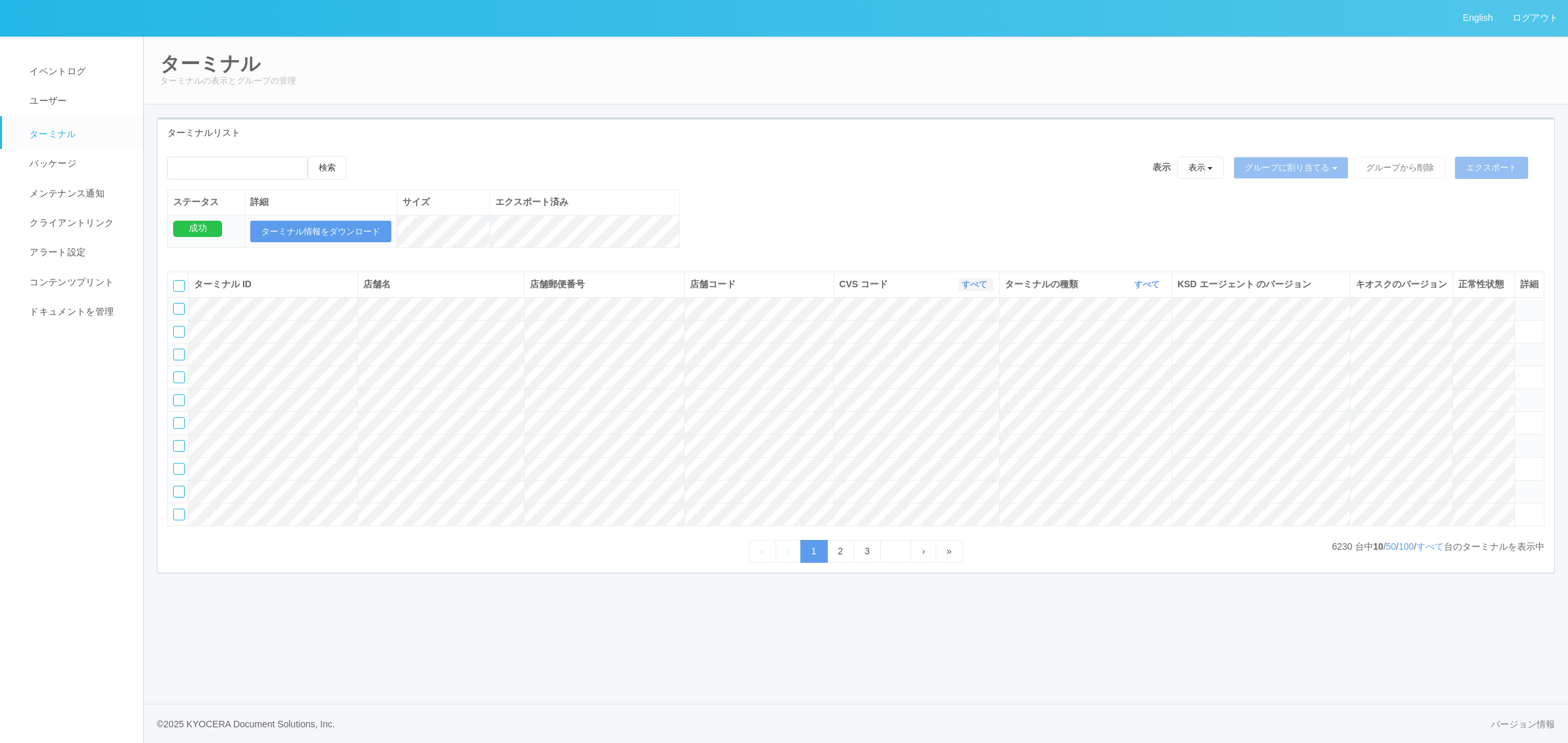
click at [978, 289] on link "すべて" at bounding box center [976, 284] width 29 height 10
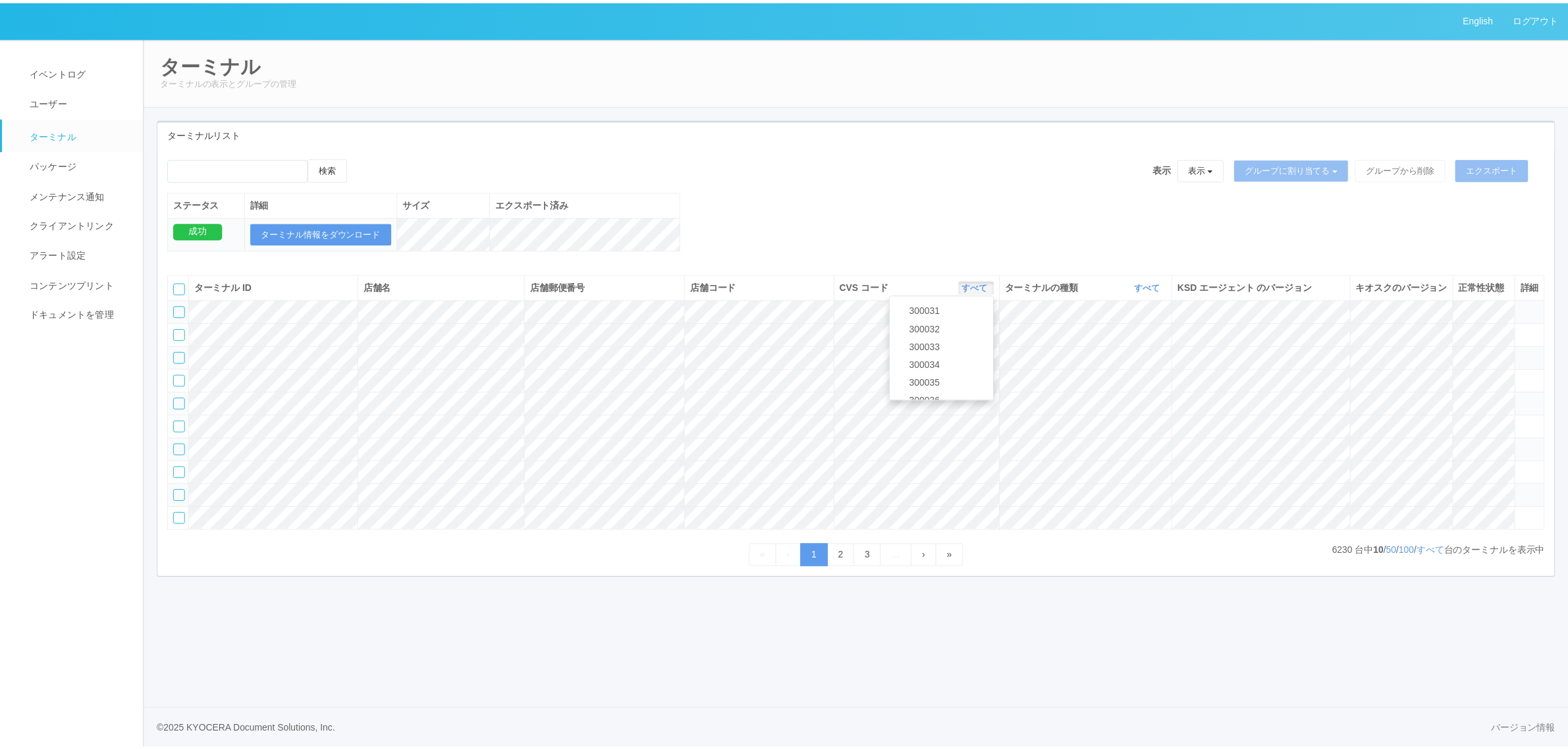
scroll to position [489, 0]
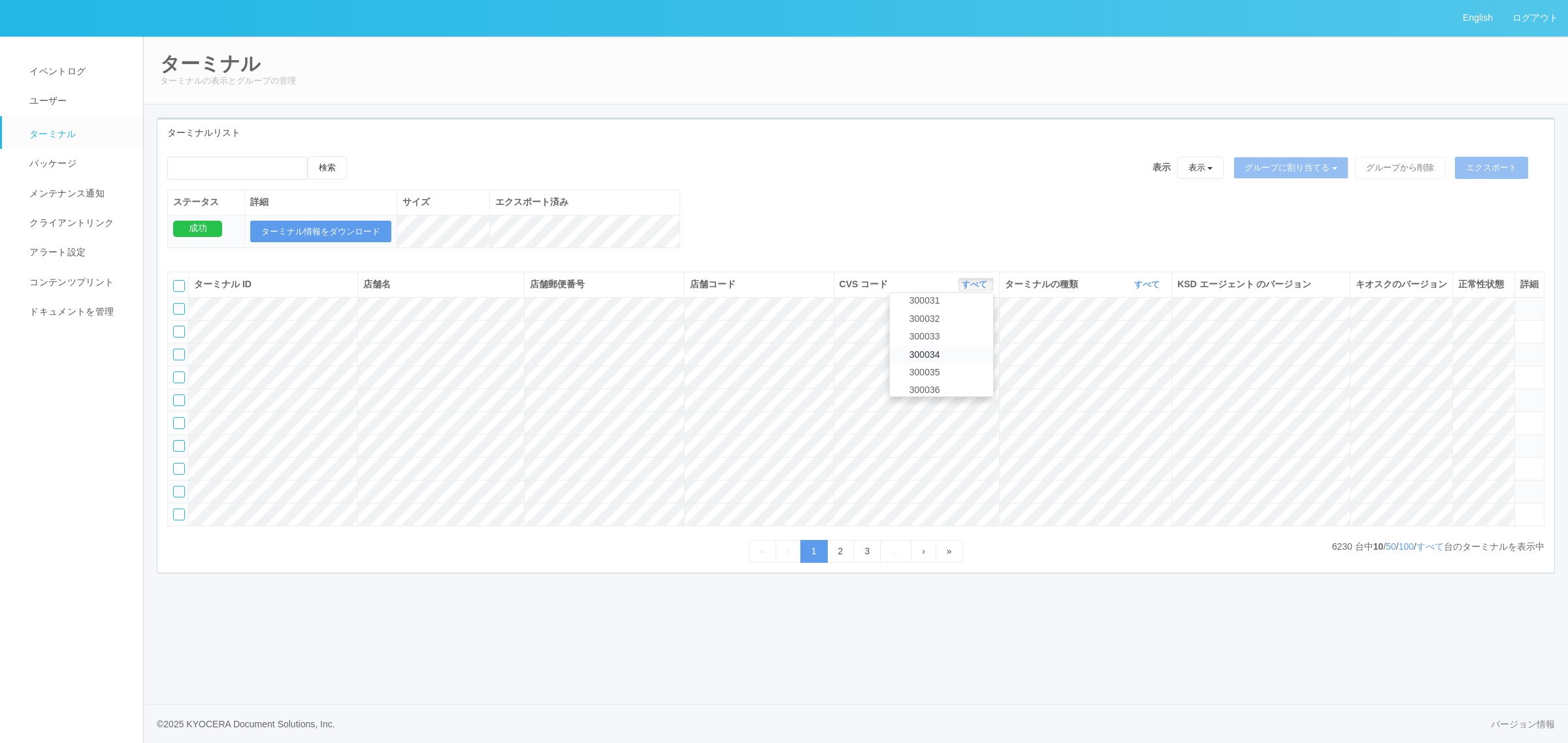
click at [954, 363] on link "300034" at bounding box center [941, 355] width 103 height 17
drag, startPoint x: 1147, startPoint y: 292, endPoint x: 1139, endPoint y: 305, distance: 15.3
click at [1145, 292] on th "ターミナルの種類 すべて 表示 すべて キオスク マルチコピー機" at bounding box center [1086, 285] width 174 height 25
click at [1137, 289] on link "すべて" at bounding box center [1149, 284] width 29 height 10
click at [1138, 348] on link "キオスク" at bounding box center [1114, 339] width 103 height 17
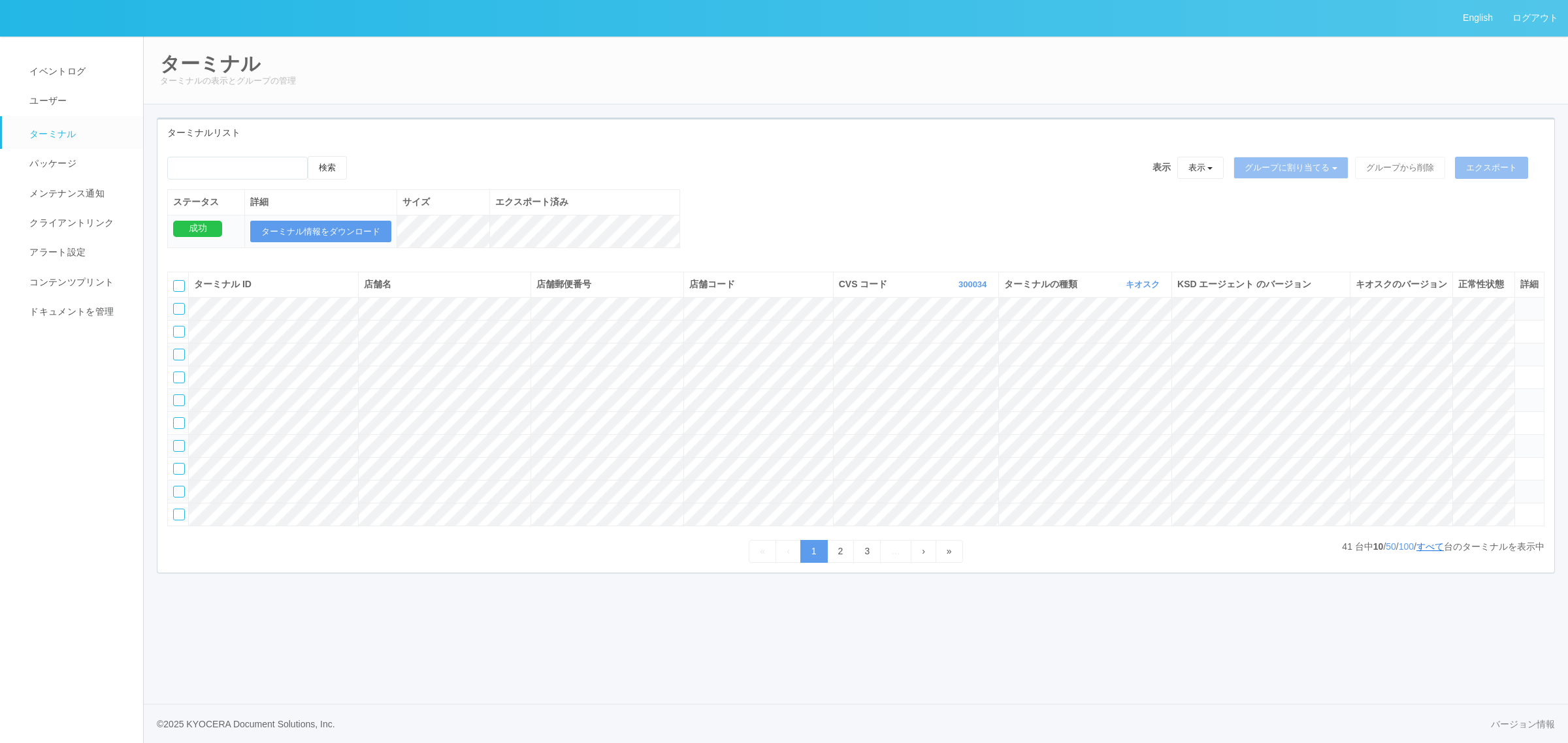
click at [1431, 551] on link "すべて" at bounding box center [1430, 546] width 27 height 11
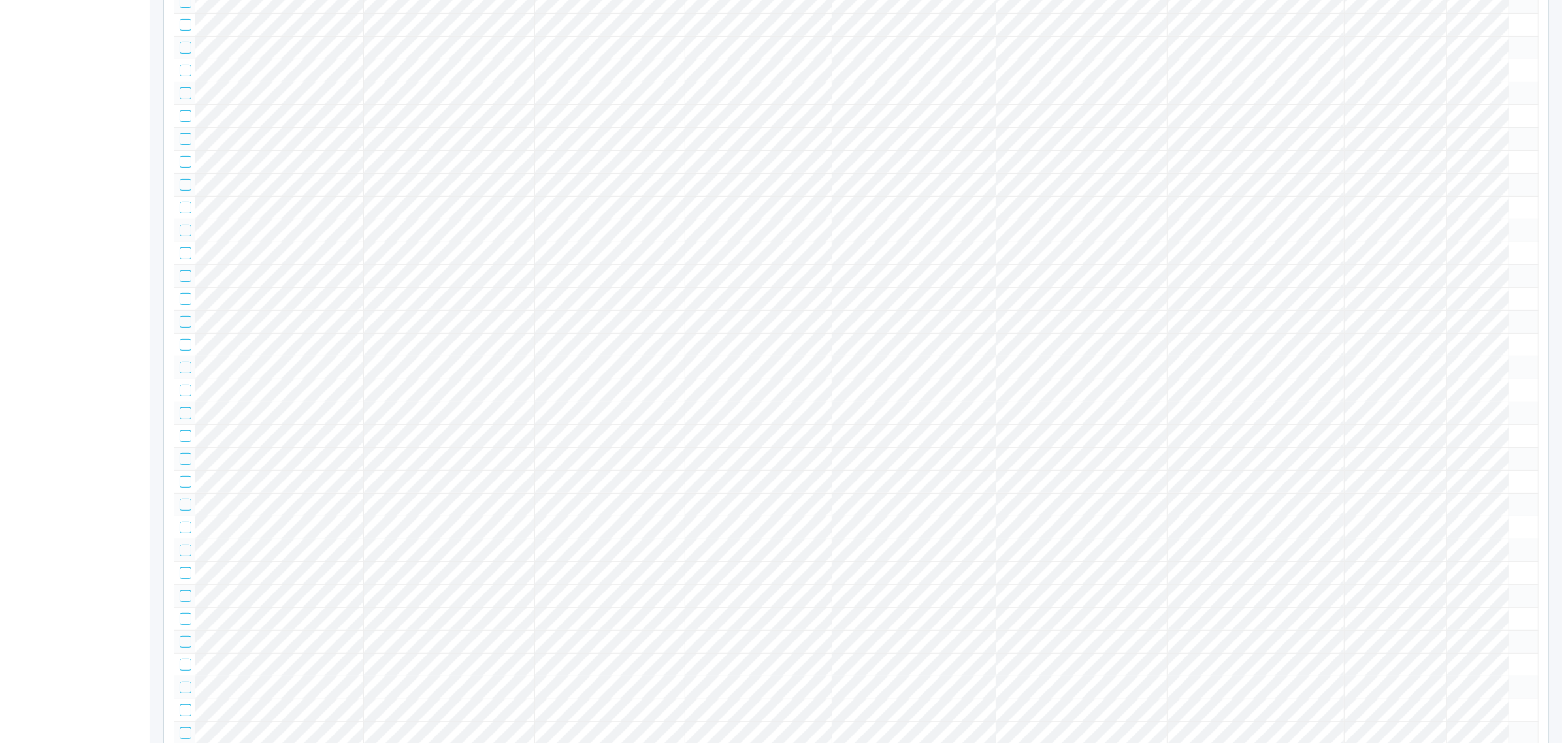
scroll to position [0, 0]
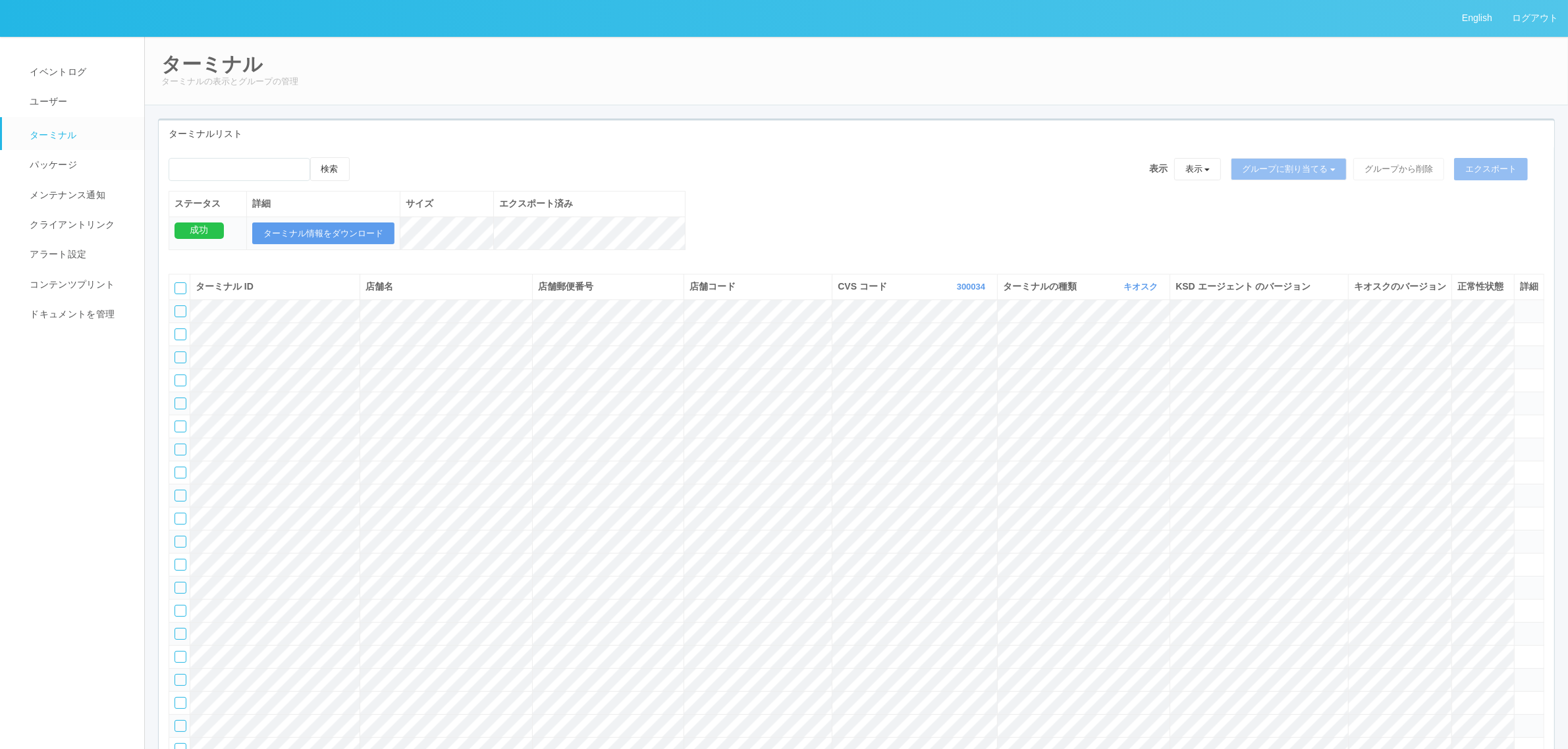
click at [1520, 444] on icon at bounding box center [1520, 444] width 0 height 0
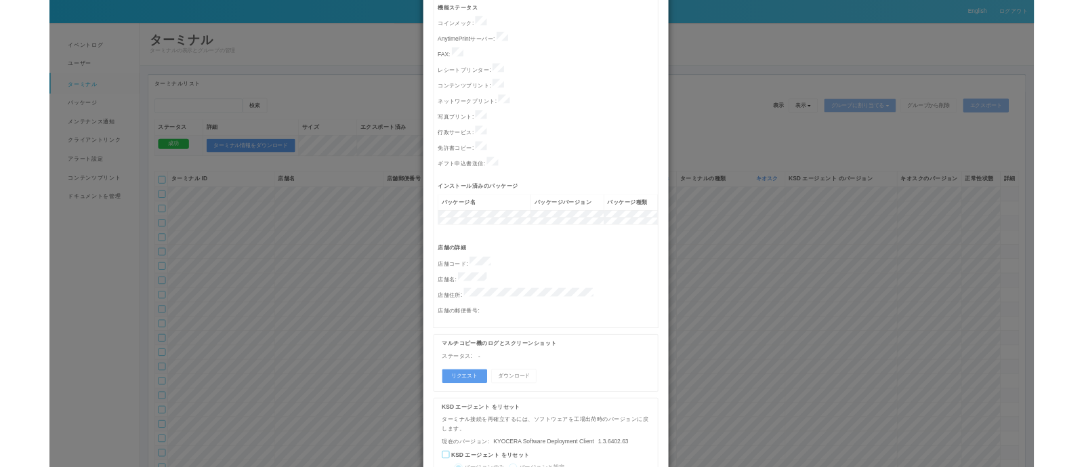
scroll to position [418, 0]
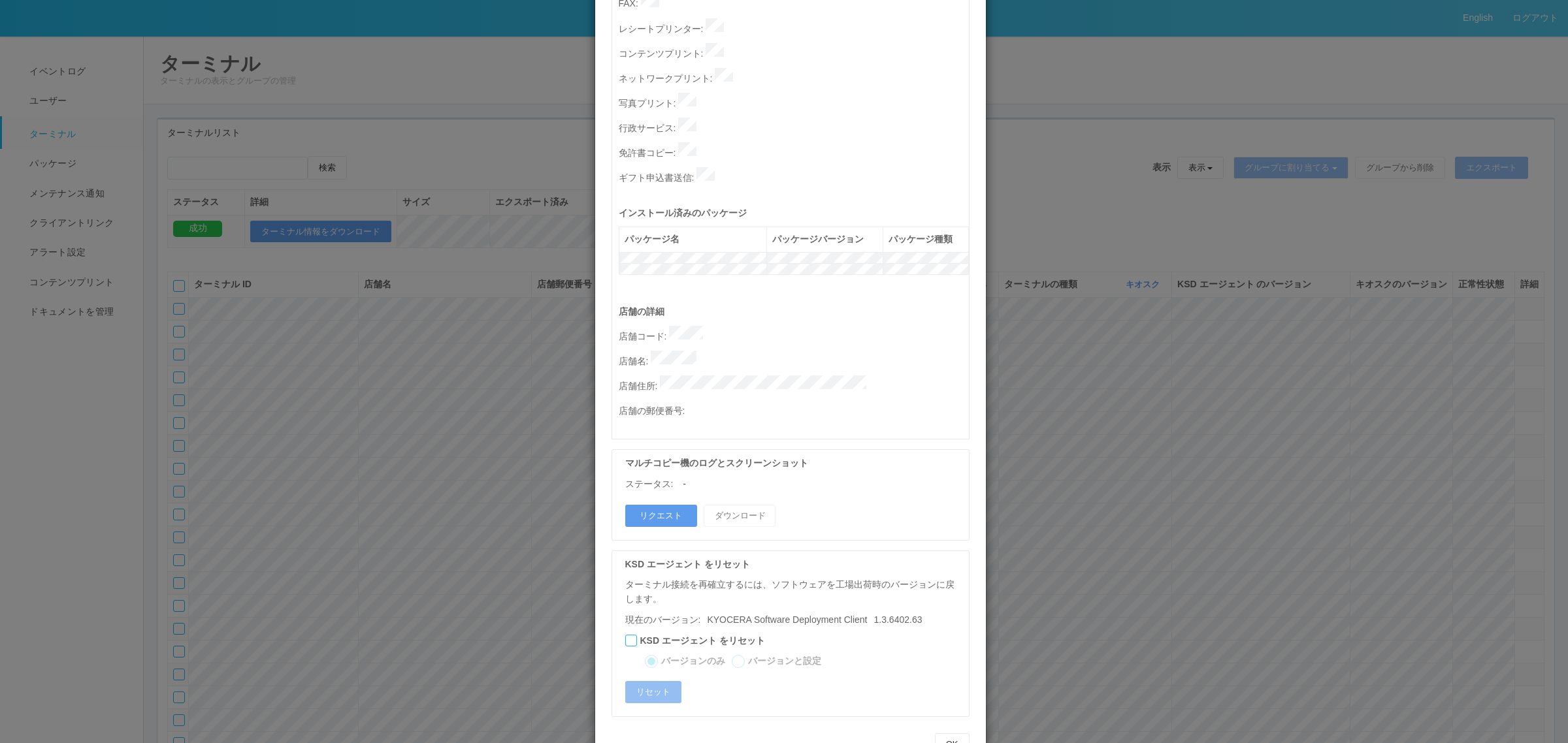
click at [711, 351] on p "店舗名 :" at bounding box center [794, 359] width 350 height 18
click at [1120, 412] on div "ターミナルの詳細 詳細 S.M.A.R.T 接続ステータス 最終接続日時 : [DATE] 05:09:51 PM マルチコピー機の詳細 モデル : シリアル…" at bounding box center [784, 371] width 1568 height 743
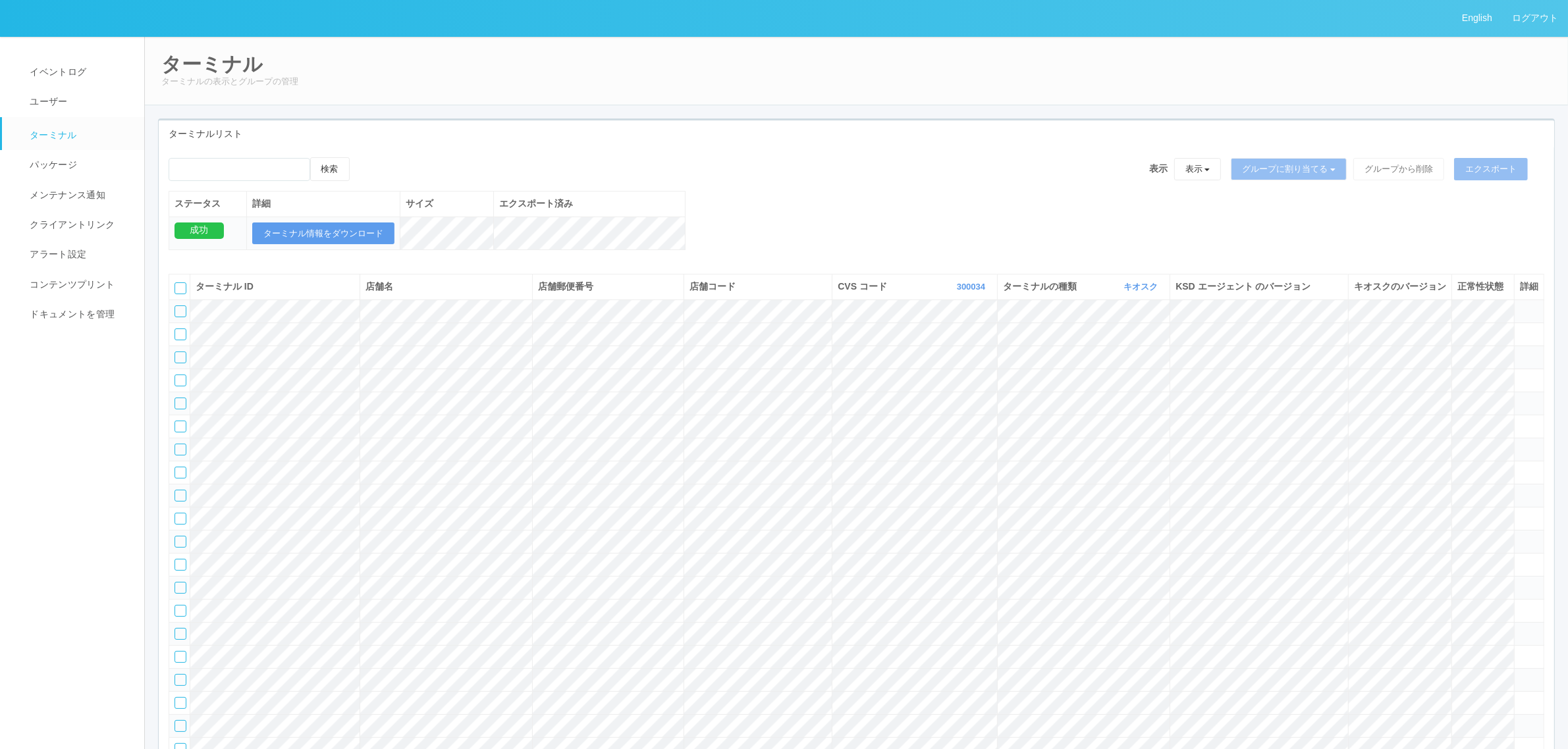
click at [1463, 460] on tr at bounding box center [856, 450] width 1376 height 23
click at [1520, 444] on icon at bounding box center [1520, 444] width 0 height 0
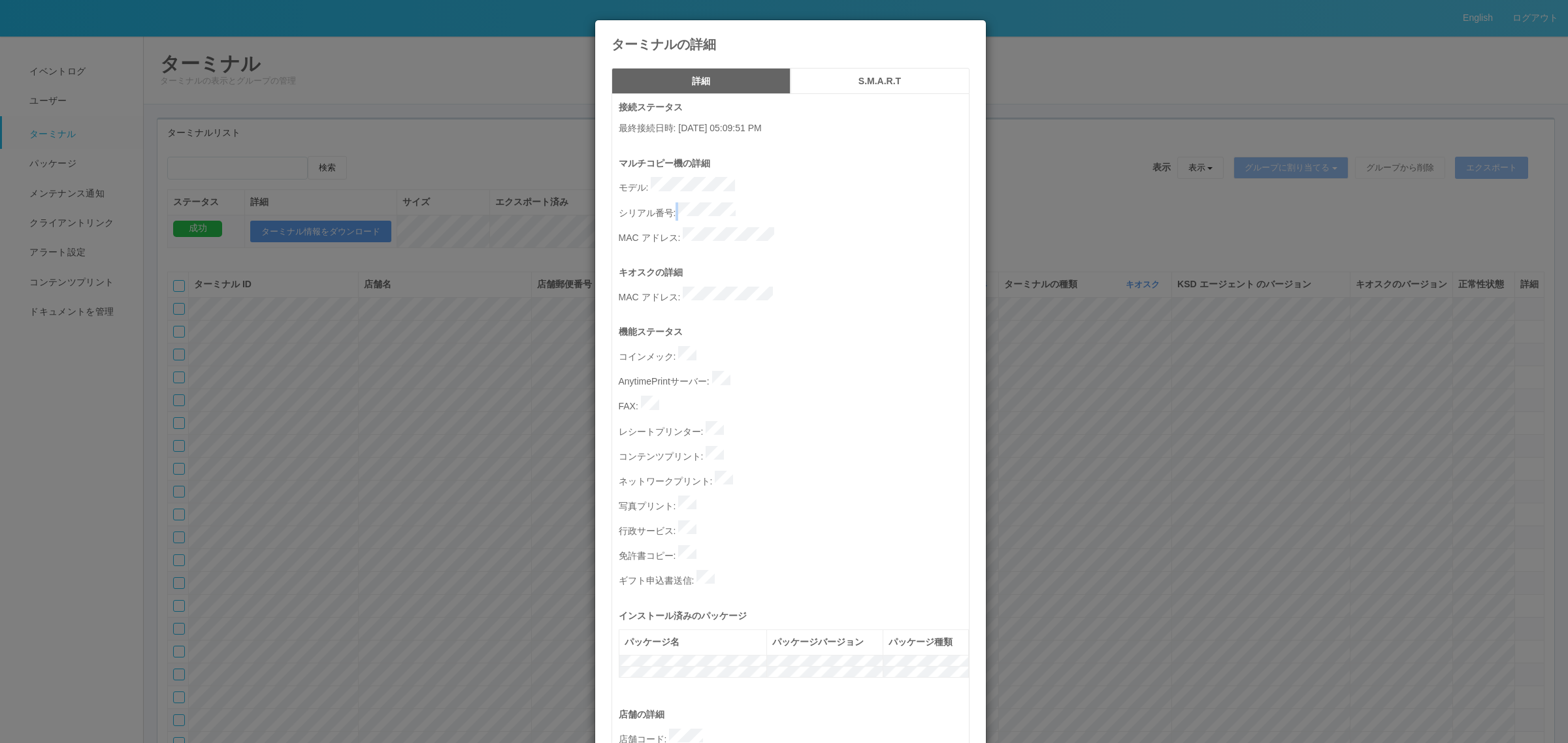
drag, startPoint x: 670, startPoint y: 203, endPoint x: 779, endPoint y: 206, distance: 109.0
click at [779, 206] on p "シリアル番号 :" at bounding box center [794, 211] width 350 height 18
drag, startPoint x: 671, startPoint y: 204, endPoint x: 737, endPoint y: 203, distance: 66.0
click at [737, 203] on p "シリアル番号 :" at bounding box center [794, 211] width 350 height 18
click at [744, 202] on p "シリアル番号 :" at bounding box center [794, 211] width 350 height 18
